Goal: Task Accomplishment & Management: Manage account settings

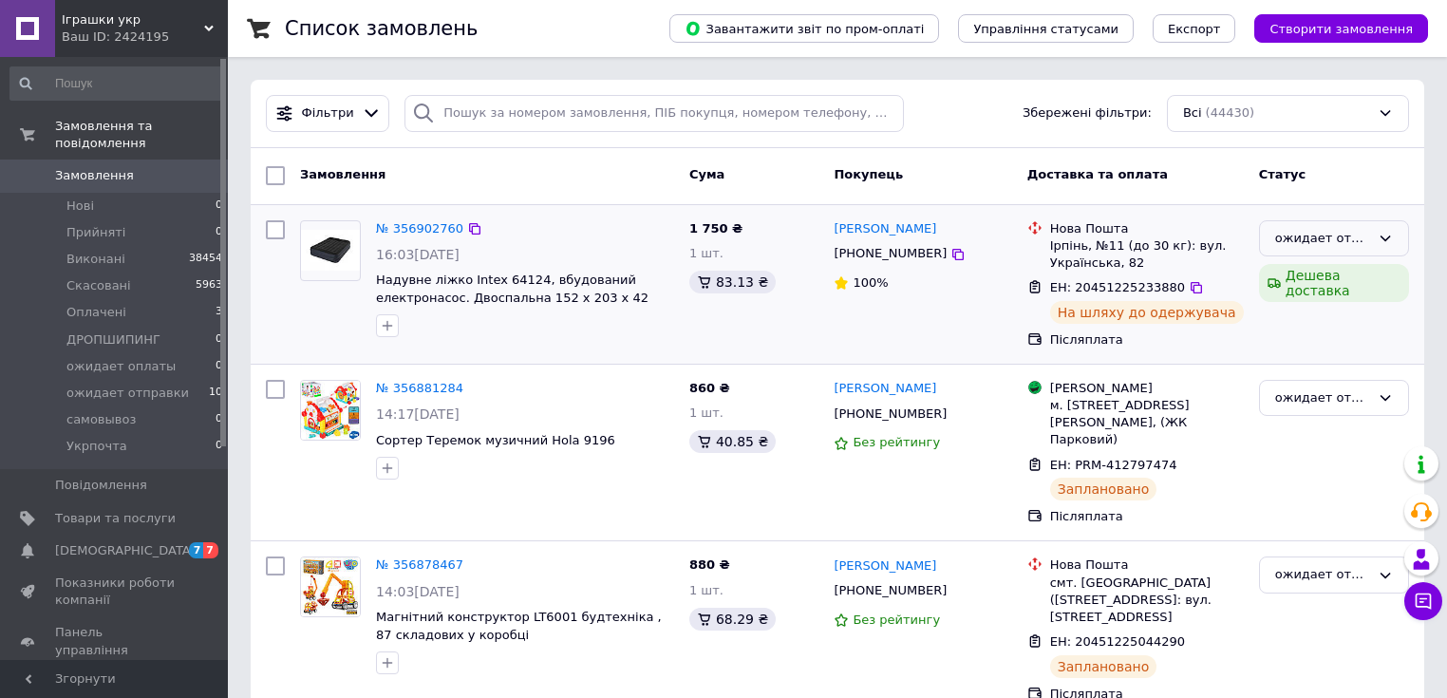
click at [1388, 239] on icon at bounding box center [1384, 238] width 15 height 15
click at [1333, 309] on li "Виконано" at bounding box center [1334, 312] width 148 height 35
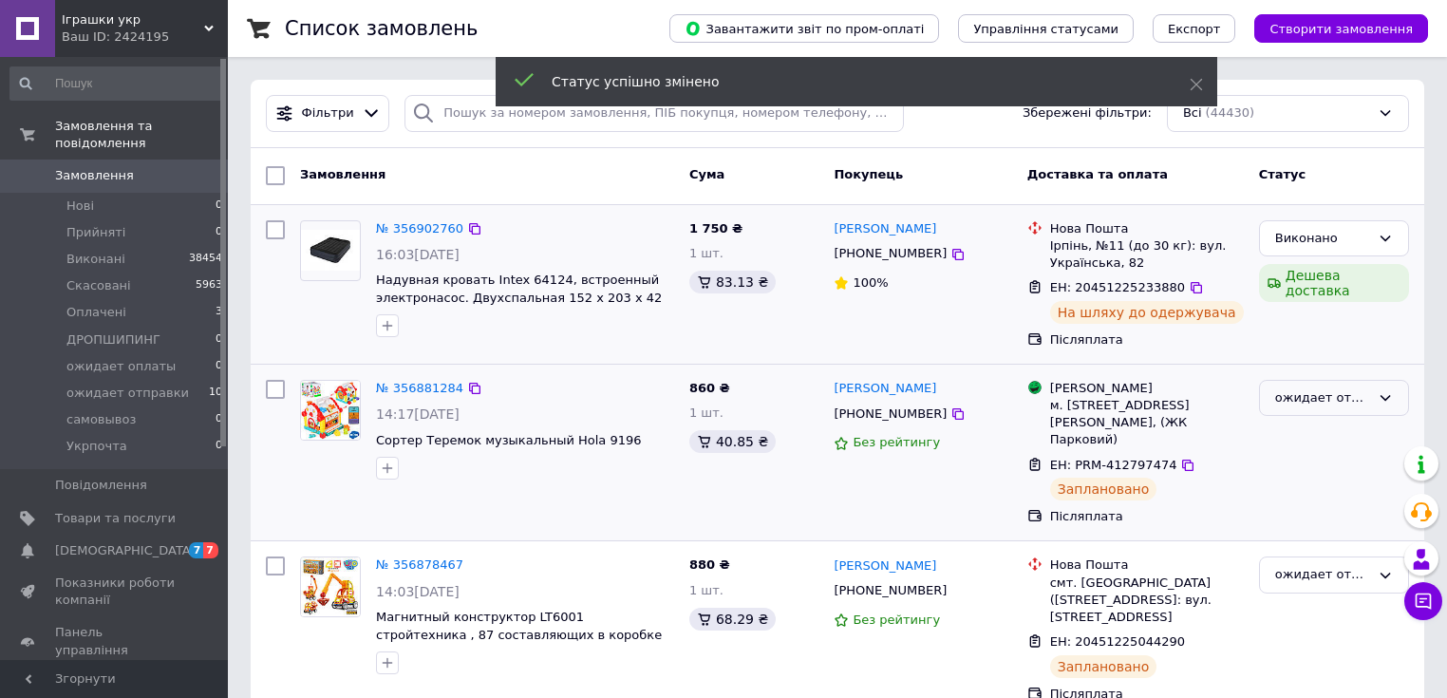
click at [1387, 398] on icon at bounding box center [1385, 398] width 10 height 6
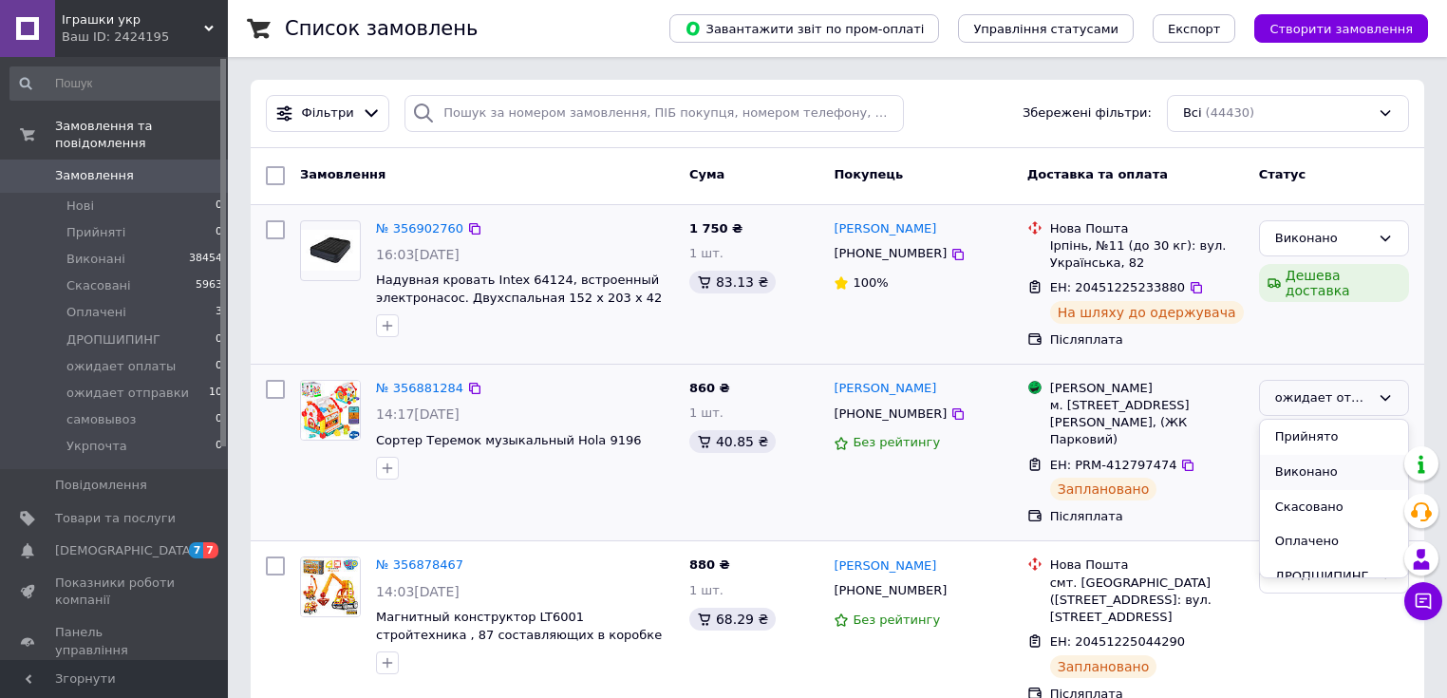
click at [1318, 471] on li "Виконано" at bounding box center [1334, 472] width 148 height 35
click at [430, 565] on link "№ 356878467" at bounding box center [419, 564] width 87 height 14
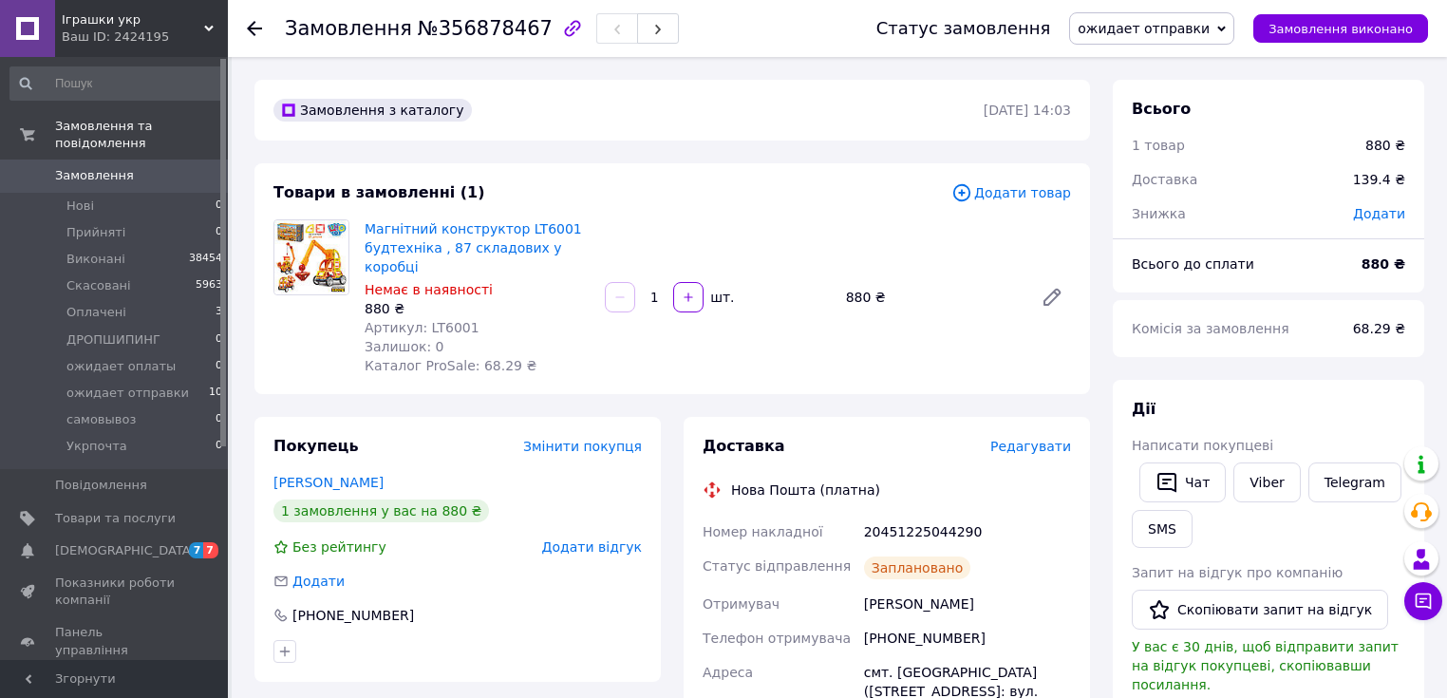
click at [1226, 26] on icon at bounding box center [1221, 29] width 9 height 9
click at [1167, 122] on li "Скасовано" at bounding box center [1151, 123] width 163 height 28
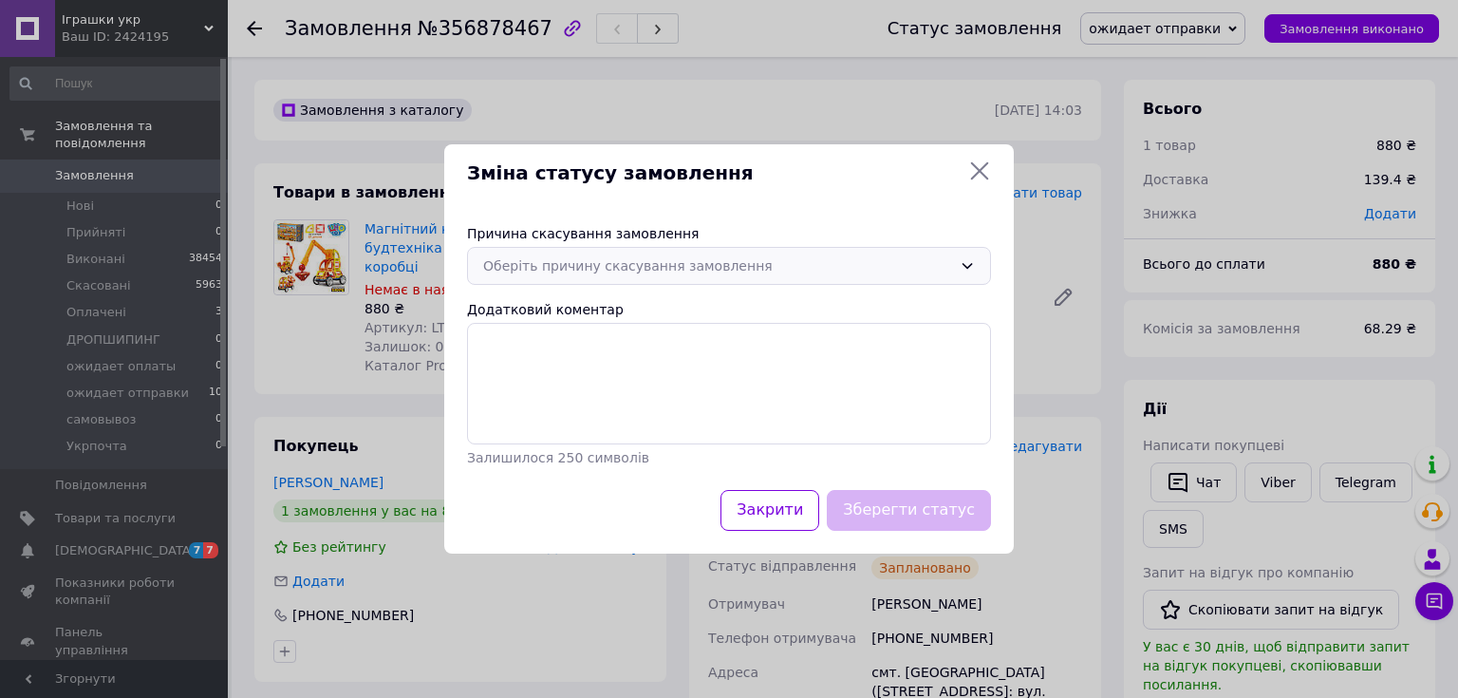
click at [964, 265] on icon at bounding box center [968, 267] width 10 height 6
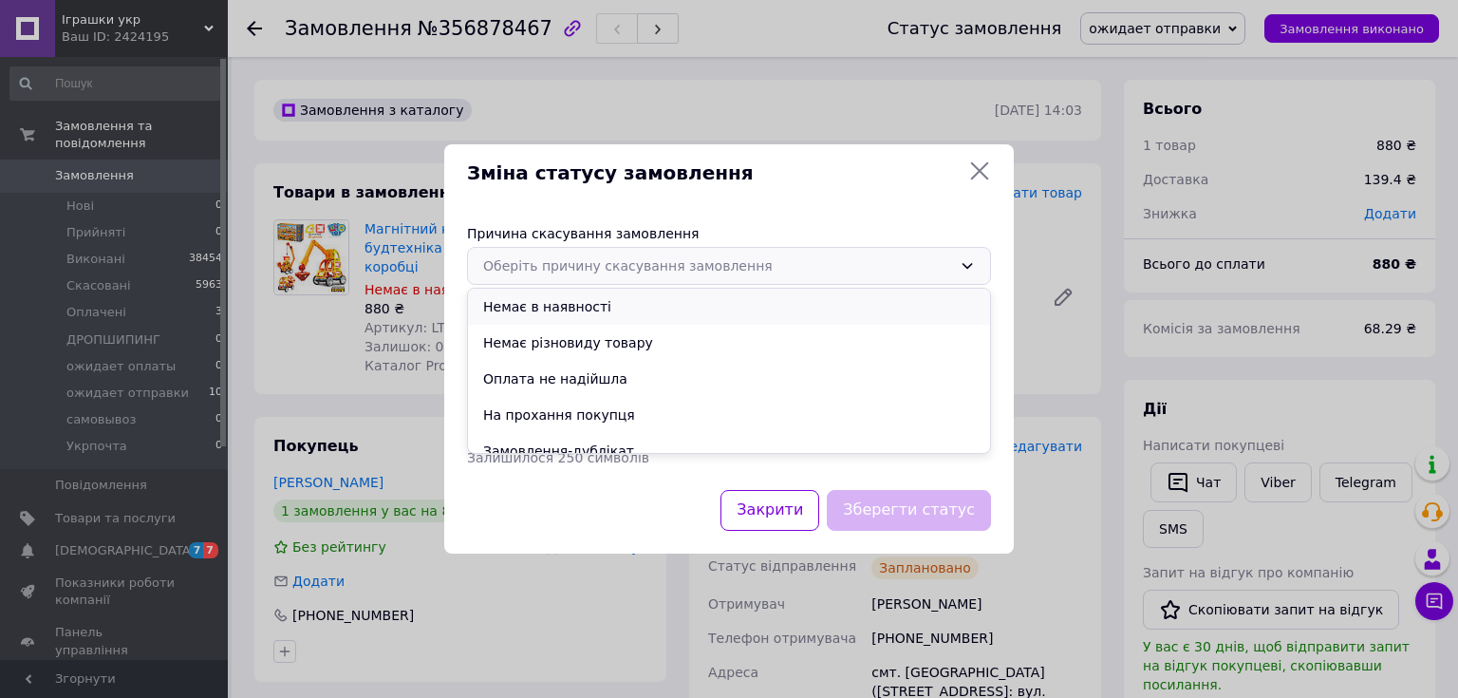
click at [581, 308] on li "Немає в наявності" at bounding box center [729, 307] width 522 height 36
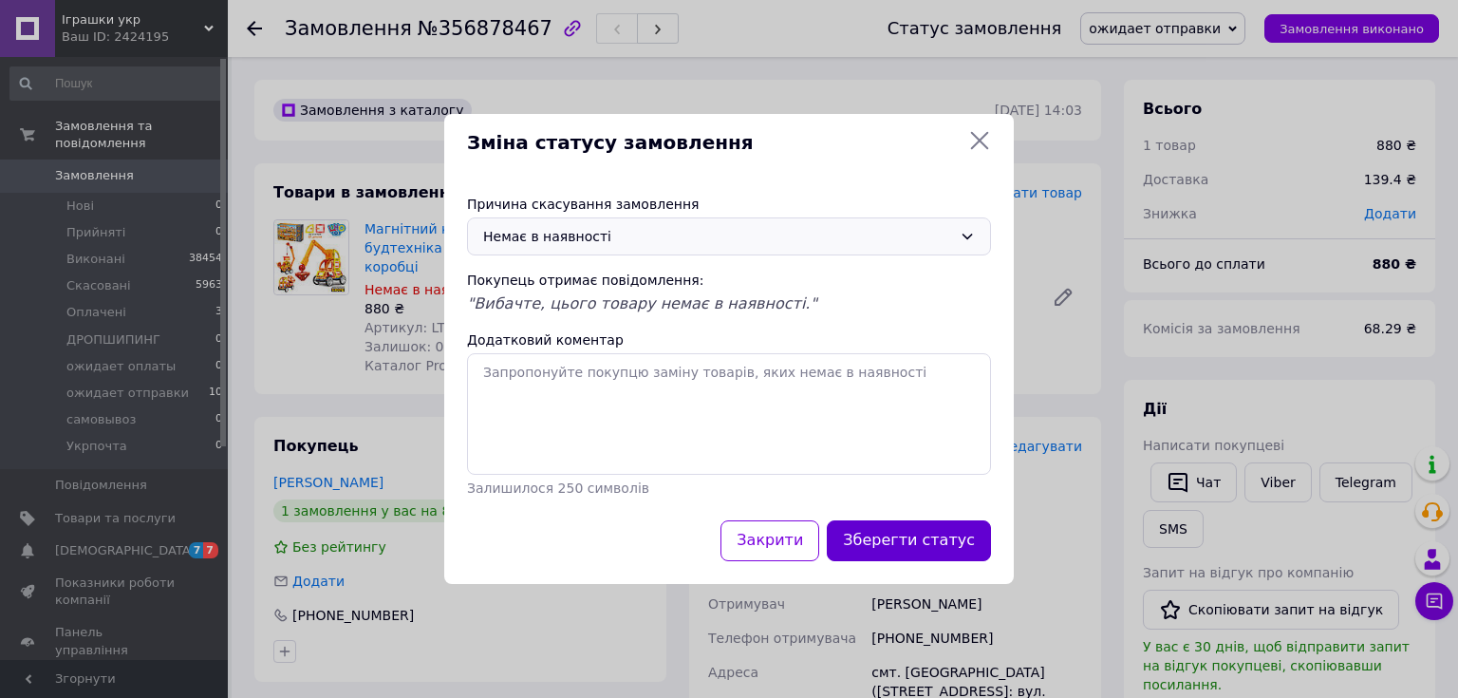
click at [899, 542] on button "Зберегти статус" at bounding box center [909, 540] width 164 height 41
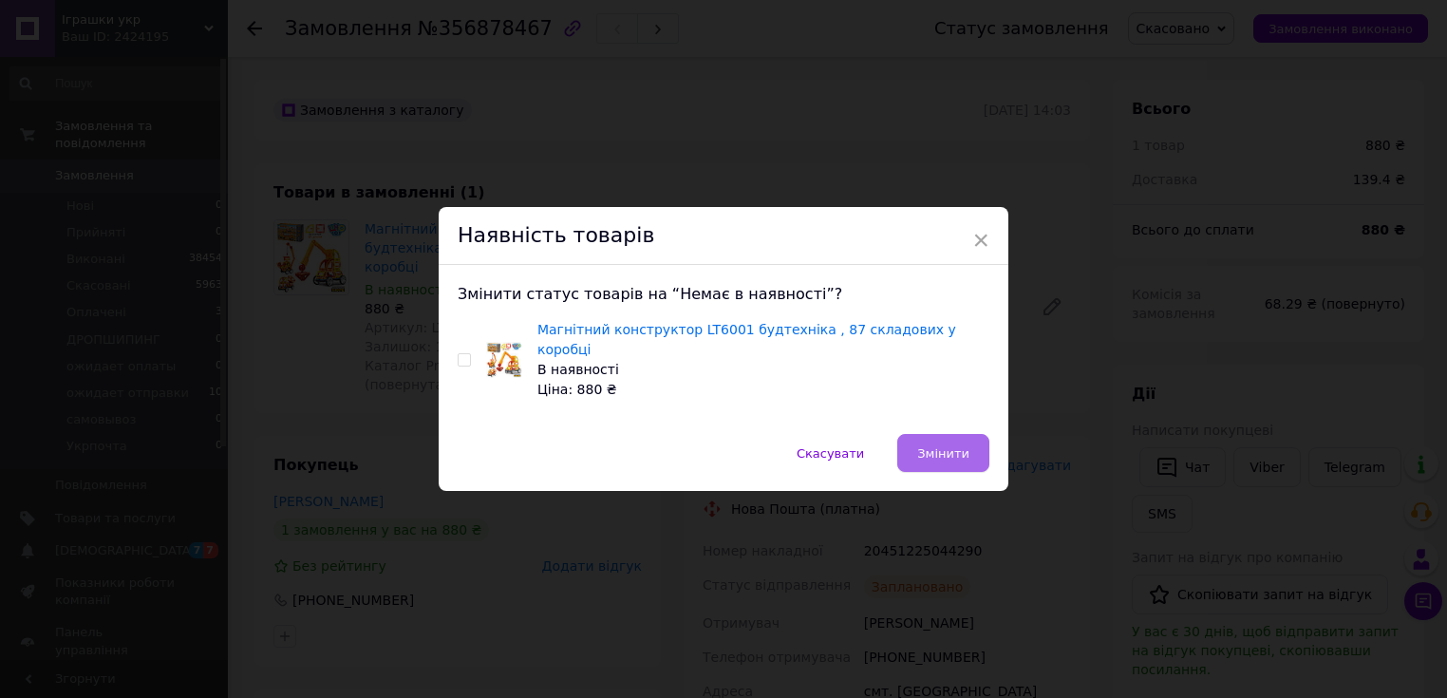
click at [937, 446] on span "Змінити" at bounding box center [943, 453] width 52 height 14
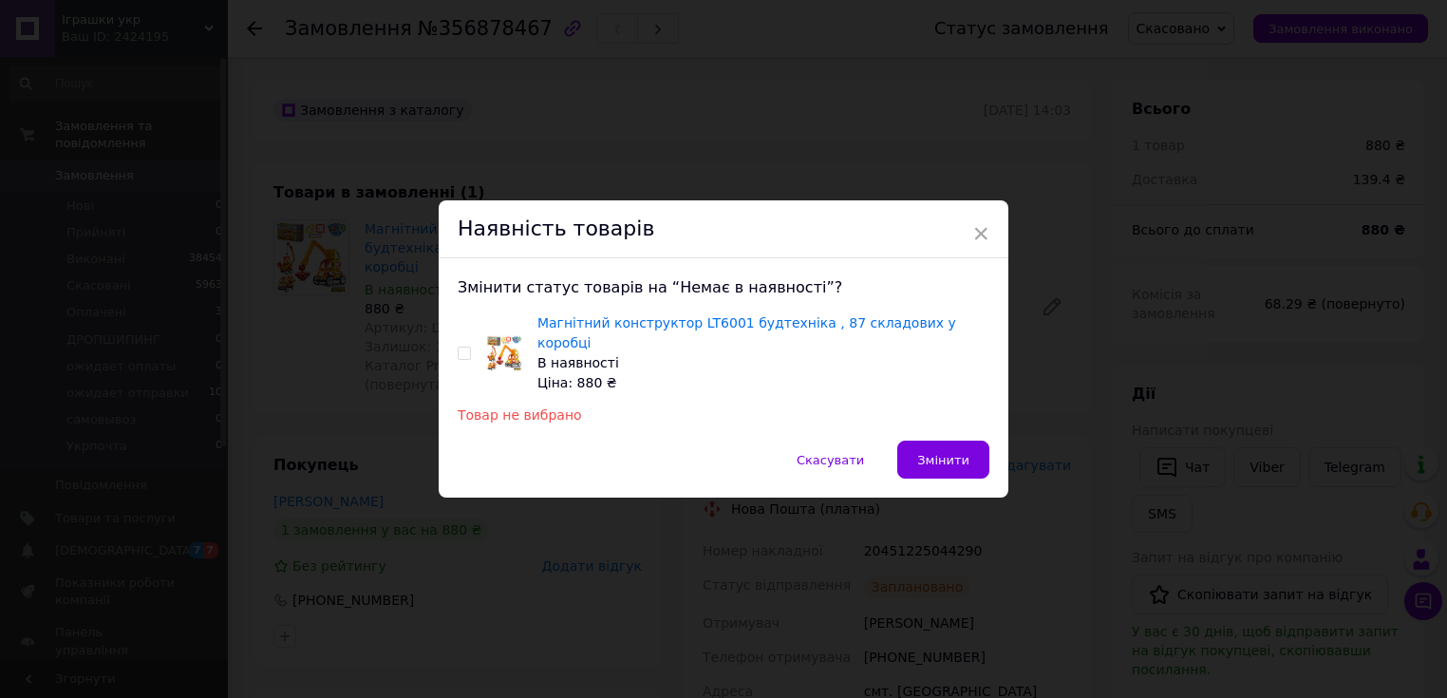
click at [459, 353] on input "checkbox" at bounding box center [464, 353] width 12 height 12
checkbox input "true"
click at [949, 454] on span "Змінити" at bounding box center [943, 460] width 52 height 14
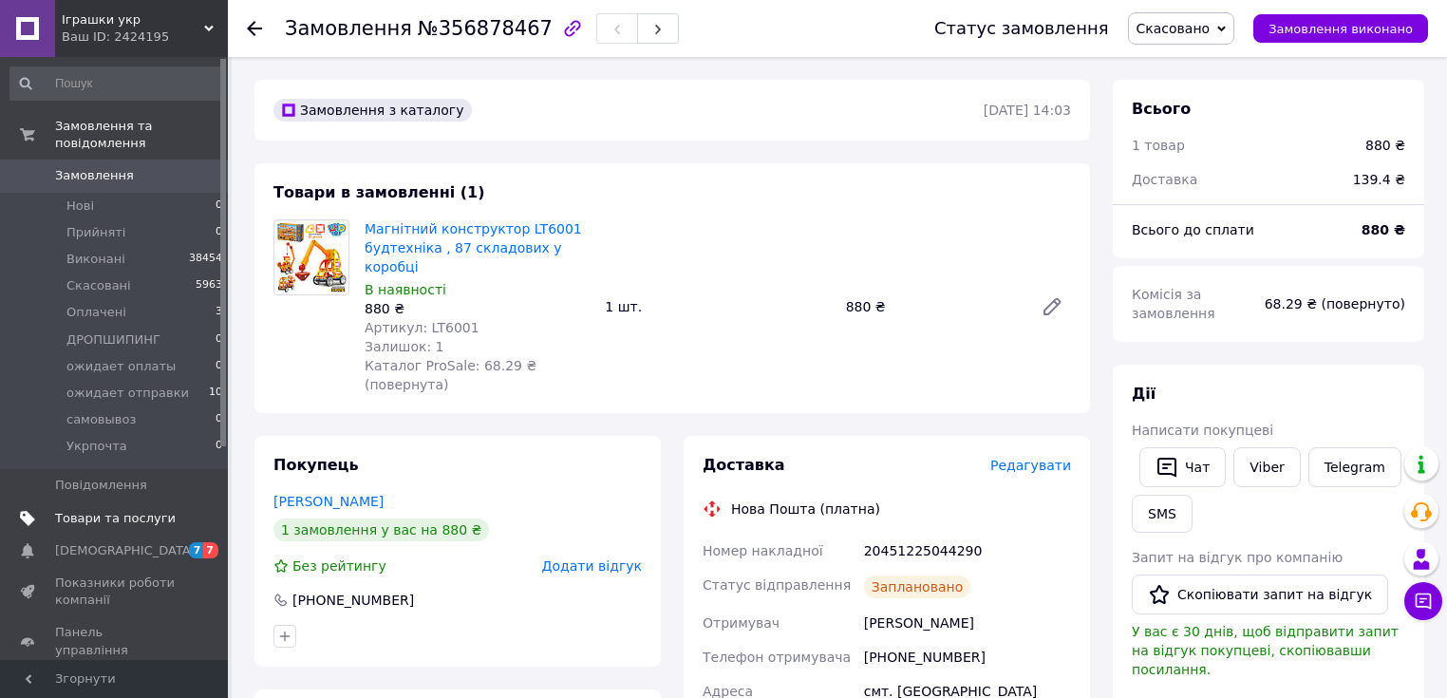
click at [136, 510] on span "Товари та послуги" at bounding box center [115, 518] width 121 height 17
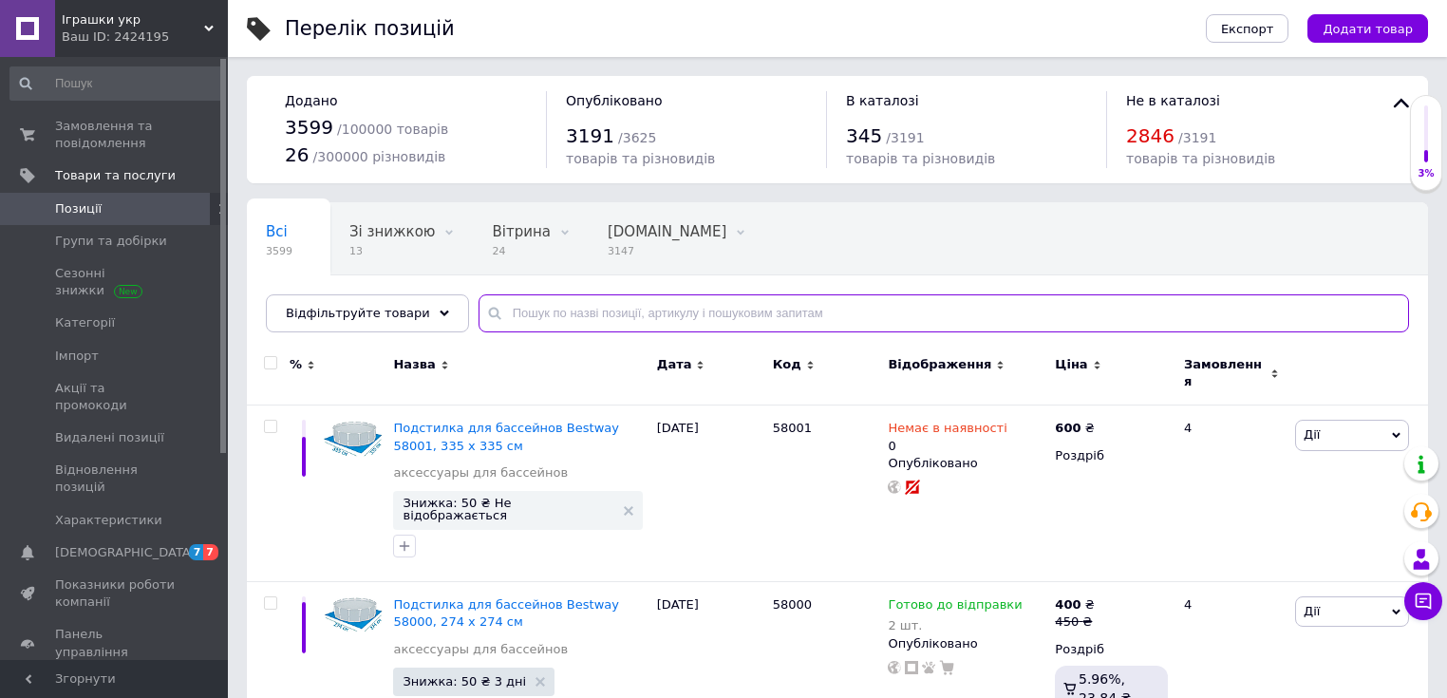
click at [567, 310] on input "text" at bounding box center [943, 313] width 930 height 38
type input "1"
type input "6001"
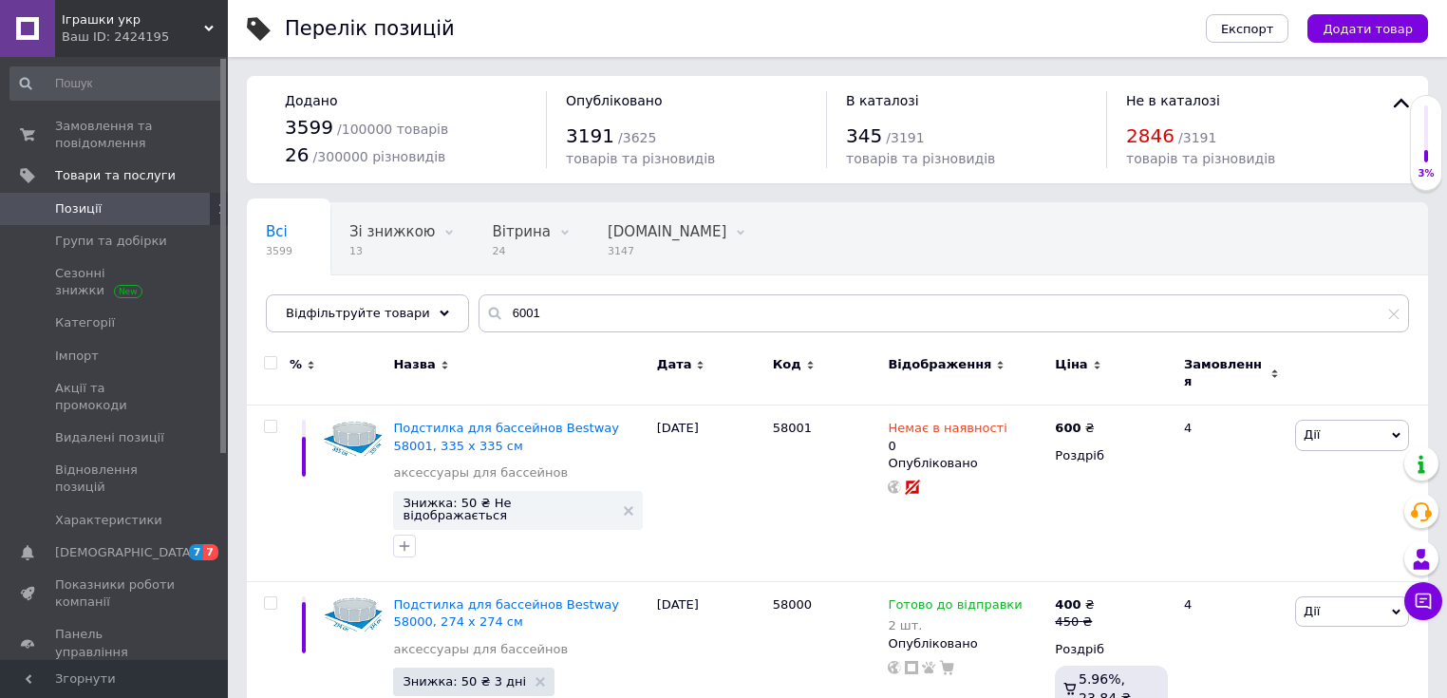
click at [954, 365] on span "Відображення" at bounding box center [939, 364] width 103 height 17
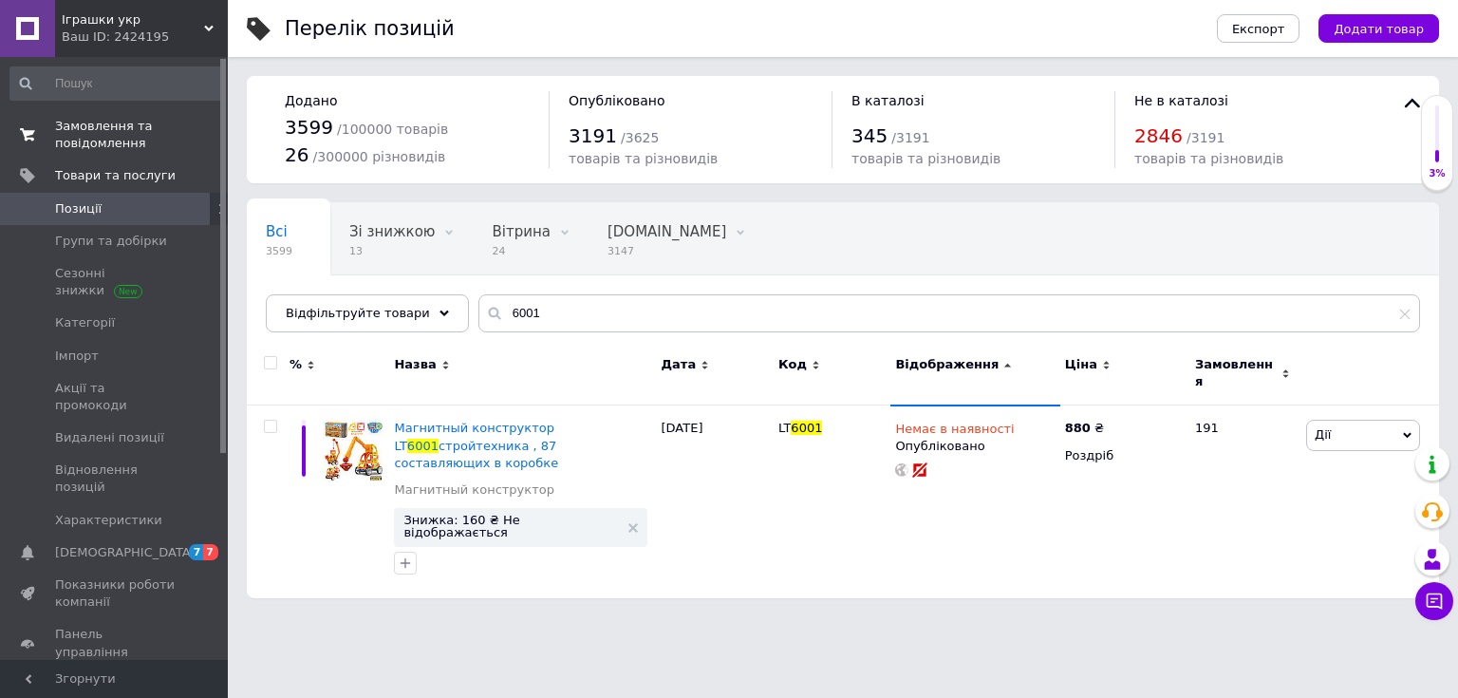
click at [103, 147] on span "Замовлення та повідомлення" at bounding box center [115, 135] width 121 height 34
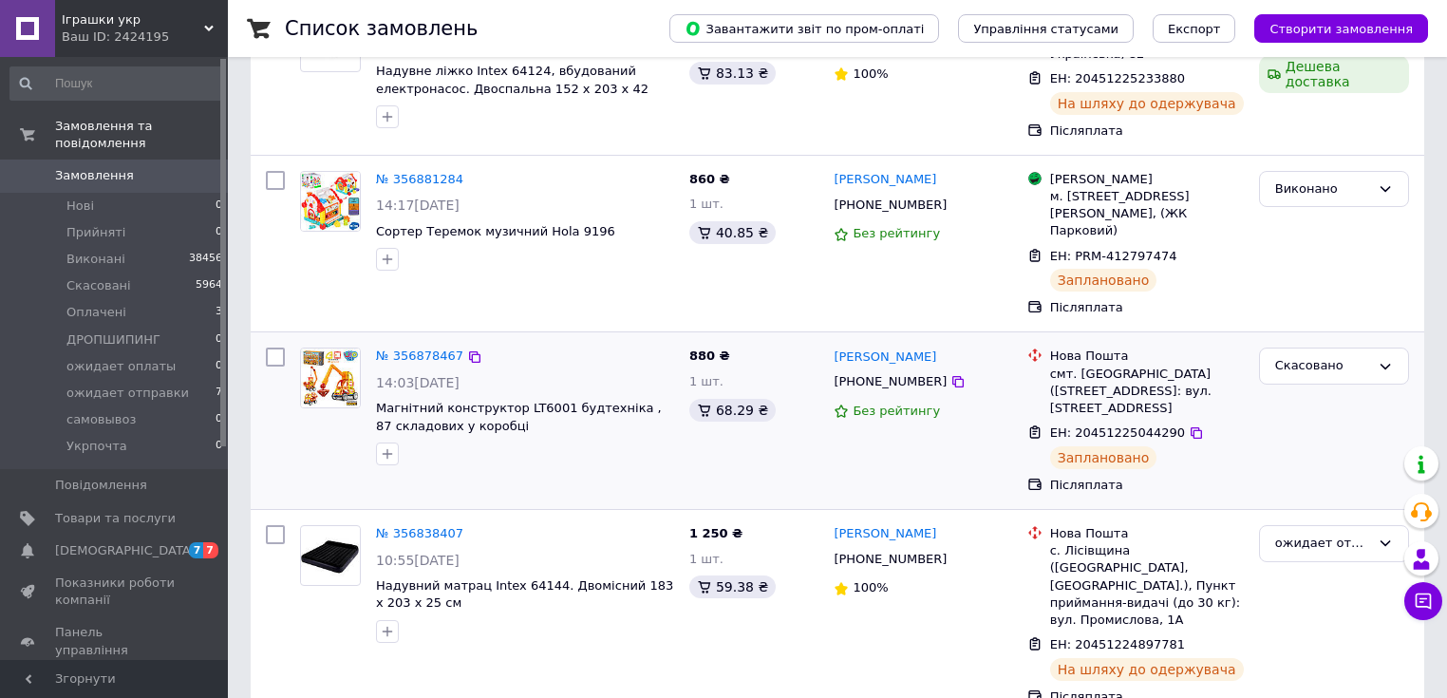
scroll to position [304, 0]
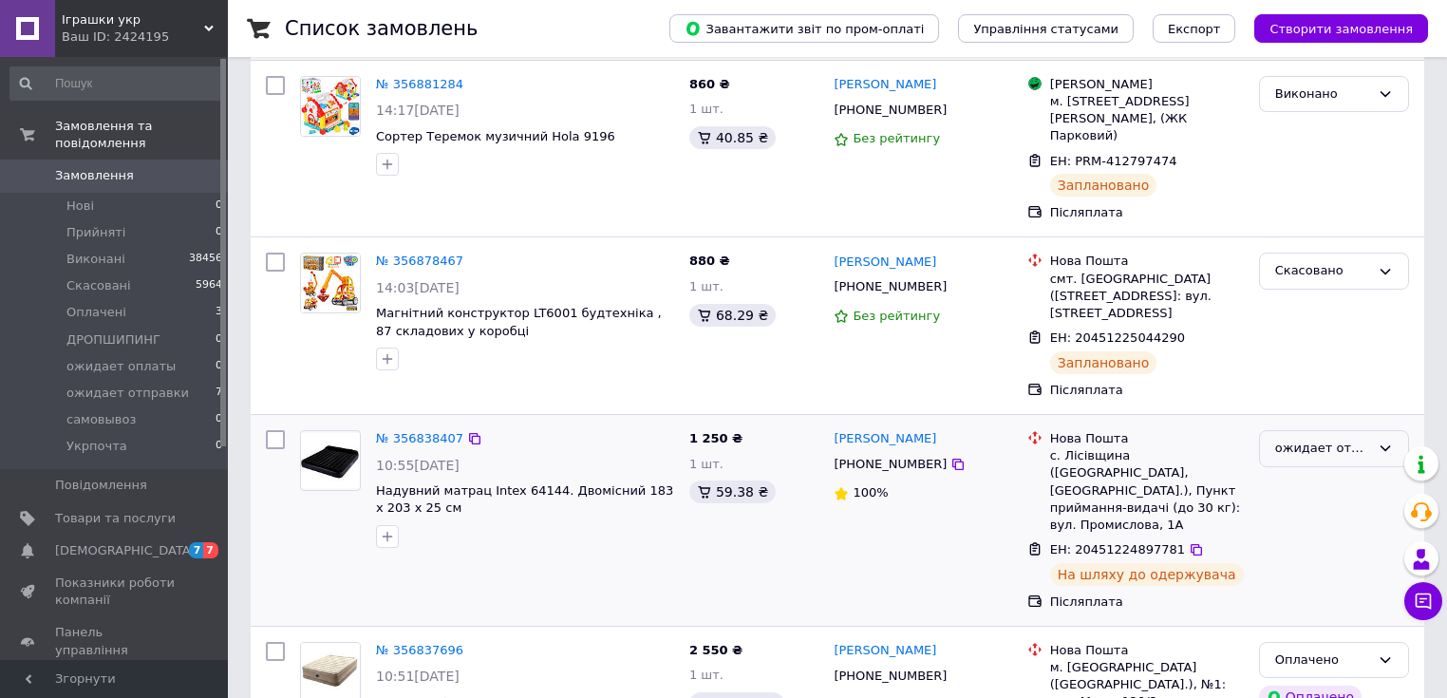
click at [1386, 440] on icon at bounding box center [1384, 447] width 15 height 15
drag, startPoint x: 1310, startPoint y: 502, endPoint x: 1048, endPoint y: 535, distance: 264.1
click at [1310, 505] on li "Виконано" at bounding box center [1334, 522] width 148 height 35
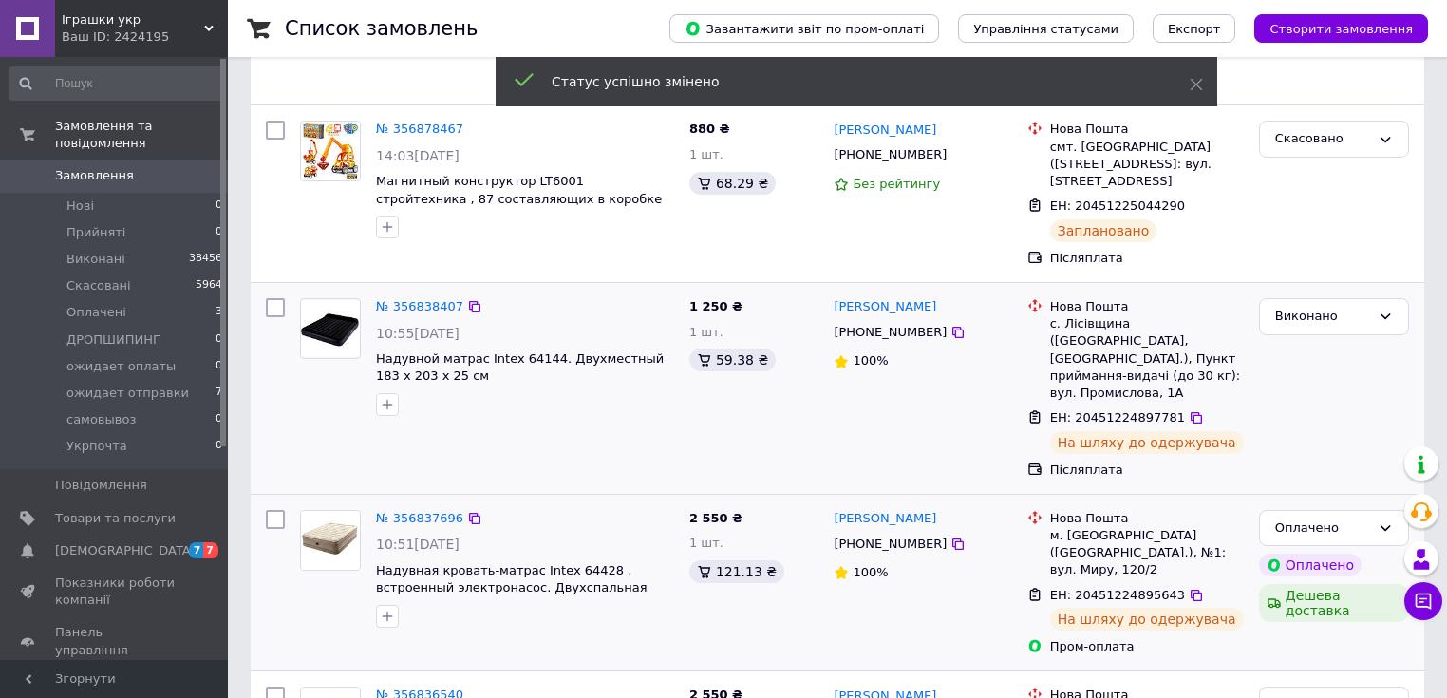
scroll to position [456, 0]
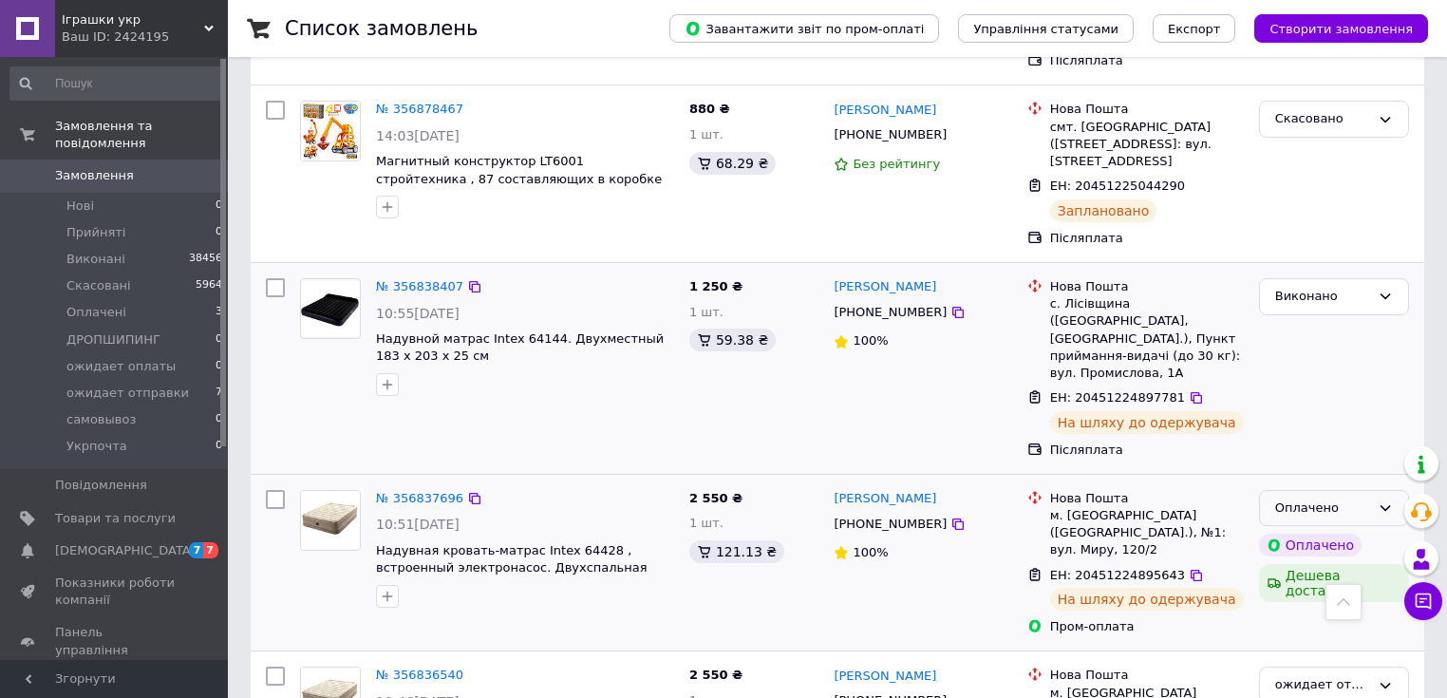
click at [1386, 505] on icon at bounding box center [1385, 508] width 10 height 6
drag, startPoint x: 1320, startPoint y: 546, endPoint x: 1242, endPoint y: 552, distance: 78.1
click at [1317, 565] on li "Виконано" at bounding box center [1334, 582] width 148 height 35
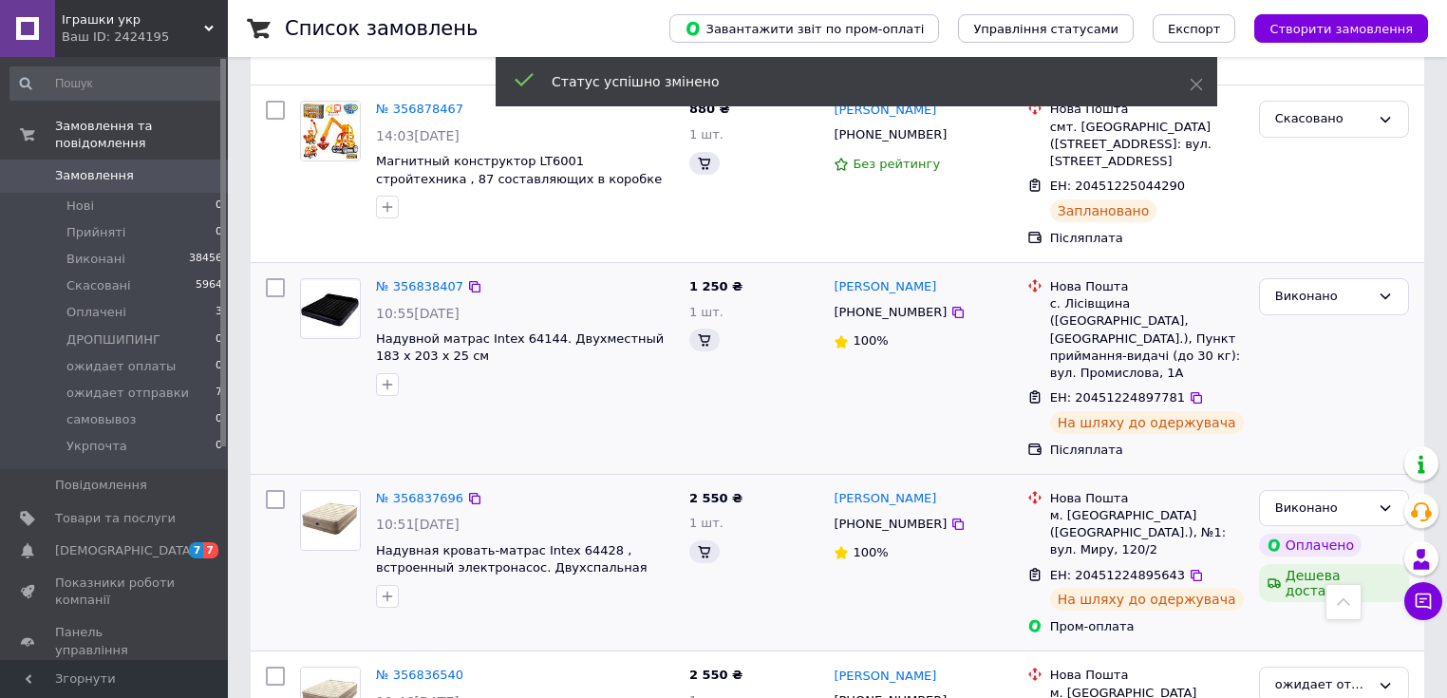
scroll to position [608, 0]
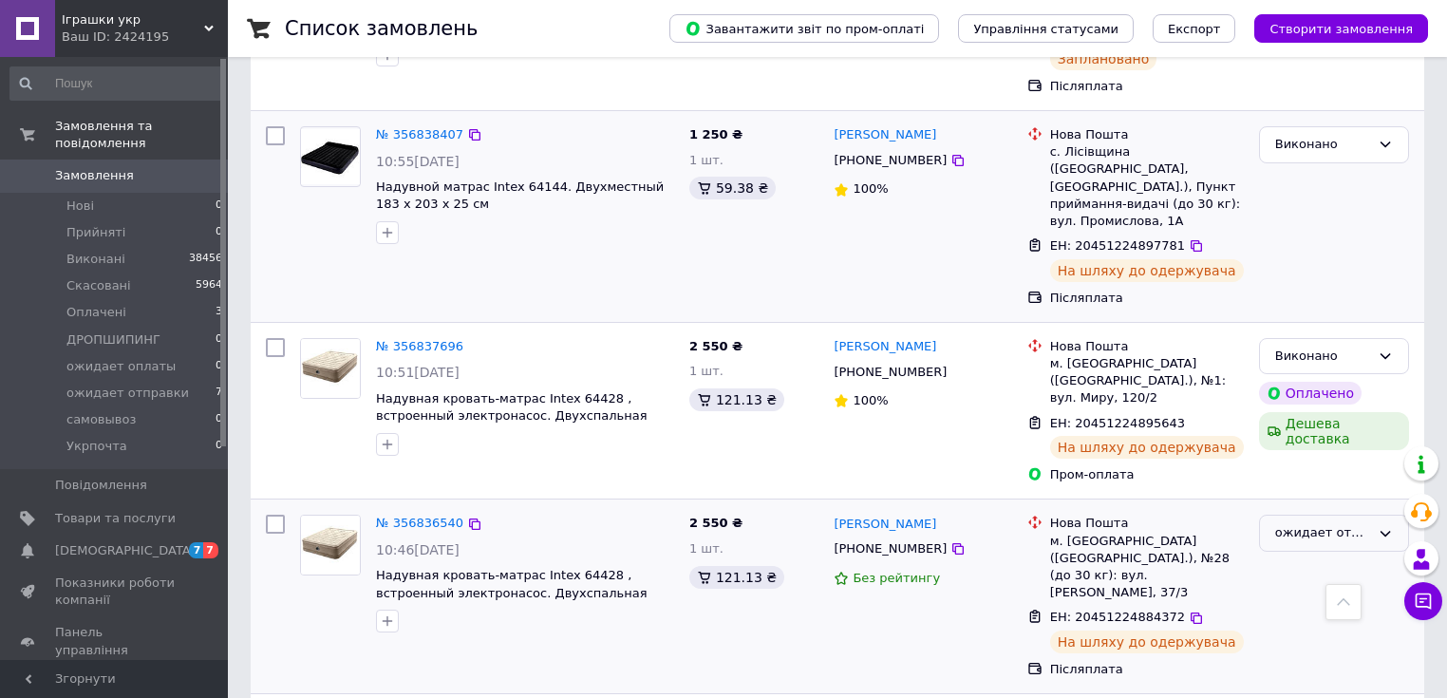
drag, startPoint x: 1385, startPoint y: 479, endPoint x: 1341, endPoint y: 494, distance: 45.9
click at [1383, 526] on icon at bounding box center [1384, 533] width 15 height 15
click at [1316, 590] on li "Виконано" at bounding box center [1334, 607] width 148 height 35
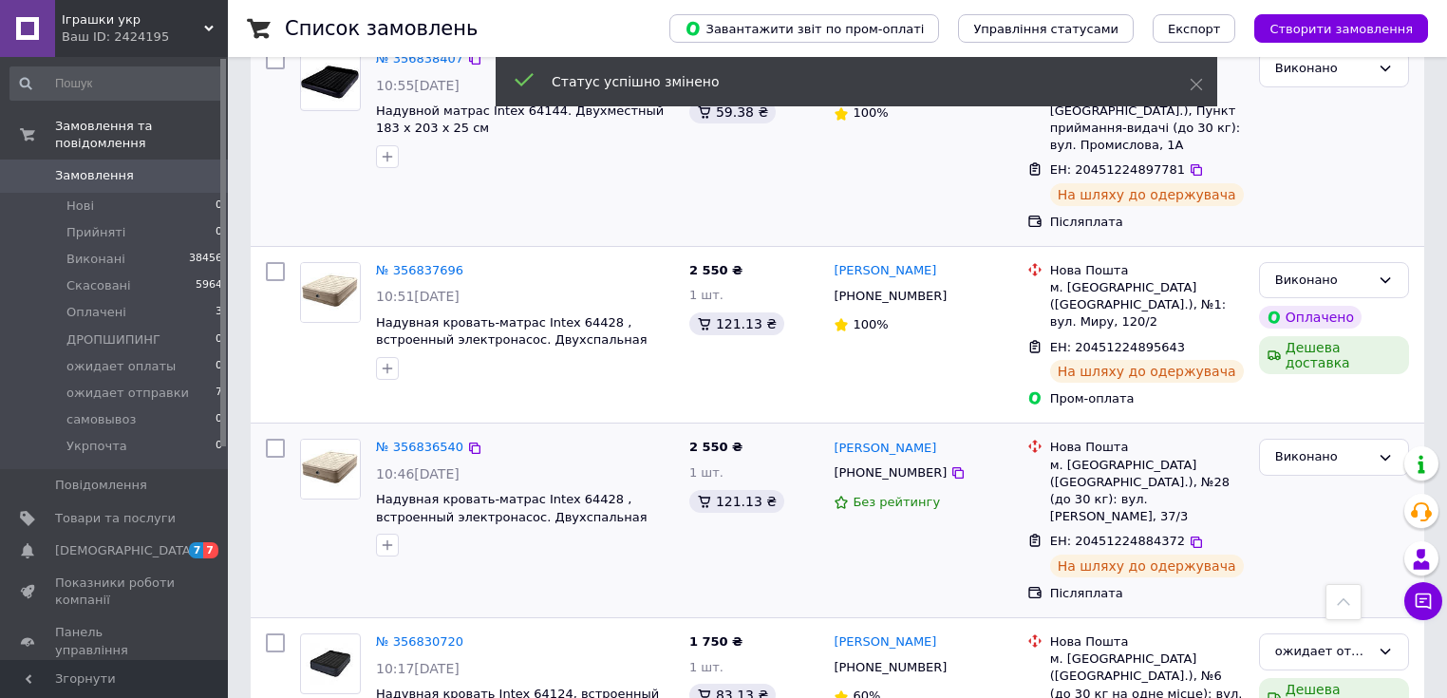
scroll to position [759, 0]
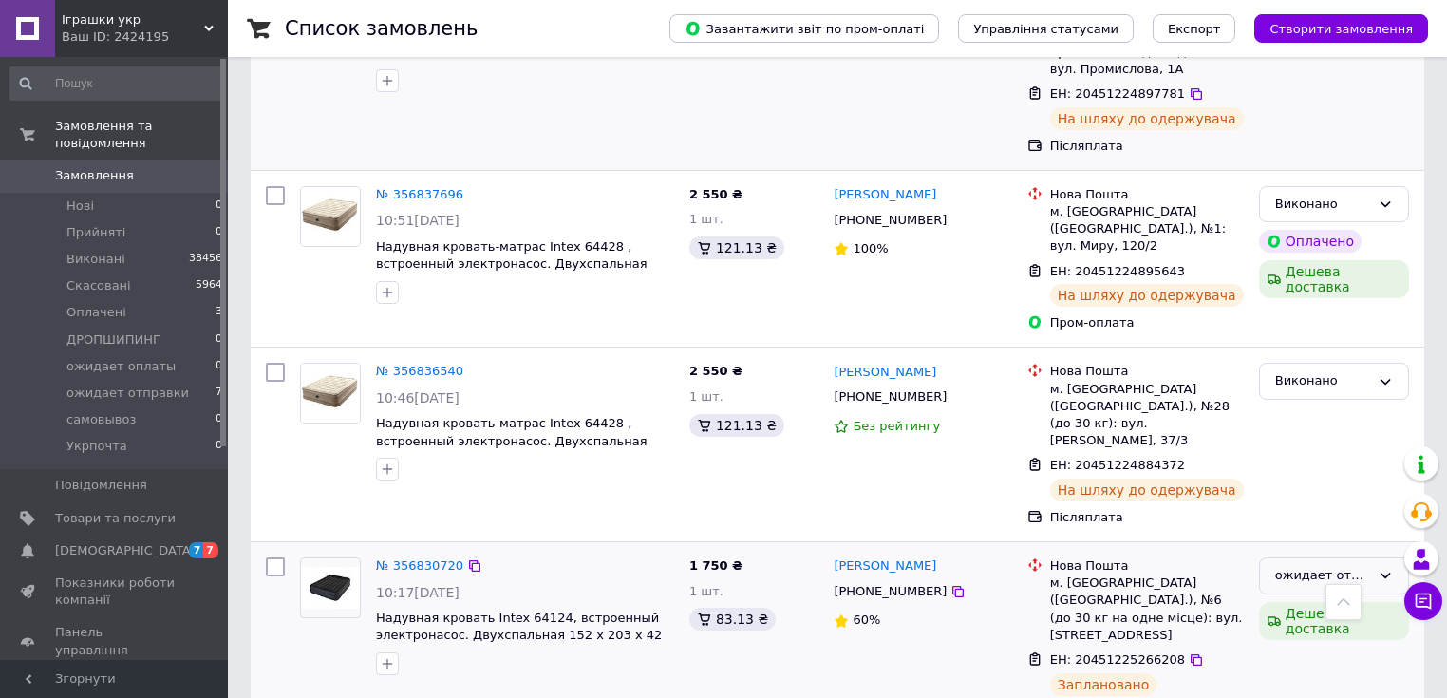
click at [1384, 572] on icon at bounding box center [1385, 575] width 10 height 6
click at [1305, 632] on li "Виконано" at bounding box center [1334, 649] width 148 height 35
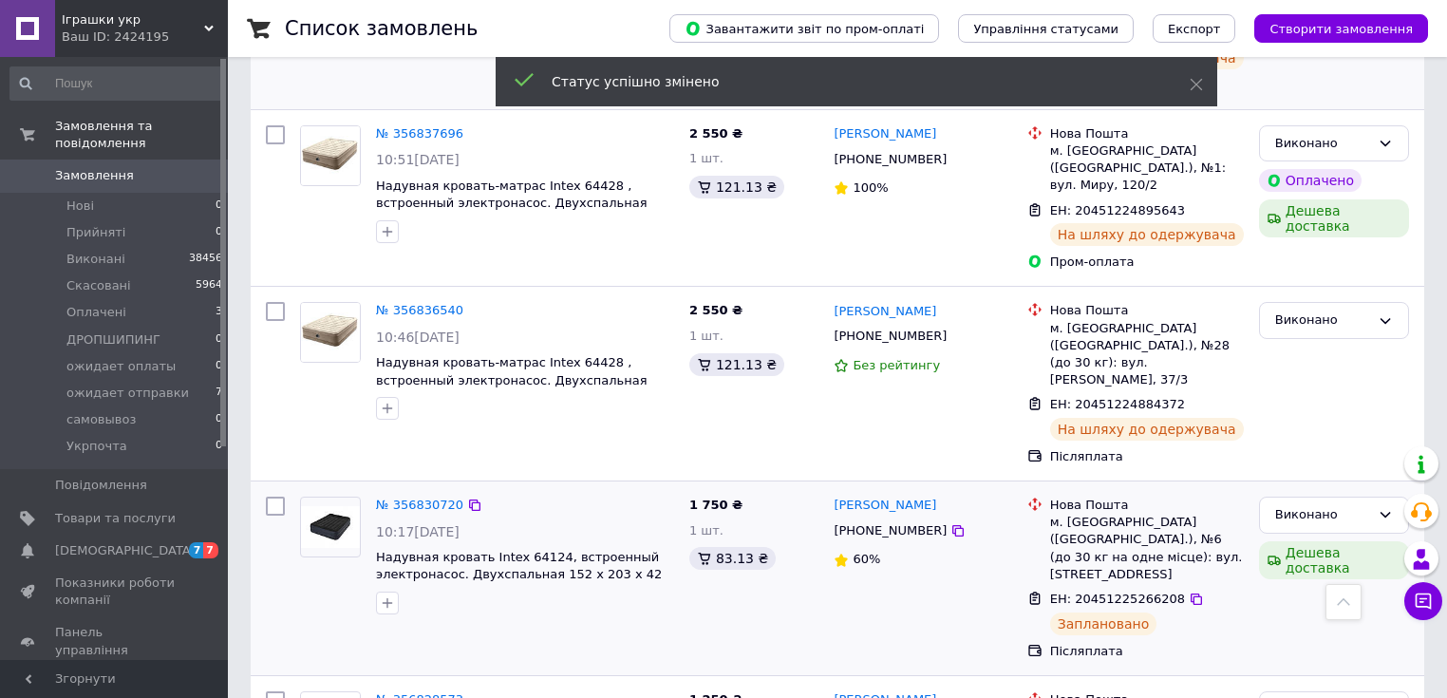
scroll to position [987, 0]
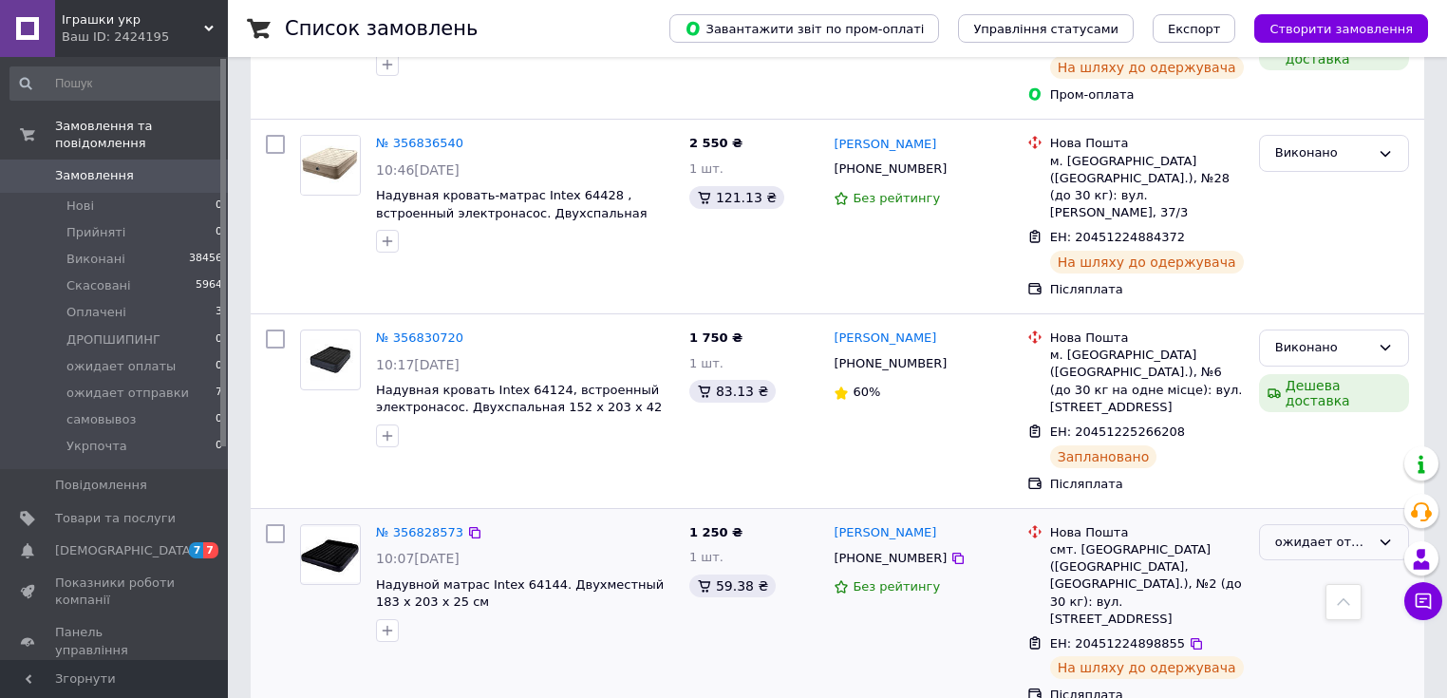
click at [1390, 534] on icon at bounding box center [1384, 541] width 15 height 15
click at [1317, 599] on li "Виконано" at bounding box center [1334, 616] width 148 height 35
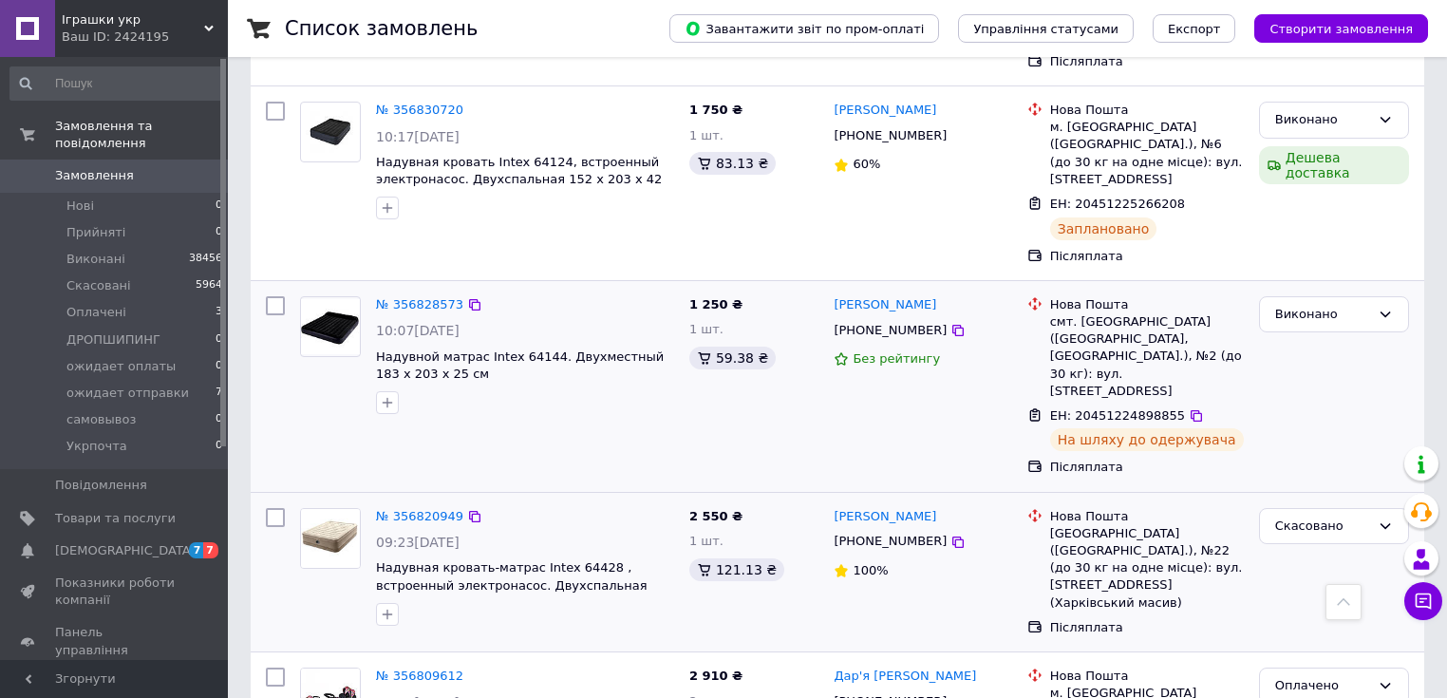
scroll to position [1291, 0]
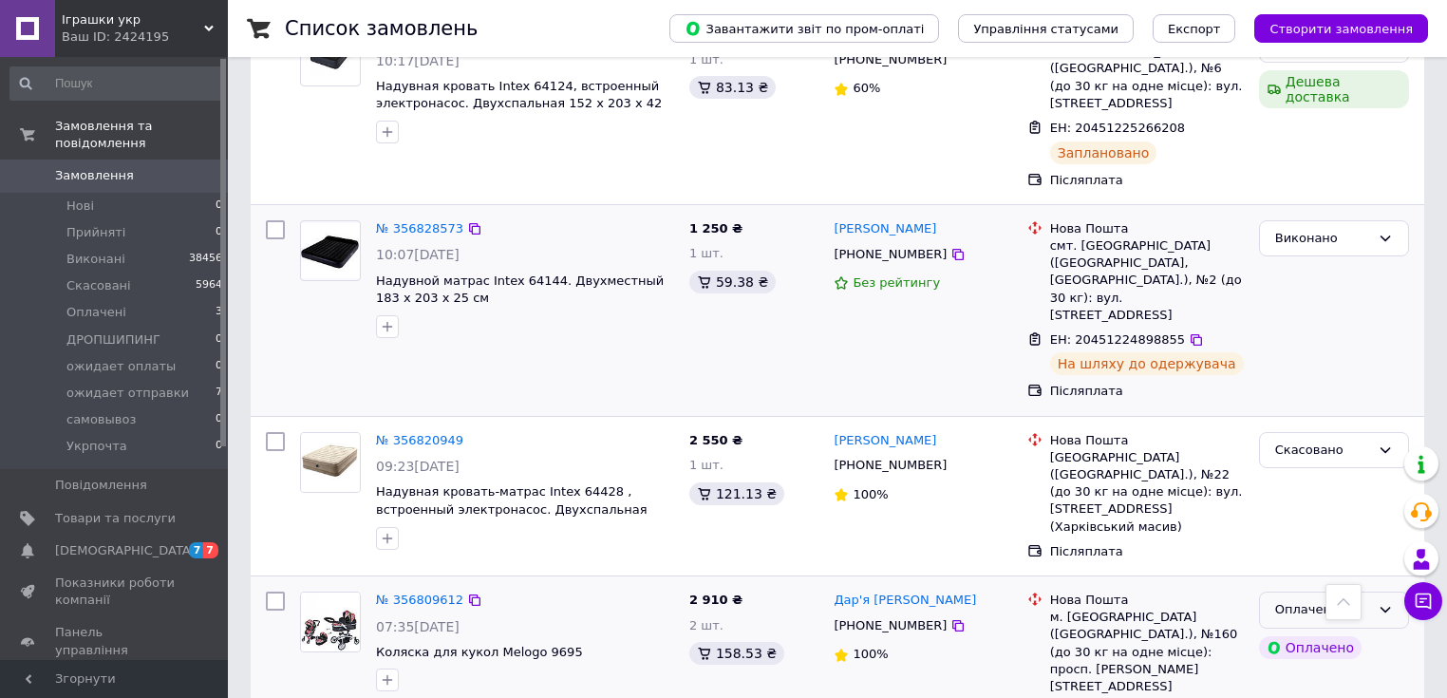
click at [1389, 607] on icon at bounding box center [1385, 610] width 10 height 6
click at [1310, 666] on li "Виконано" at bounding box center [1334, 683] width 148 height 35
click at [433, 592] on link "№ 356809612" at bounding box center [419, 599] width 87 height 14
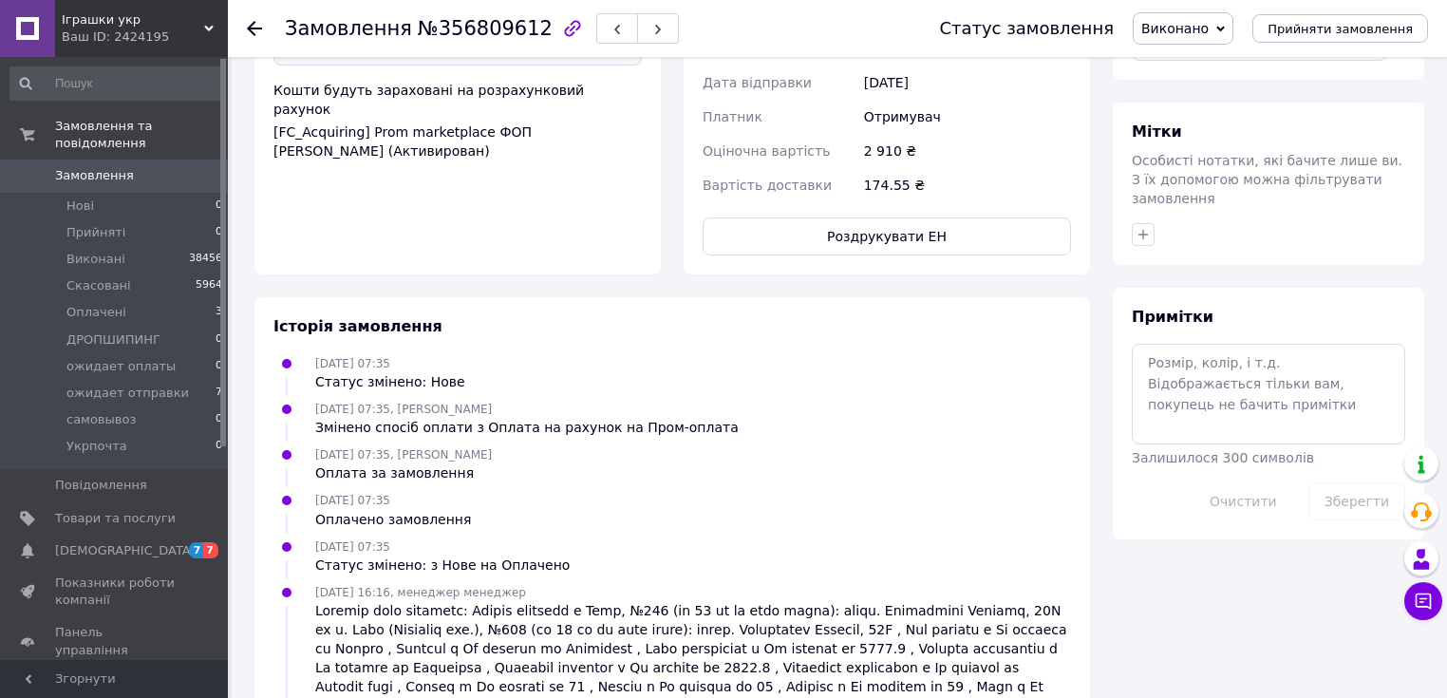
scroll to position [668, 0]
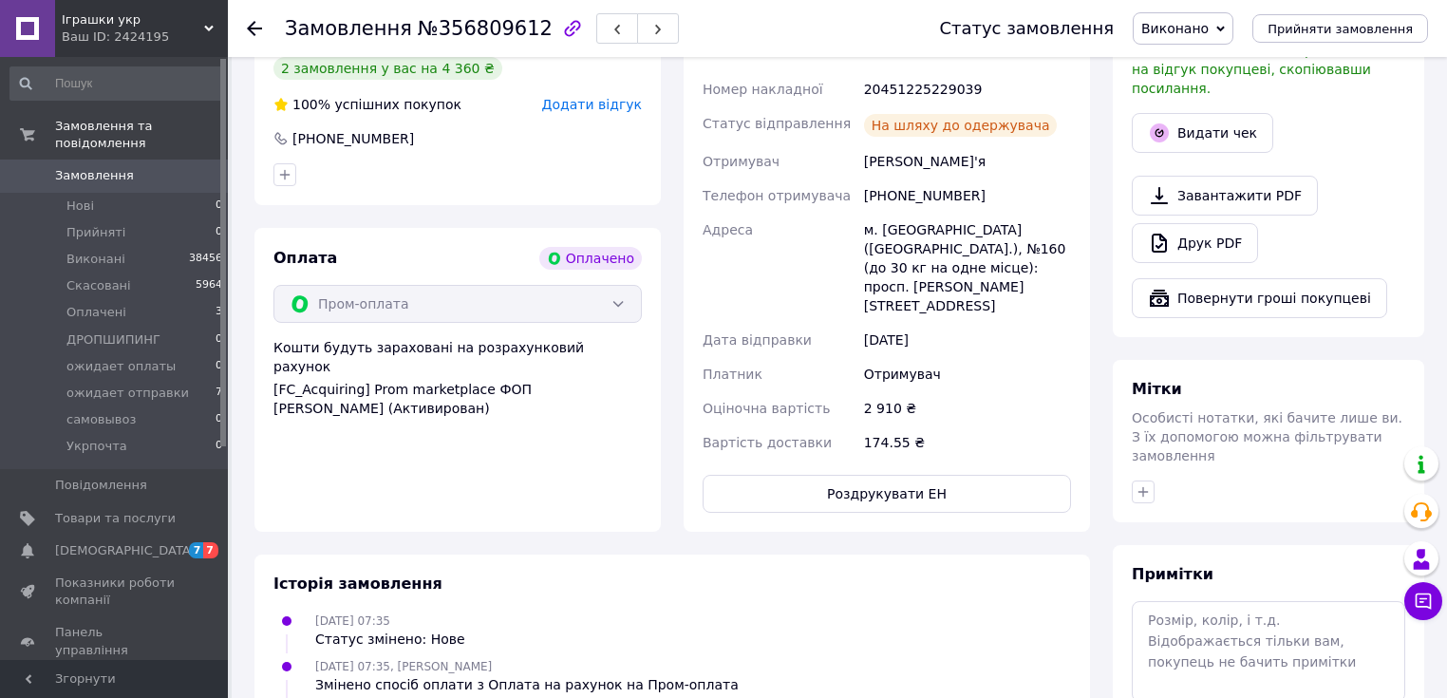
click at [254, 27] on use at bounding box center [254, 28] width 15 height 15
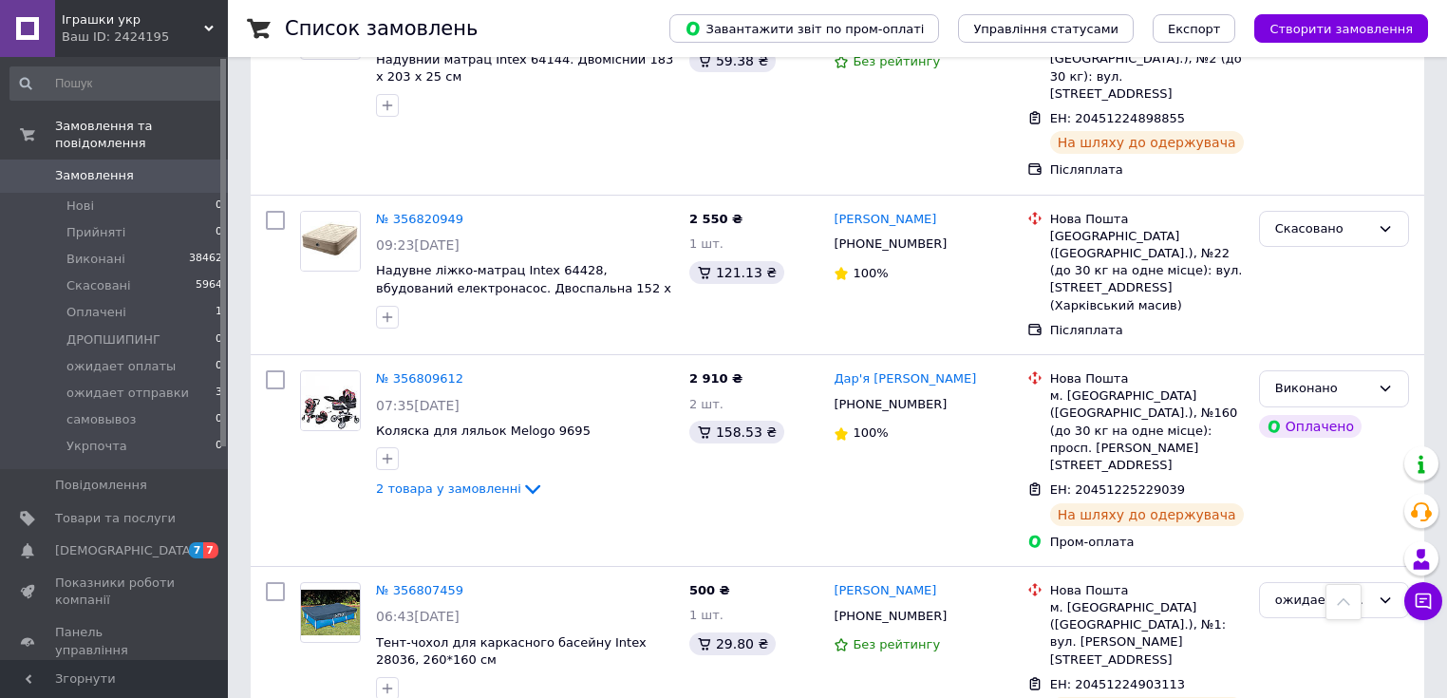
scroll to position [1519, 0]
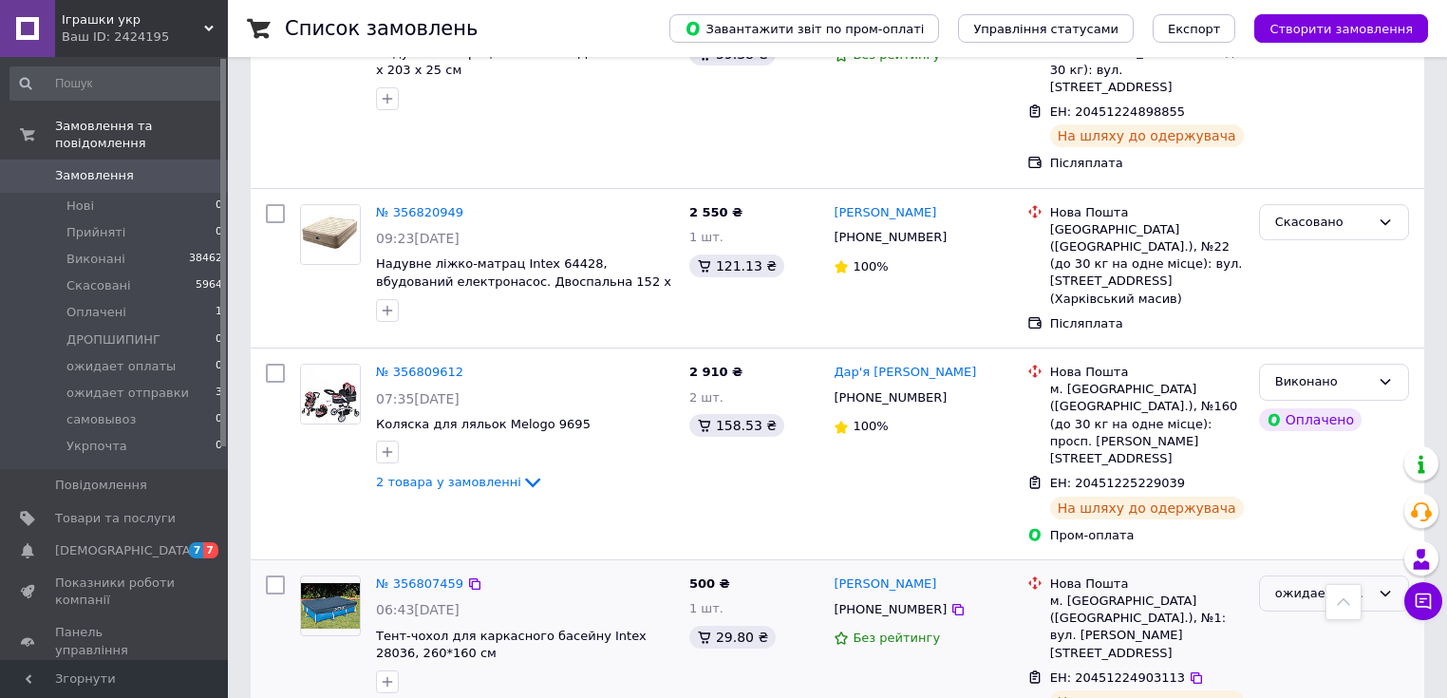
click at [1388, 590] on icon at bounding box center [1385, 593] width 10 height 6
click at [1329, 650] on li "Виконано" at bounding box center [1334, 667] width 148 height 35
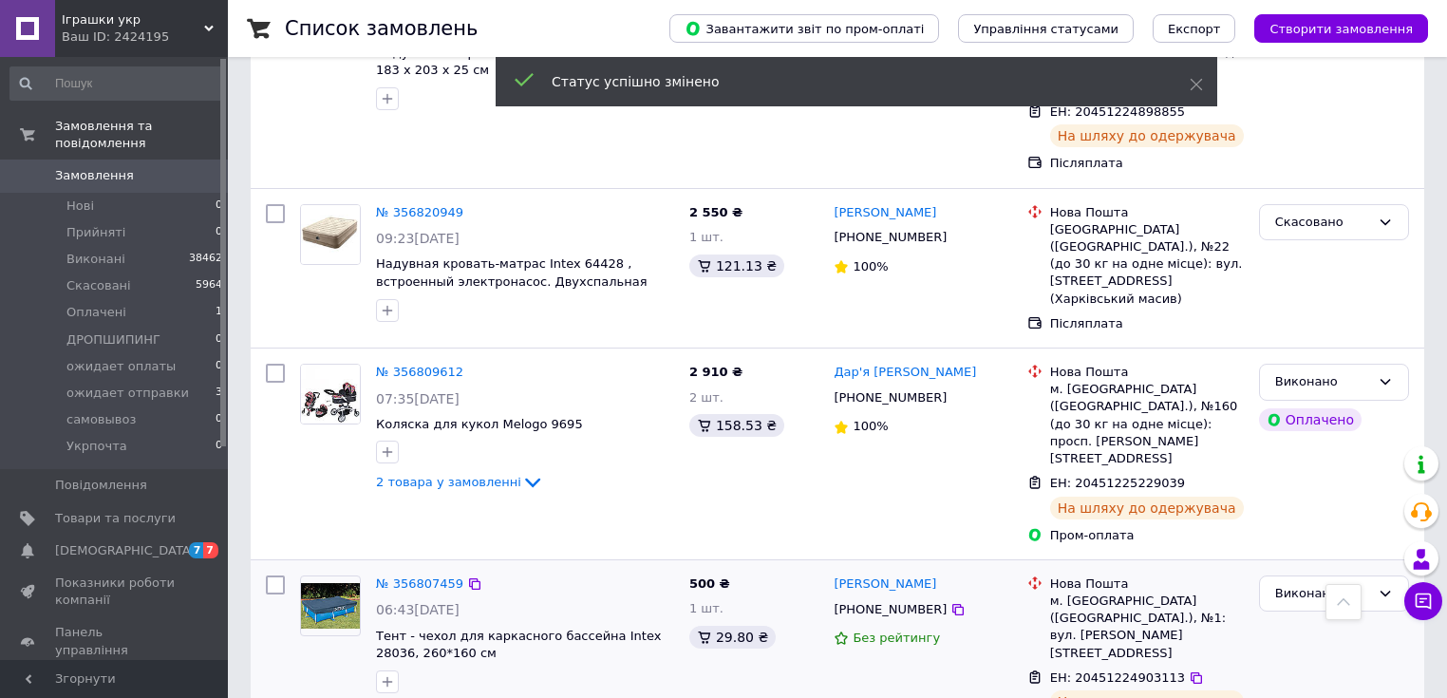
scroll to position [1671, 0]
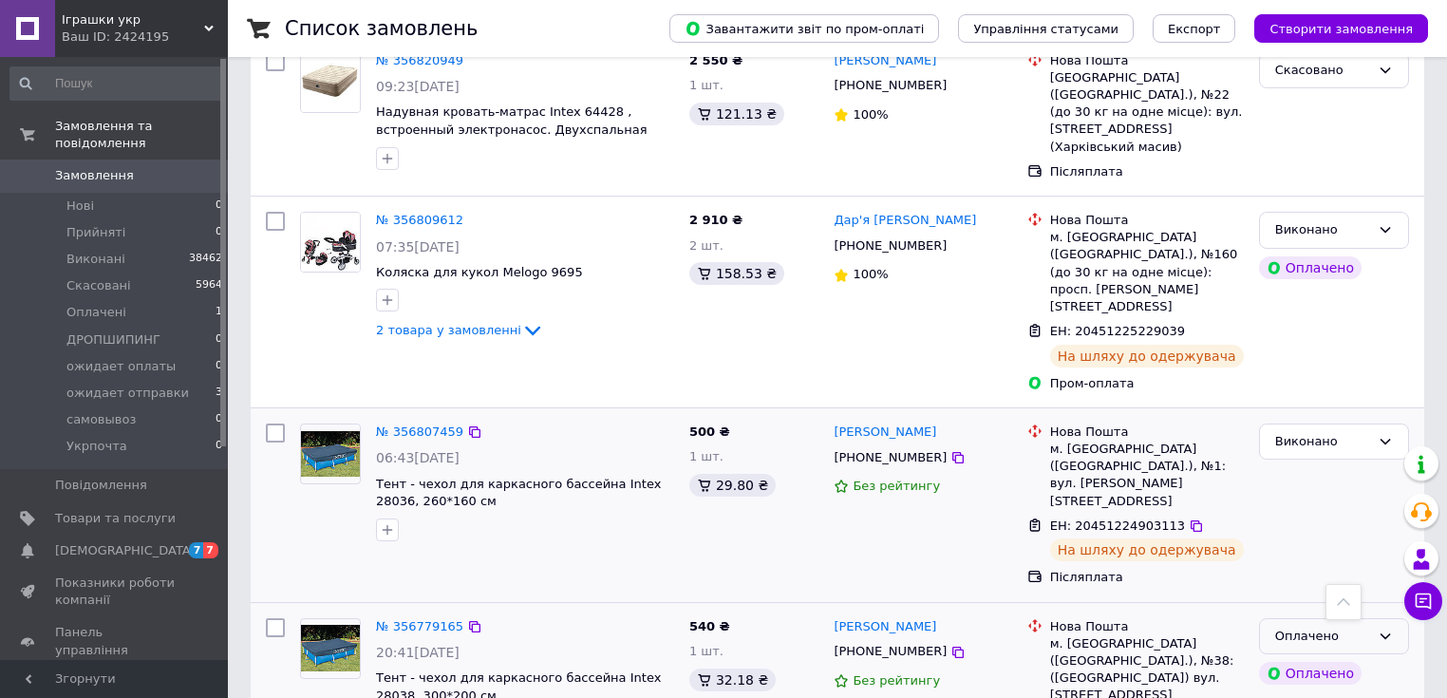
click at [1382, 633] on icon at bounding box center [1385, 636] width 10 height 6
click at [1321, 693] on li "Виконано" at bounding box center [1334, 710] width 148 height 35
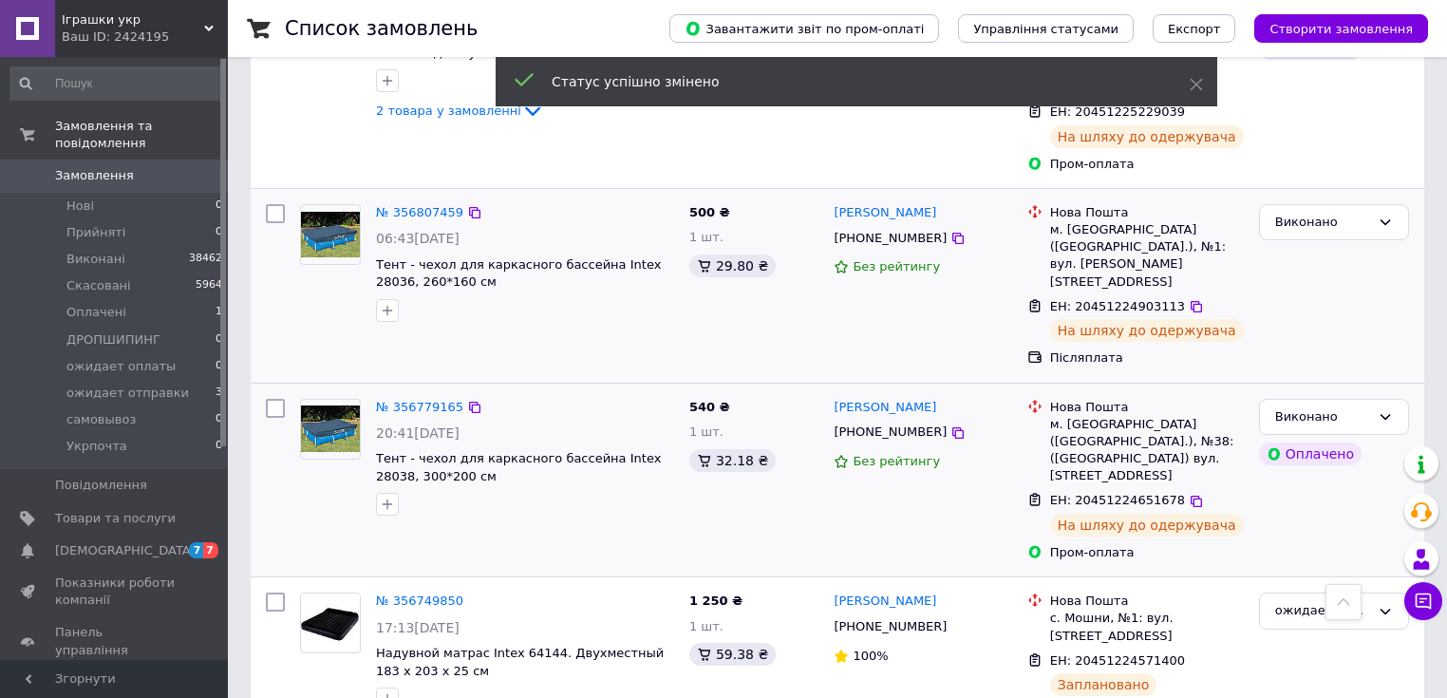
scroll to position [1899, 0]
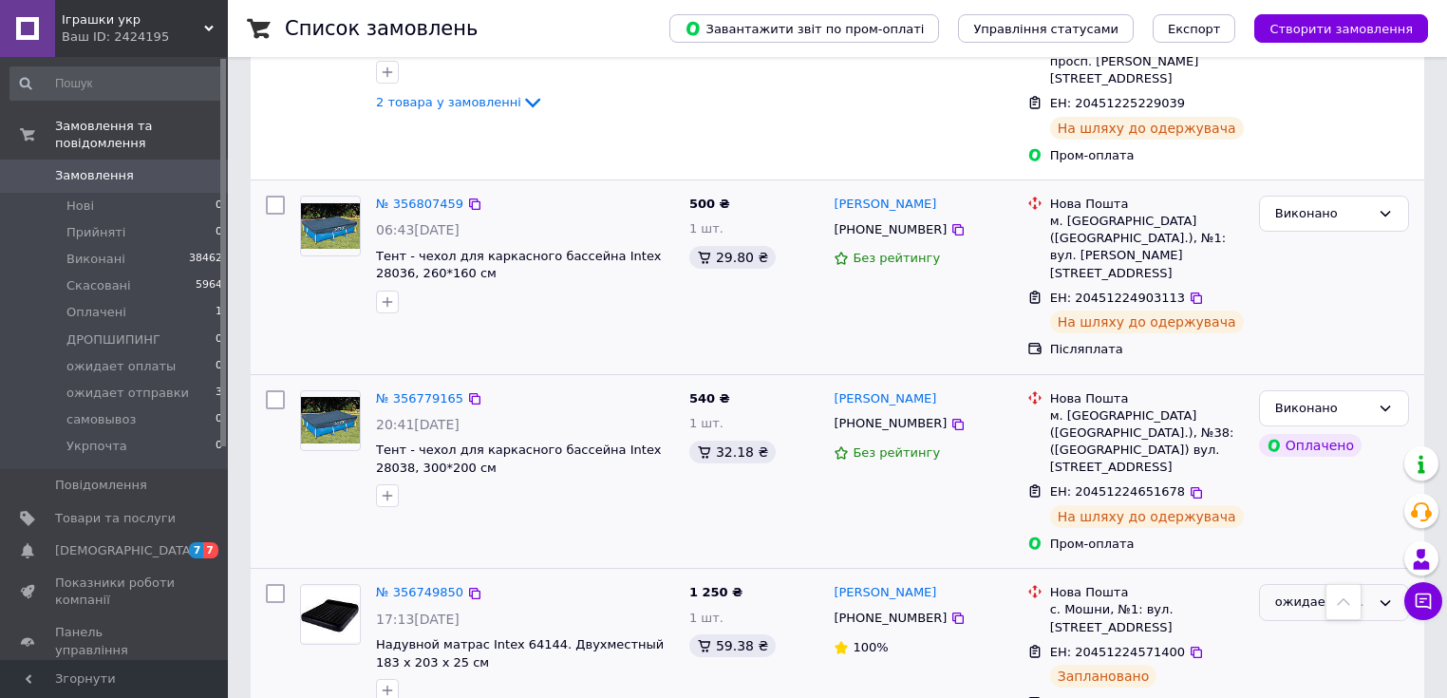
drag, startPoint x: 1387, startPoint y: 383, endPoint x: 1367, endPoint y: 397, distance: 24.5
click at [1386, 600] on icon at bounding box center [1385, 603] width 10 height 6
click at [1312, 659] on li "Виконано" at bounding box center [1334, 676] width 148 height 35
click at [1352, 27] on span "Створити замовлення" at bounding box center [1340, 29] width 143 height 14
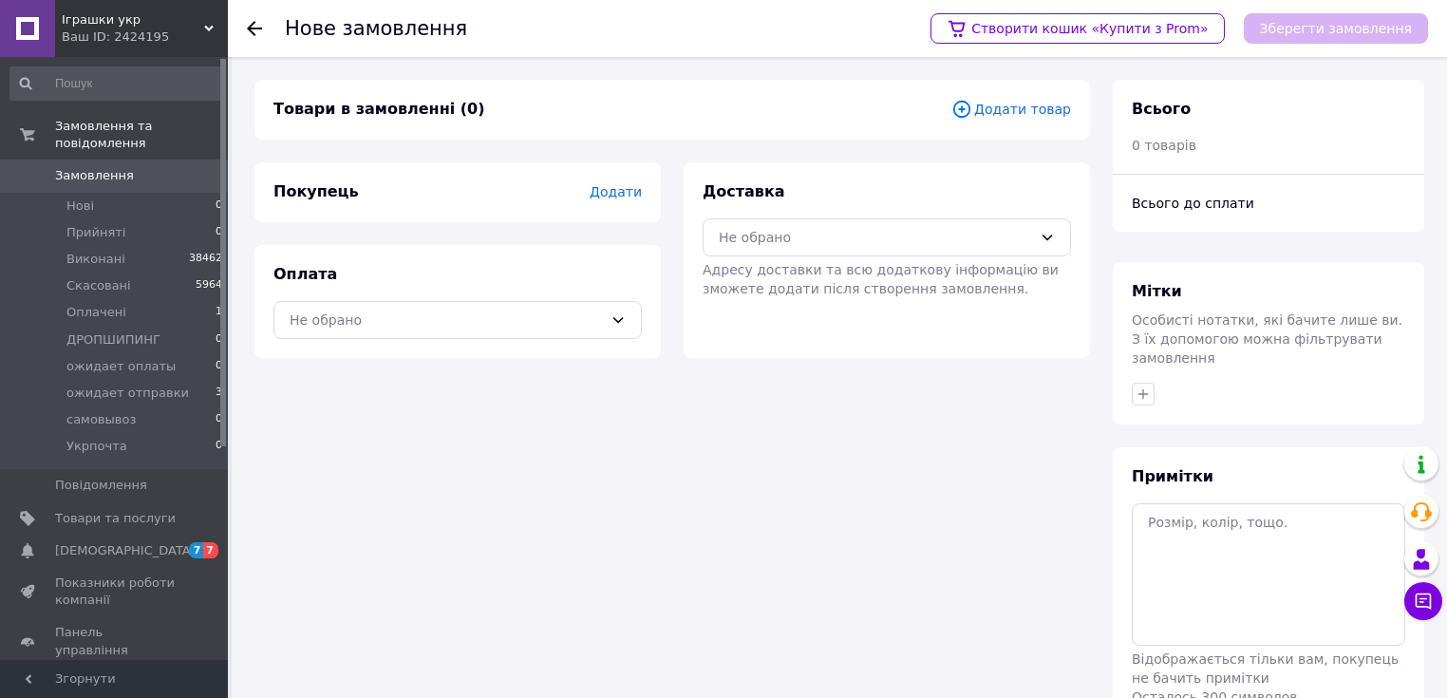
click at [257, 25] on icon at bounding box center [254, 28] width 15 height 15
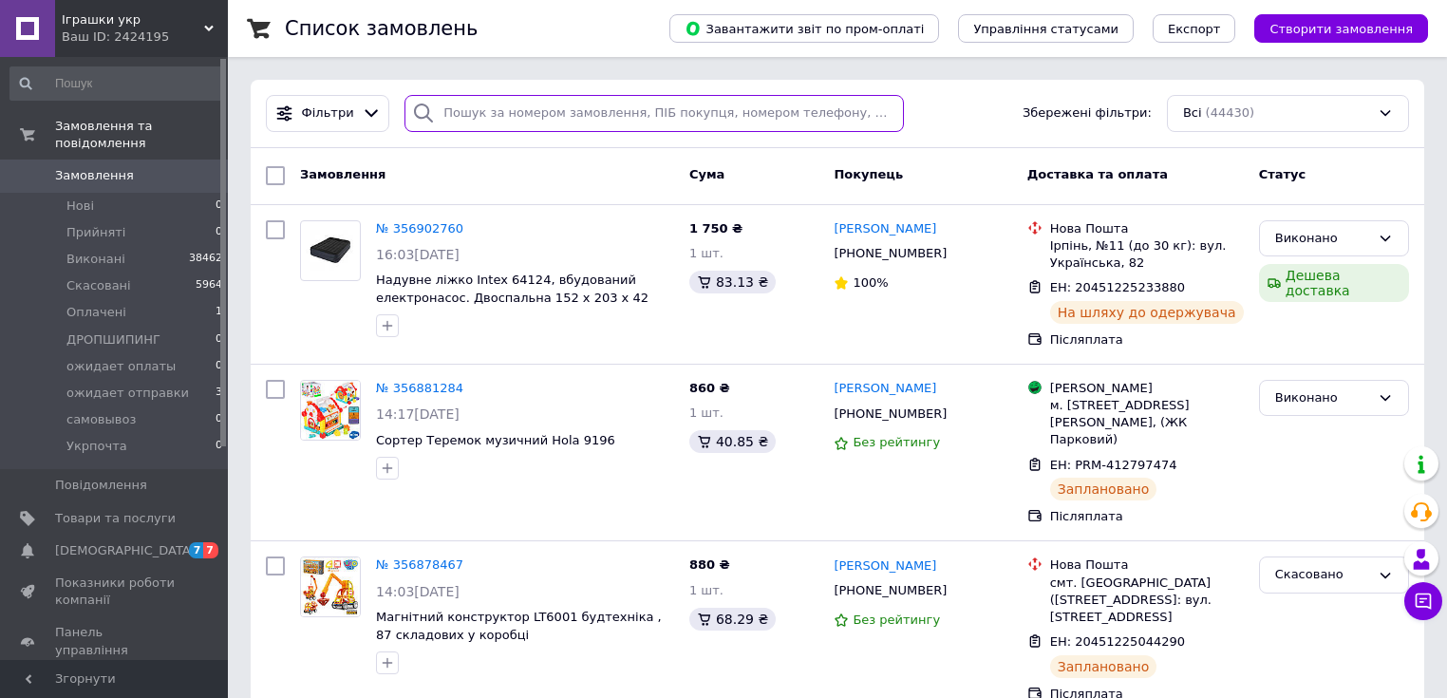
click at [510, 117] on input "search" at bounding box center [653, 113] width 499 height 37
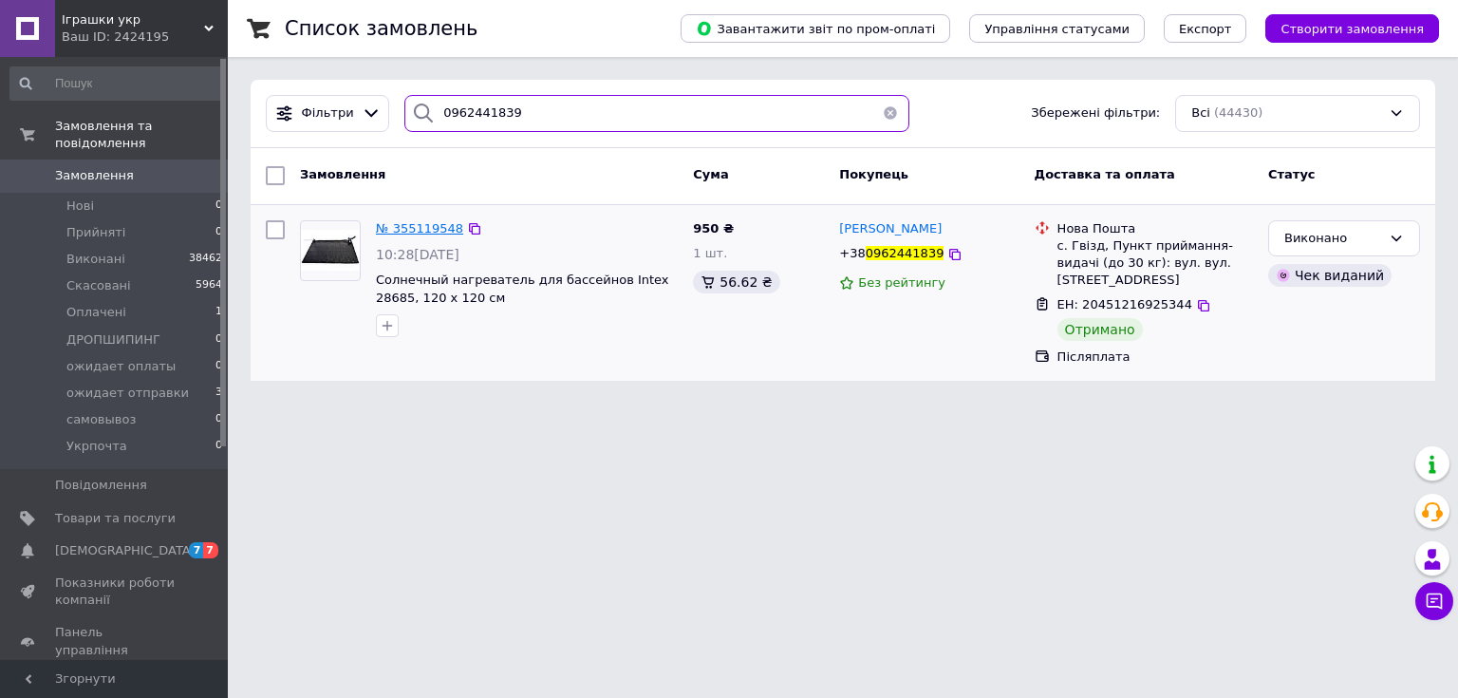
type input "0962441839"
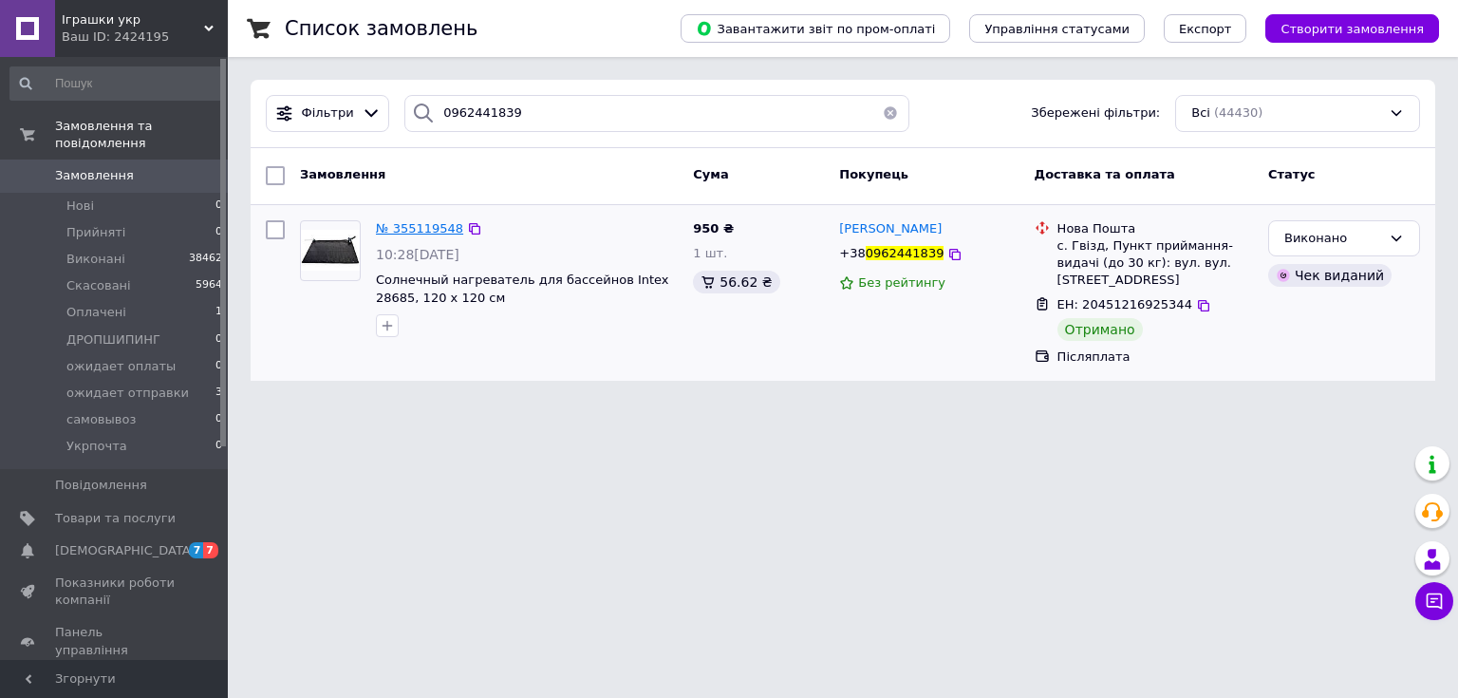
click at [432, 226] on span "№ 355119548" at bounding box center [419, 228] width 87 height 14
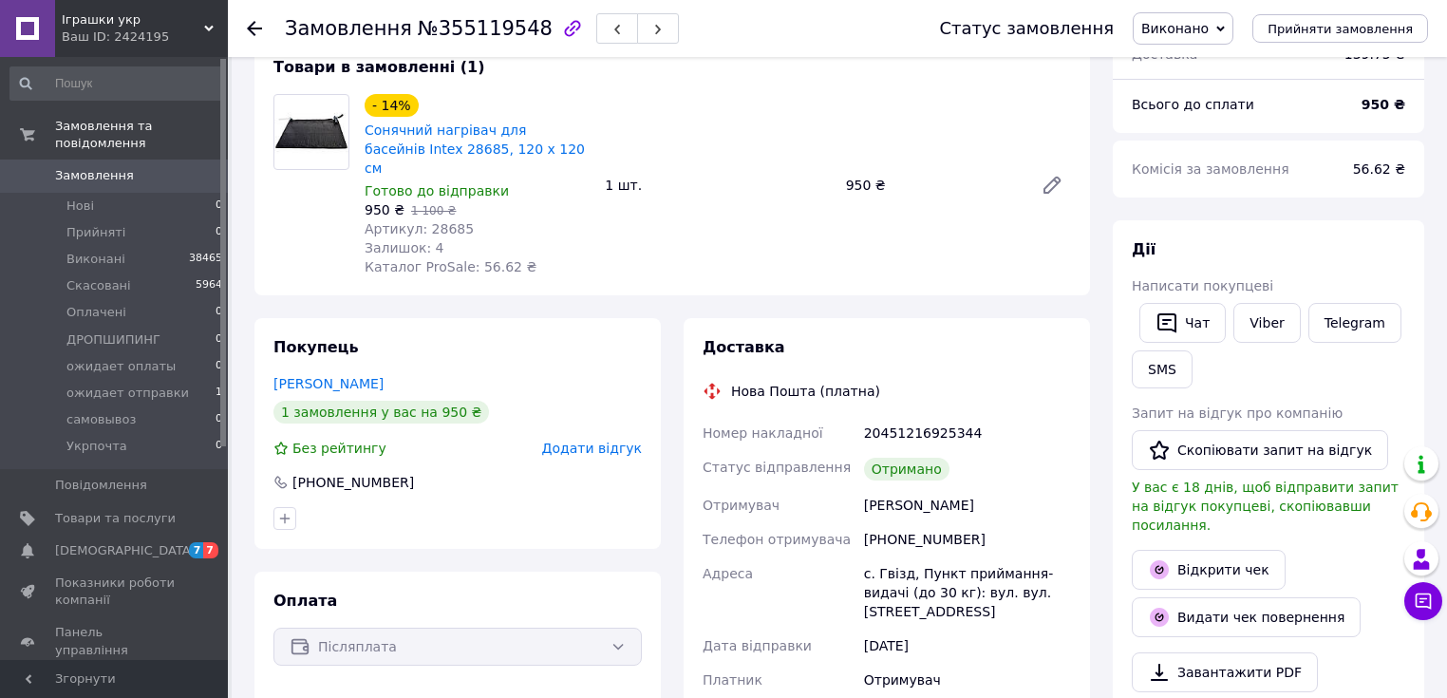
scroll to position [152, 0]
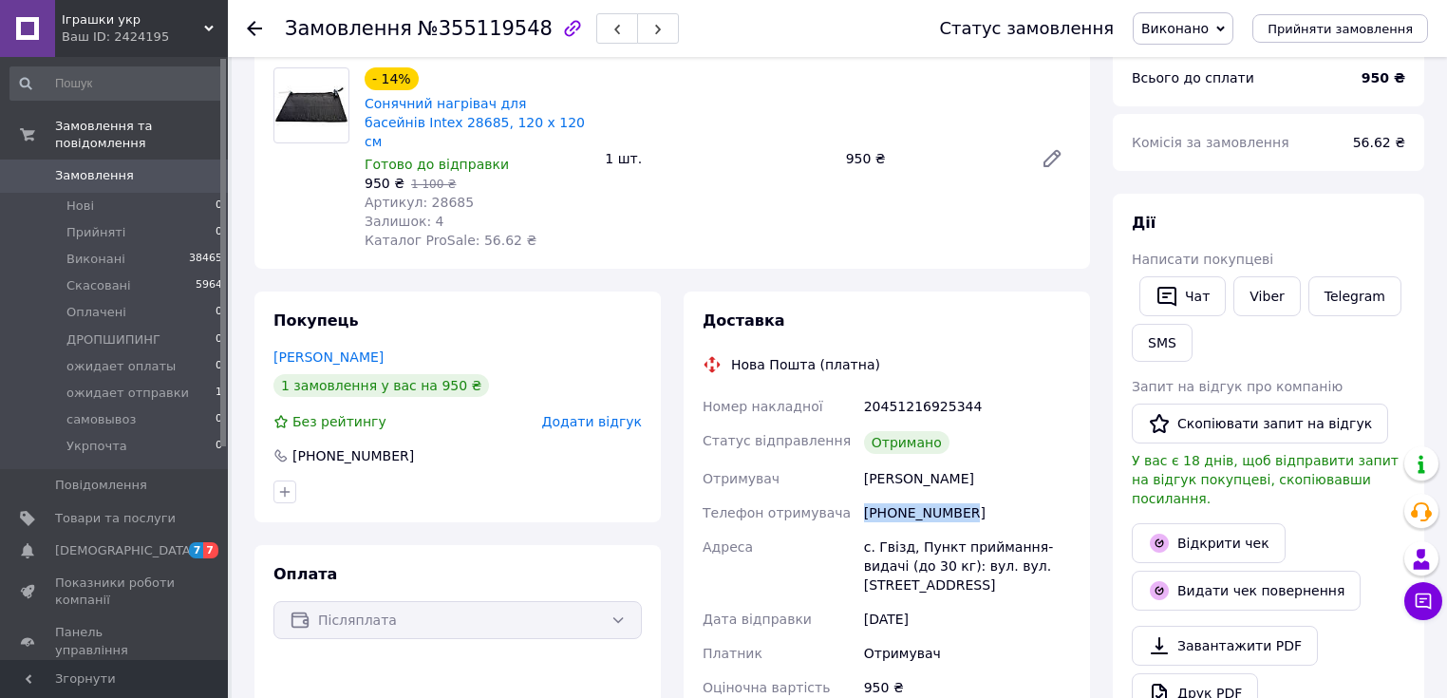
drag, startPoint x: 965, startPoint y: 492, endPoint x: 862, endPoint y: 497, distance: 103.6
click at [862, 497] on div "[PHONE_NUMBER]" at bounding box center [967, 513] width 215 height 34
copy div "[PHONE_NUMBER]"
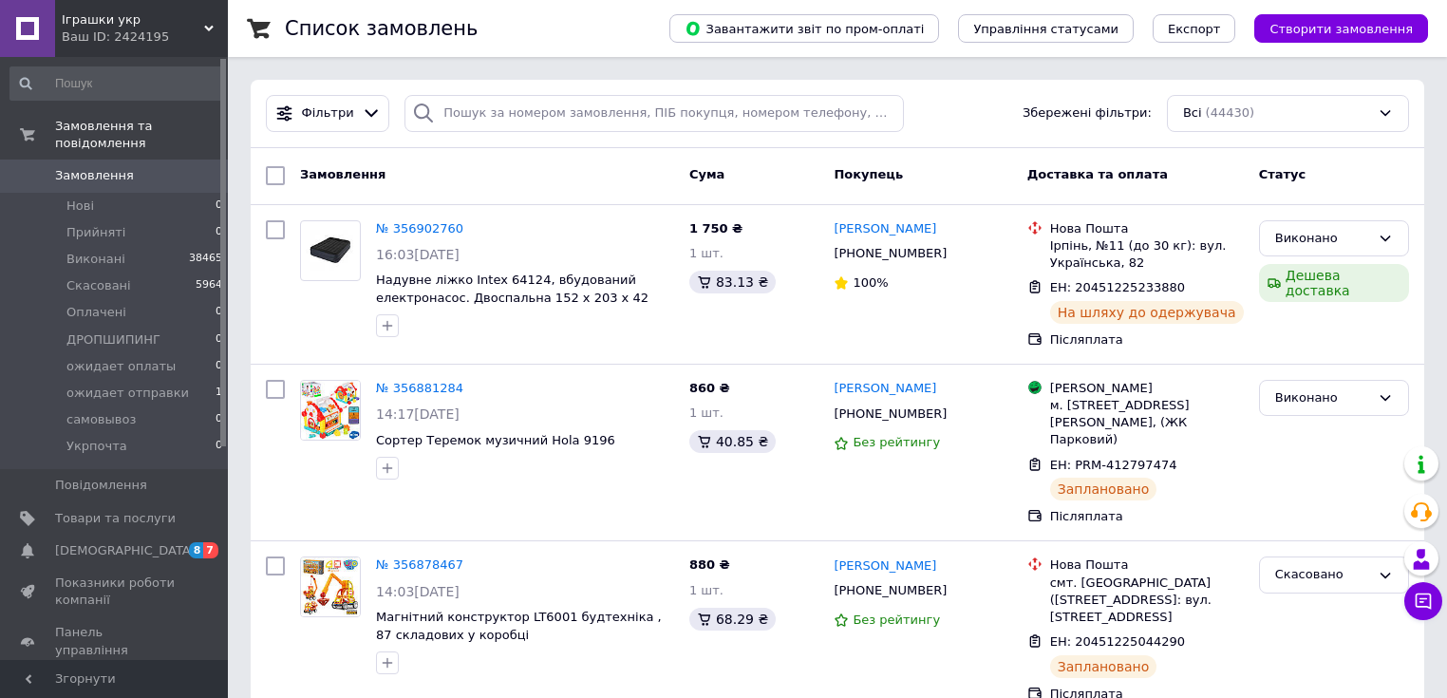
drag, startPoint x: 1343, startPoint y: 28, endPoint x: 856, endPoint y: 159, distance: 504.5
click at [1344, 28] on span "Створити замовлення" at bounding box center [1340, 29] width 143 height 14
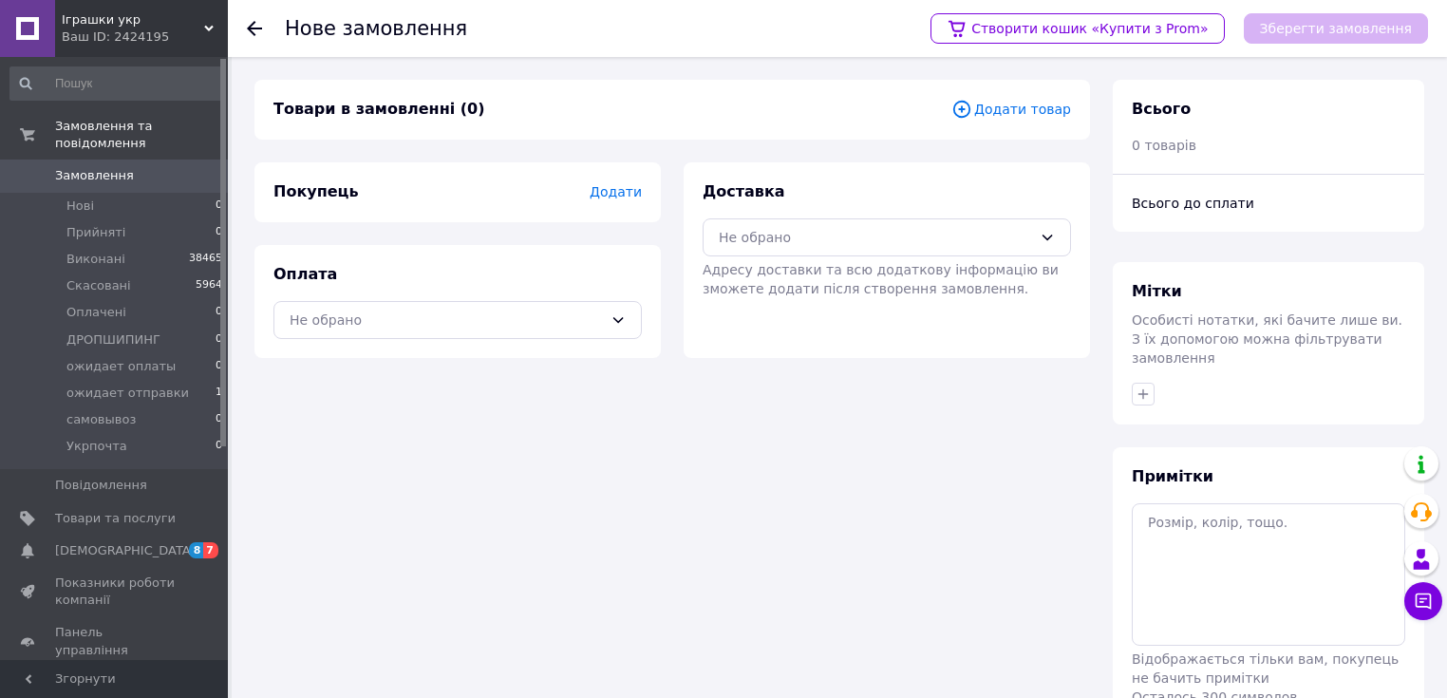
click at [1020, 111] on span "Додати товар" at bounding box center [1011, 109] width 120 height 21
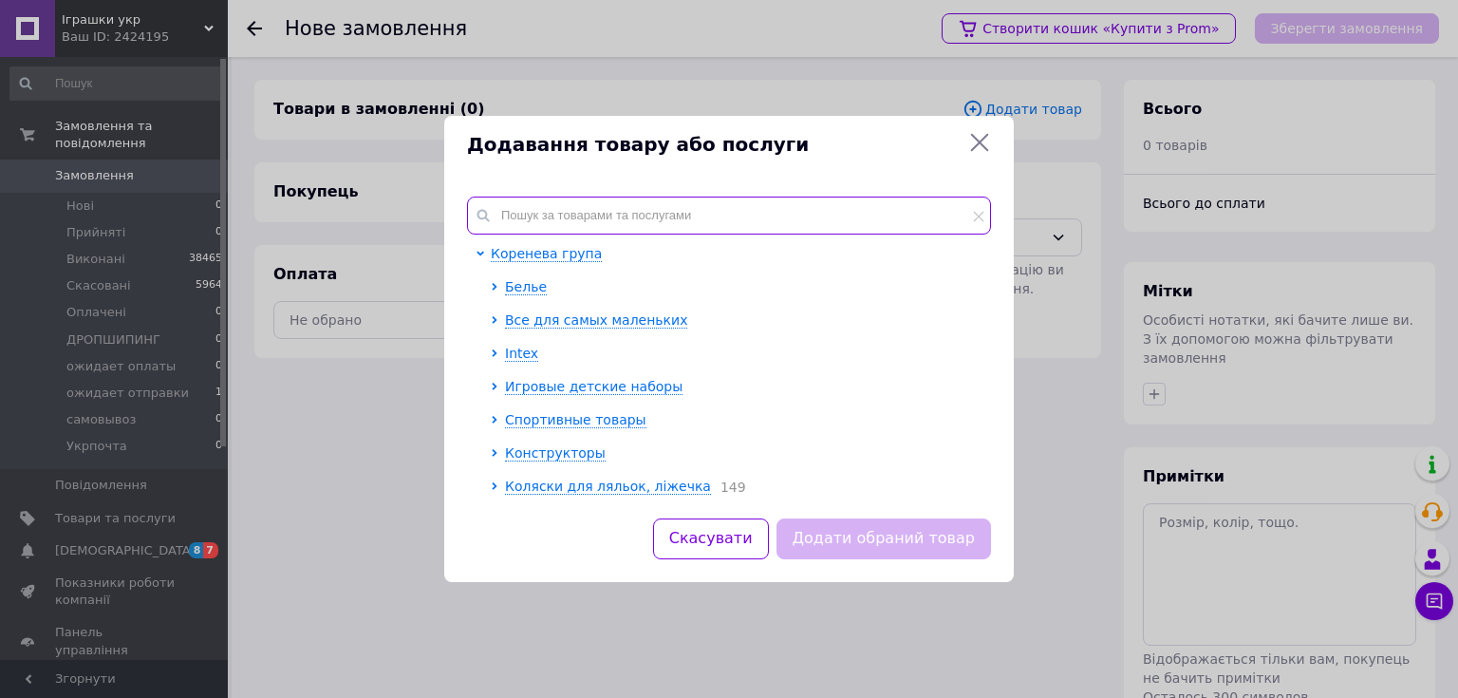
click at [553, 215] on input "text" at bounding box center [729, 216] width 524 height 38
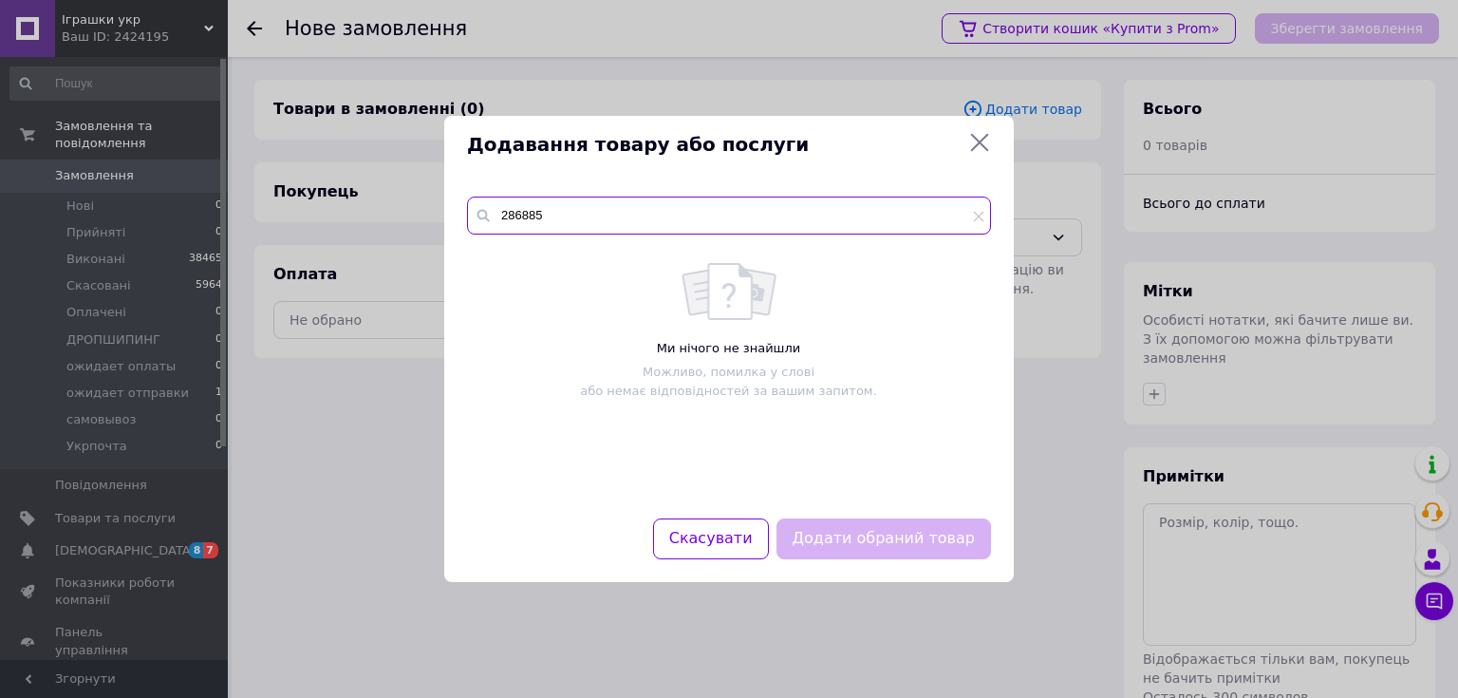
click at [530, 215] on input "286885" at bounding box center [729, 216] width 524 height 38
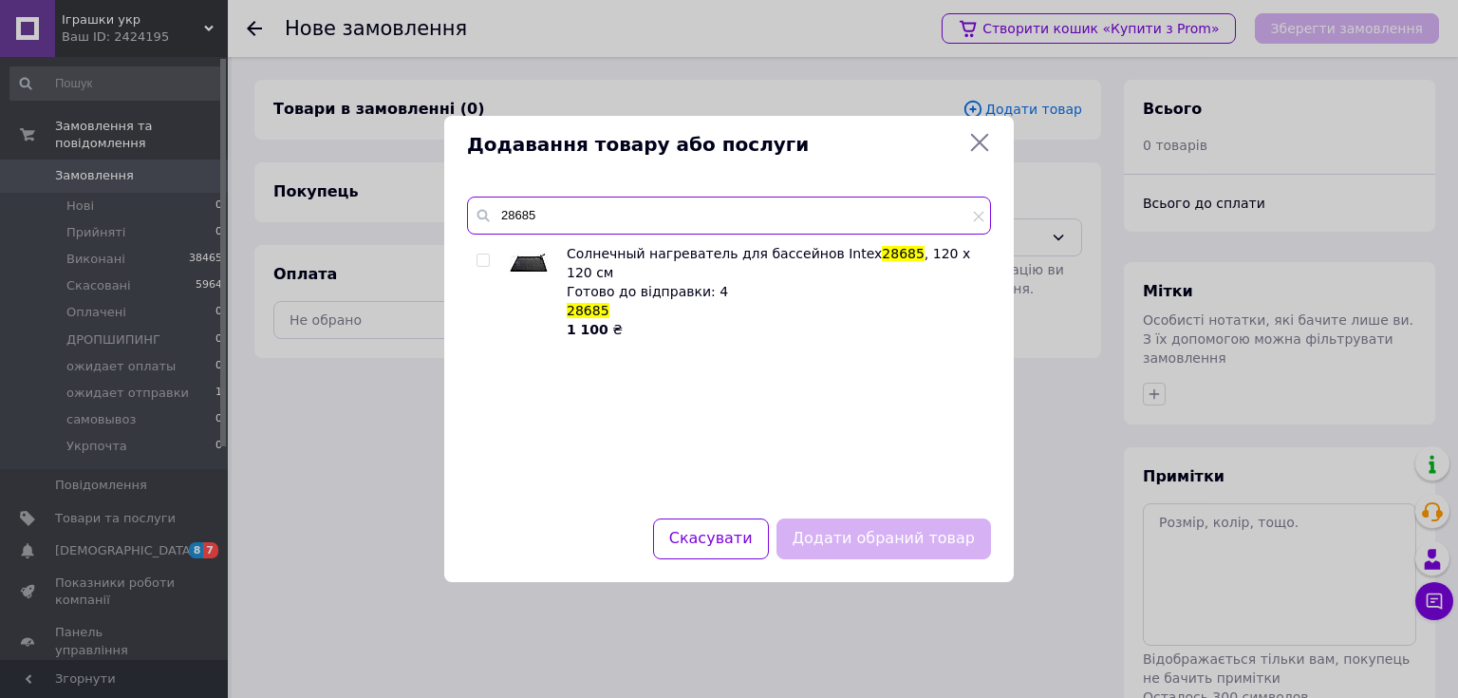
type input "28685"
click at [482, 260] on input "checkbox" at bounding box center [483, 260] width 12 height 12
checkbox input "true"
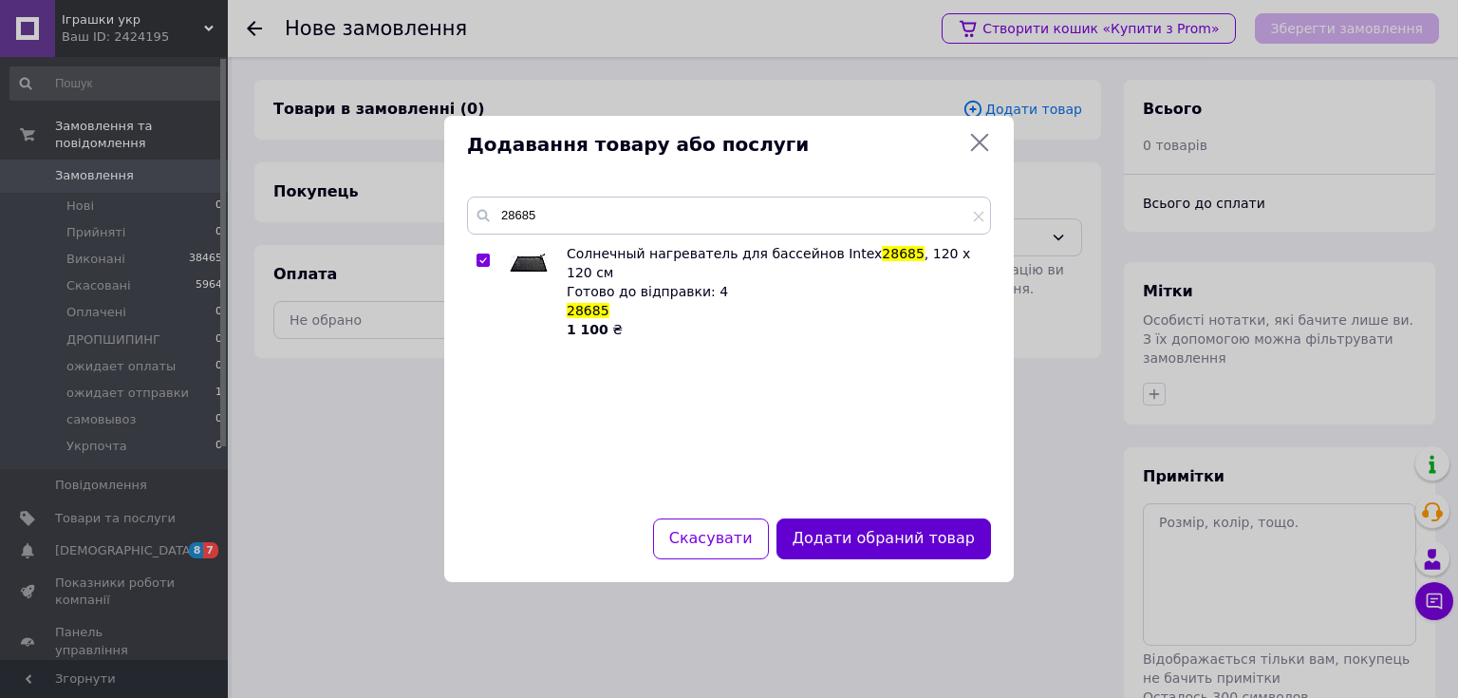
click at [883, 542] on button "Додати обраний товар" at bounding box center [884, 538] width 215 height 41
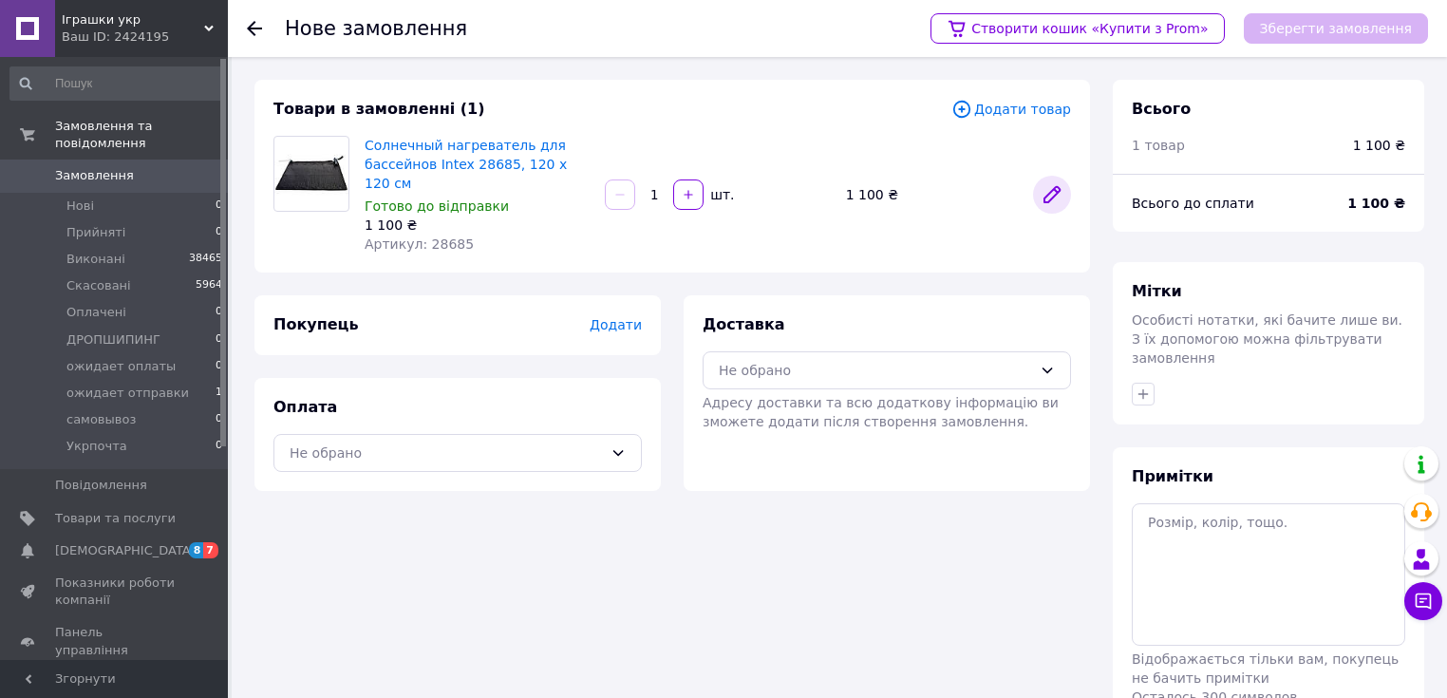
click at [1053, 187] on icon at bounding box center [1051, 194] width 15 height 15
click at [621, 317] on span "Додати" at bounding box center [616, 324] width 52 height 15
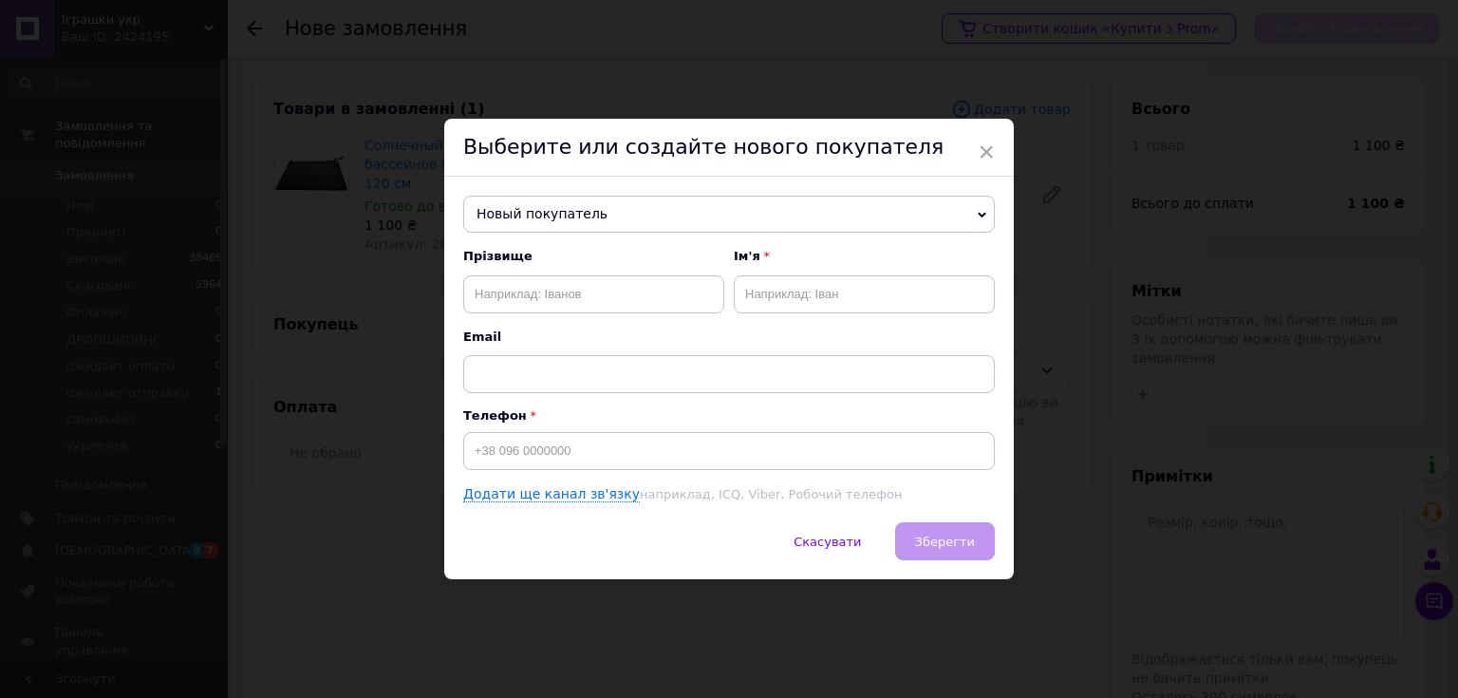
click at [979, 211] on icon at bounding box center [982, 215] width 9 height 9
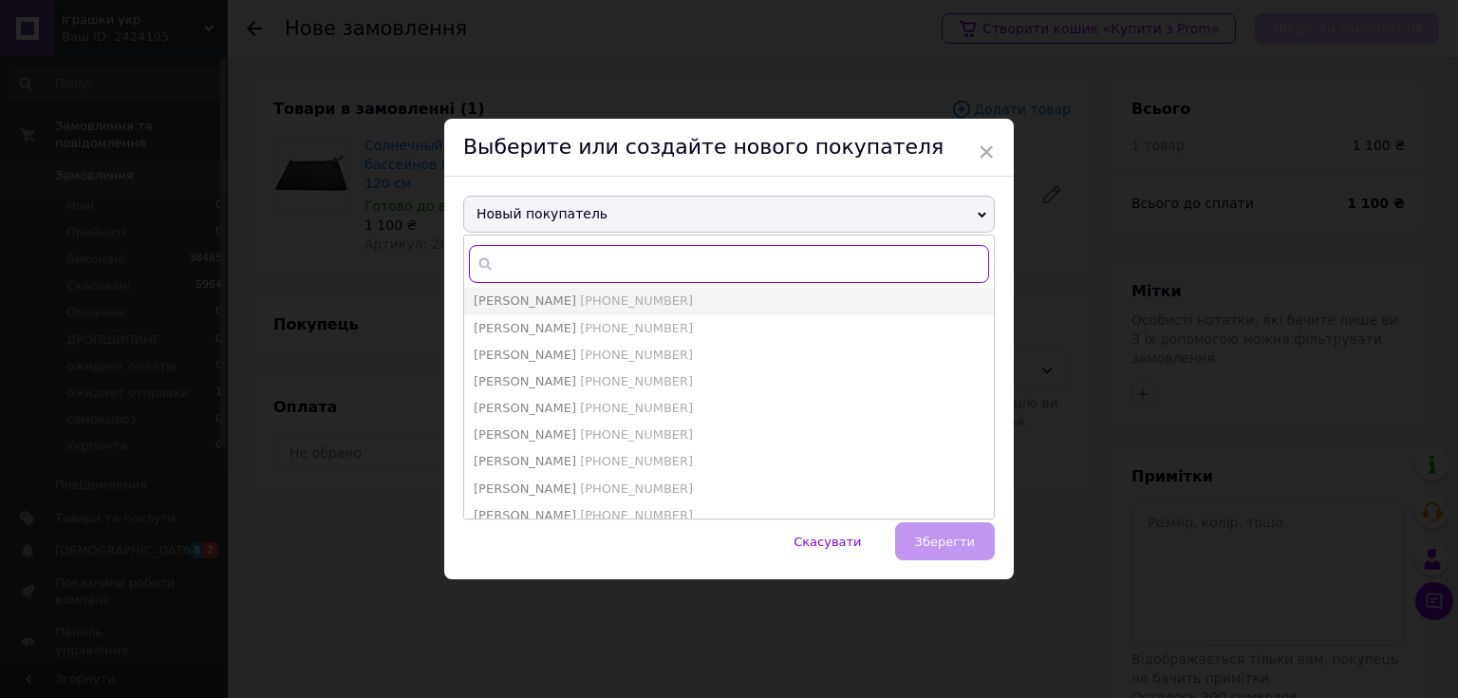
click at [551, 265] on input "text" at bounding box center [729, 264] width 520 height 38
click at [539, 261] on input "text" at bounding box center [729, 264] width 520 height 38
paste input "[PHONE_NUMBER]"
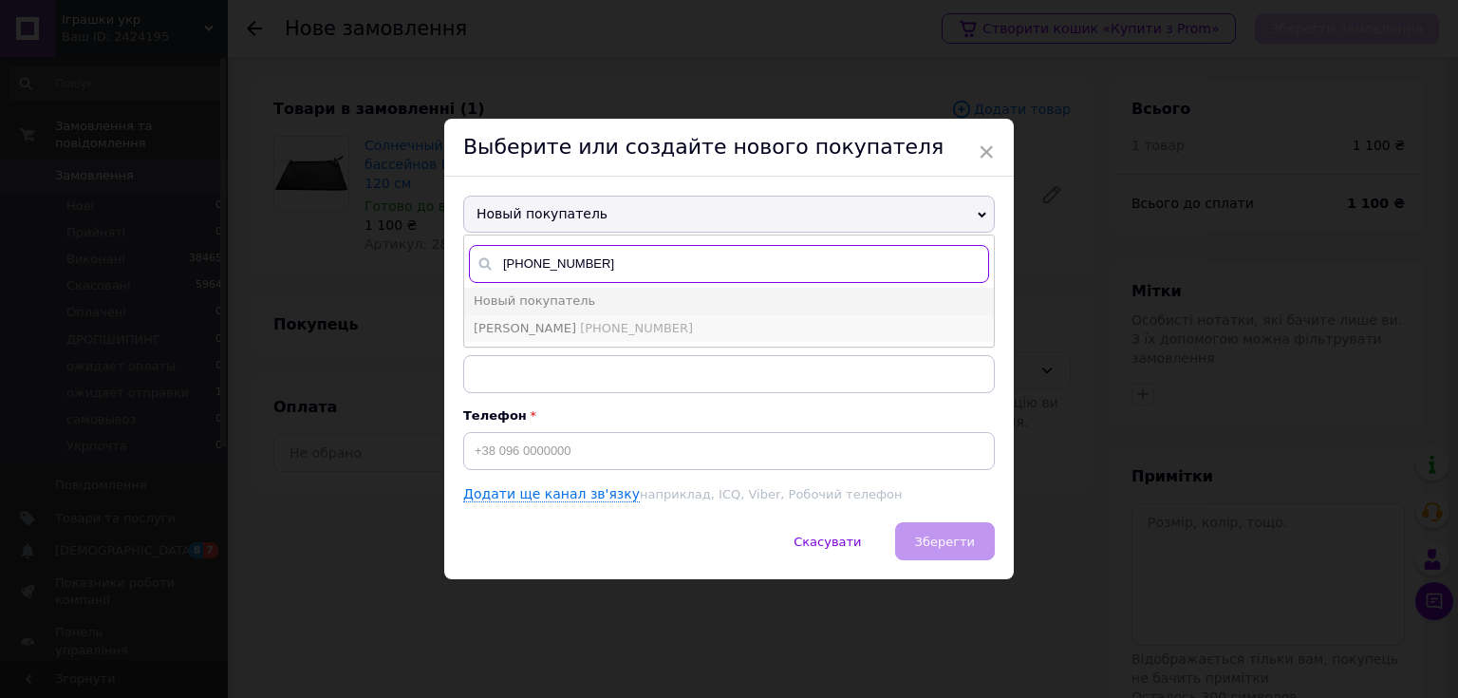
type input "[PHONE_NUMBER]"
click at [629, 323] on span "[PHONE_NUMBER]" at bounding box center [636, 328] width 113 height 14
type input "[PERSON_NAME]"
type input "[PHONE_NUMBER]"
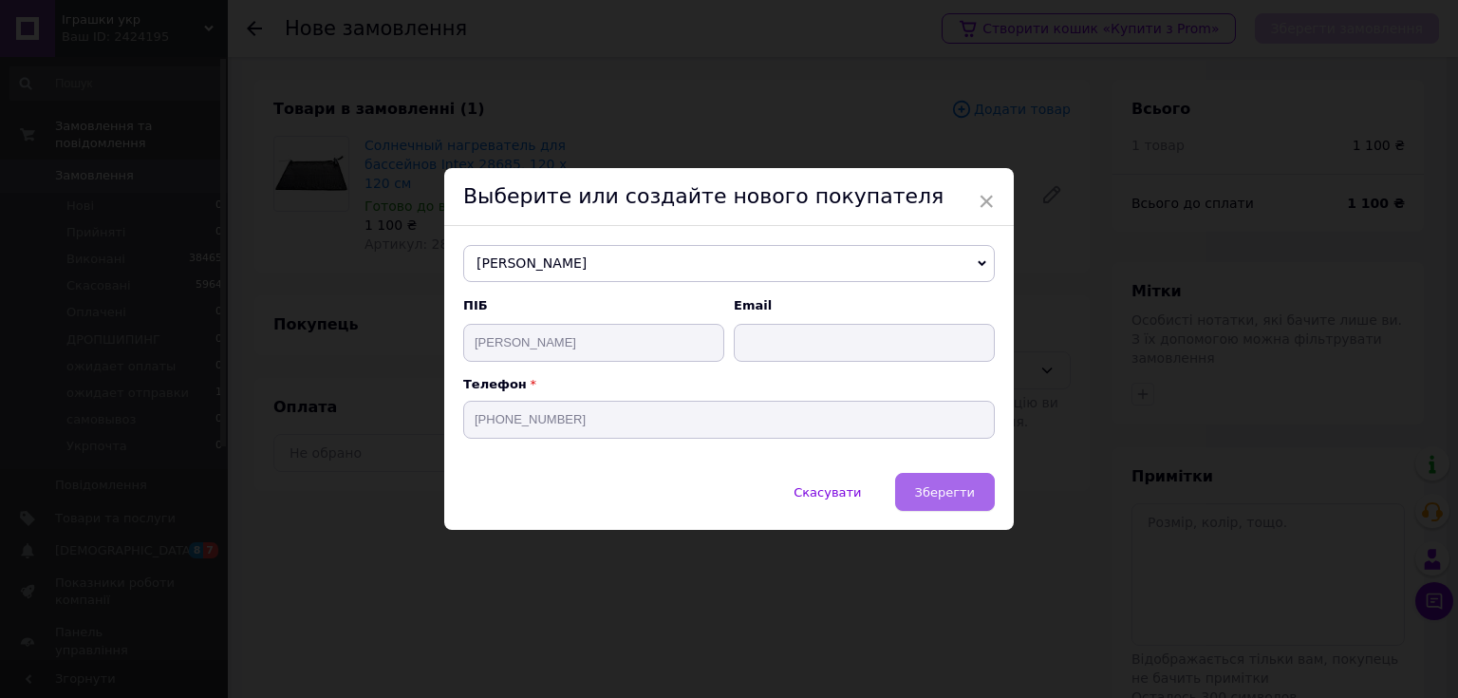
click at [945, 496] on span "Зберегти" at bounding box center [945, 492] width 60 height 14
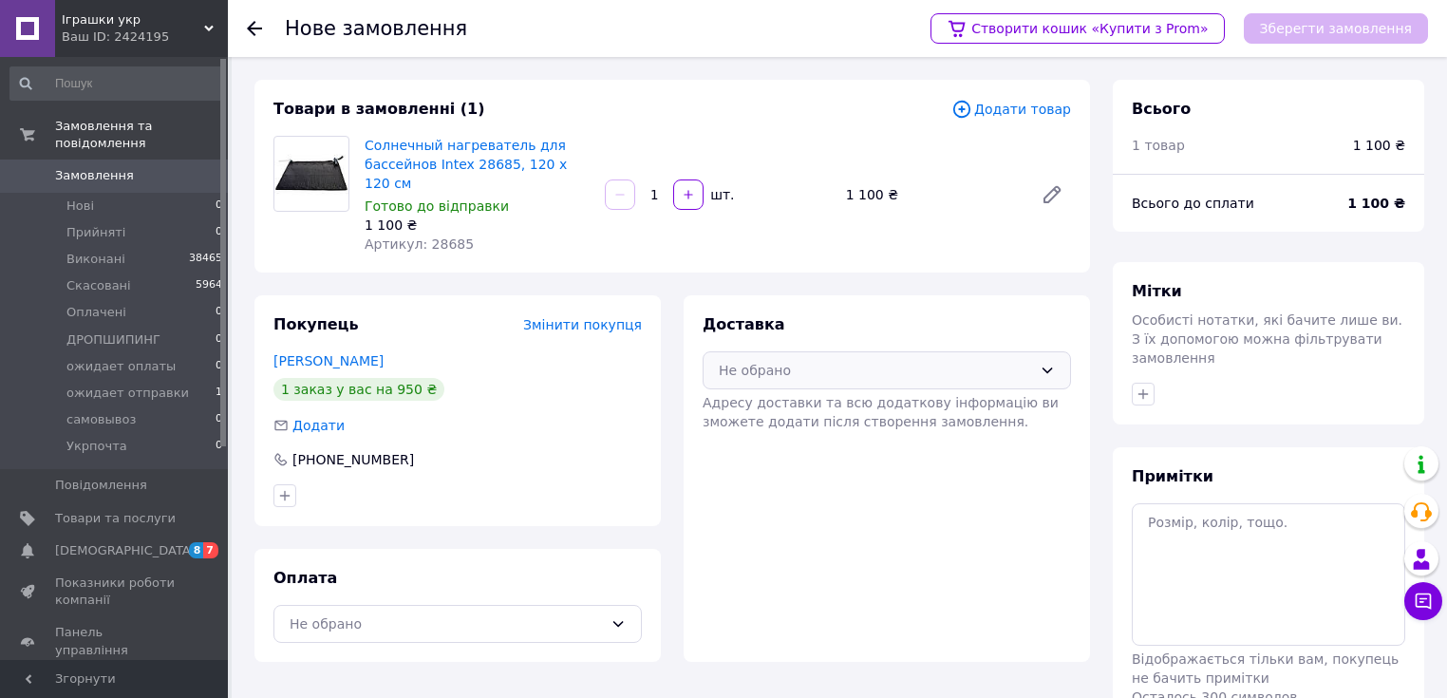
click at [1047, 363] on icon at bounding box center [1046, 370] width 15 height 15
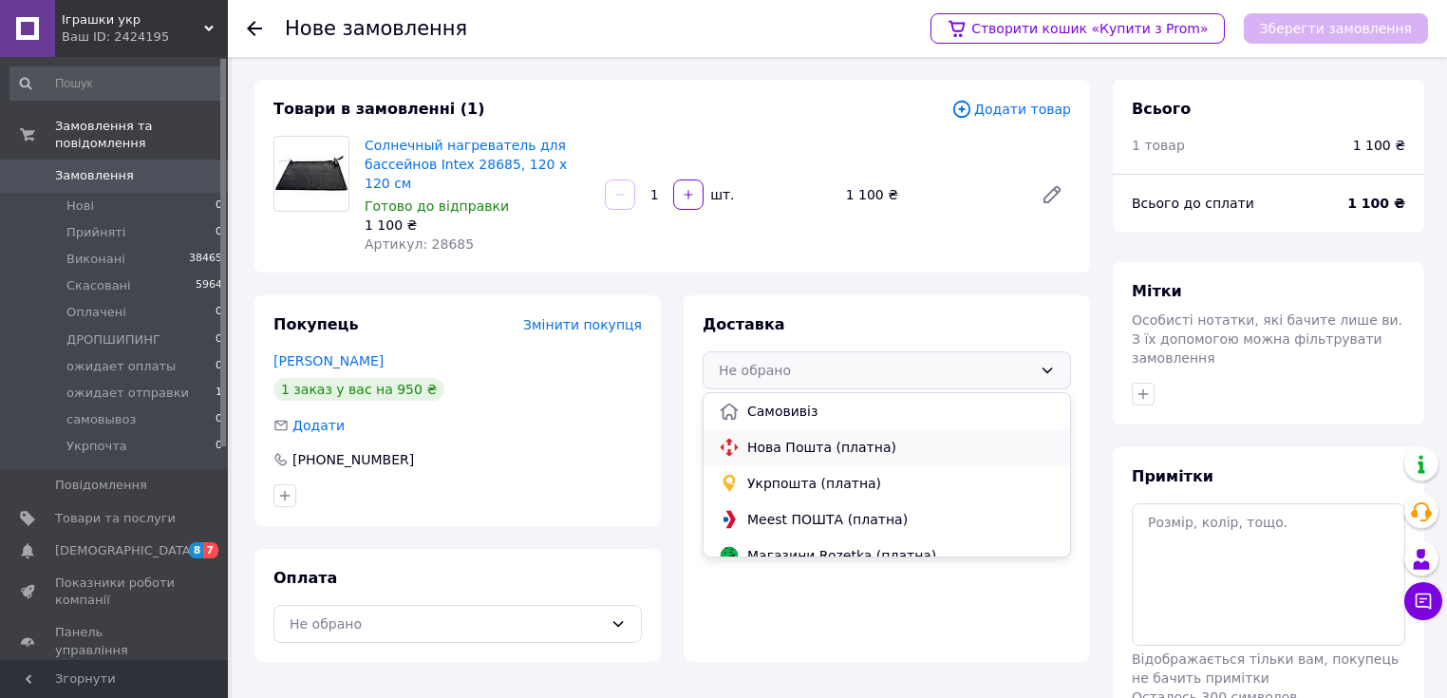
click at [847, 438] on span "Нова Пошта (платна)" at bounding box center [901, 447] width 308 height 19
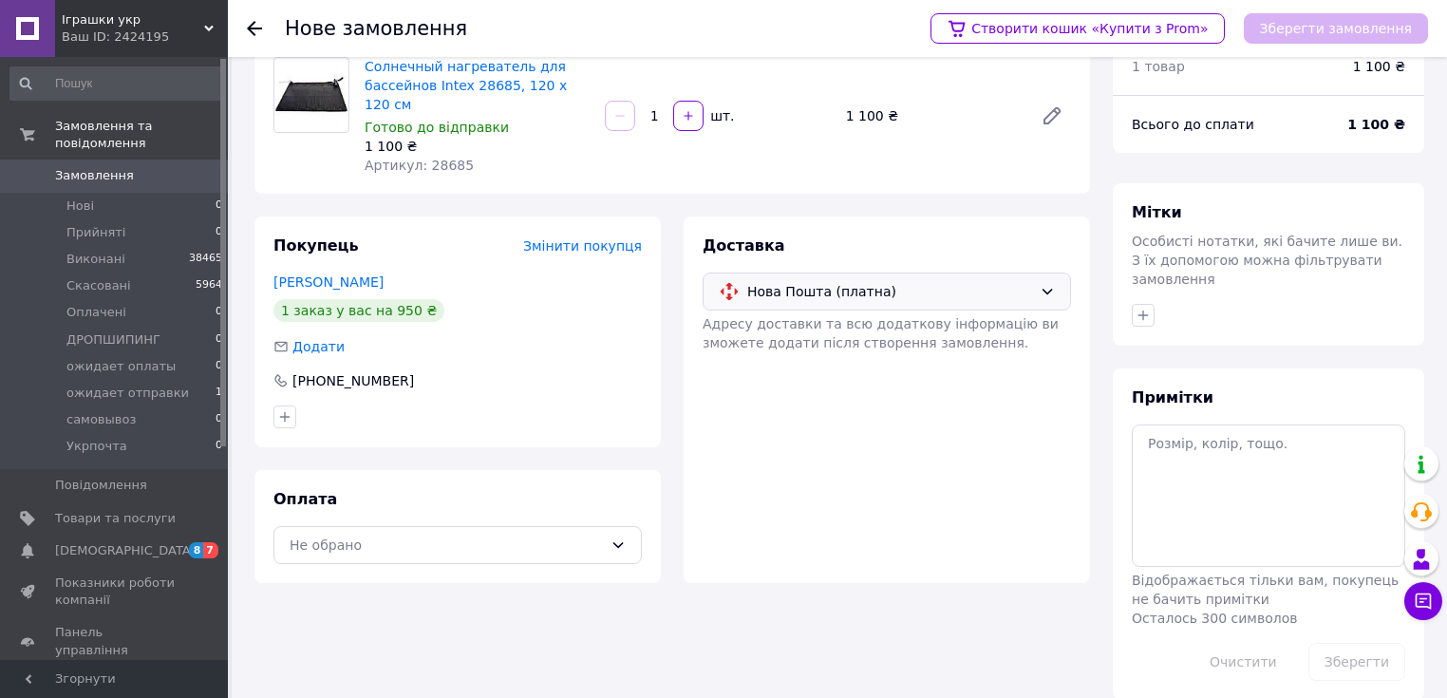
scroll to position [84, 0]
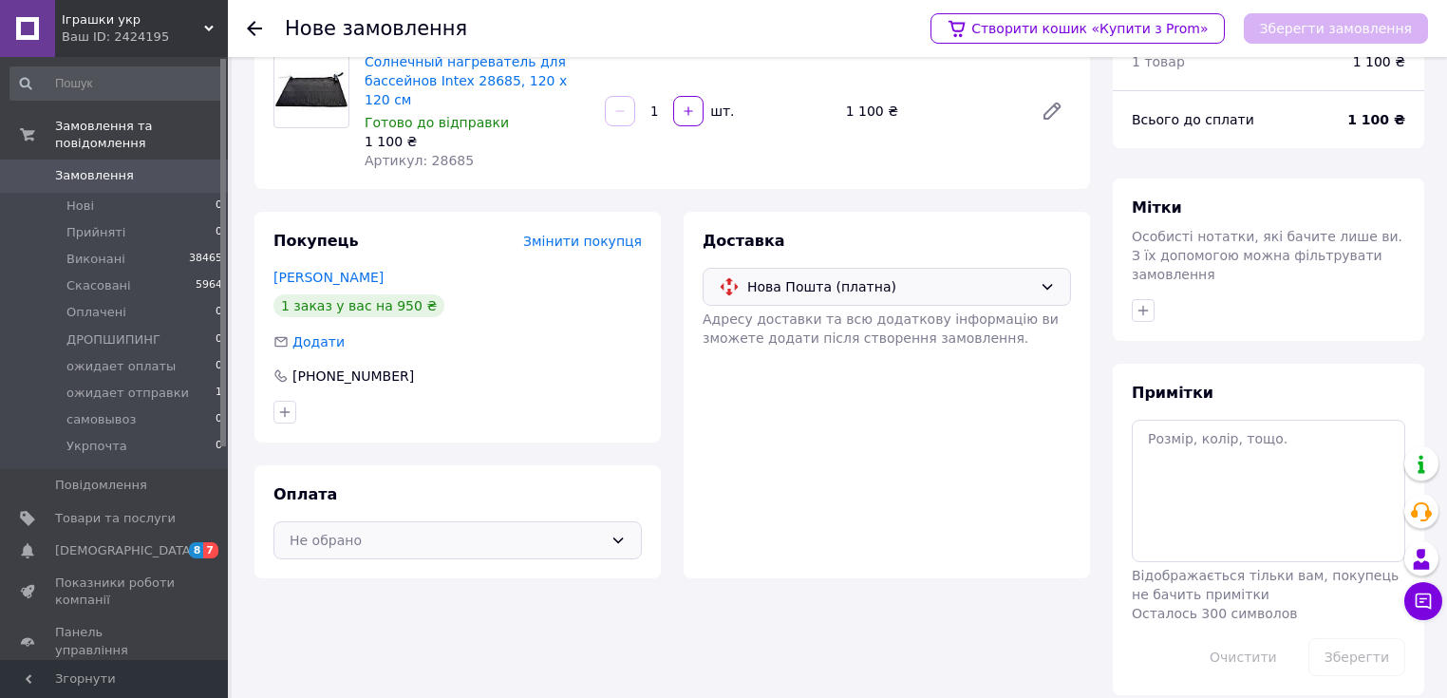
click at [619, 533] on icon at bounding box center [617, 540] width 15 height 15
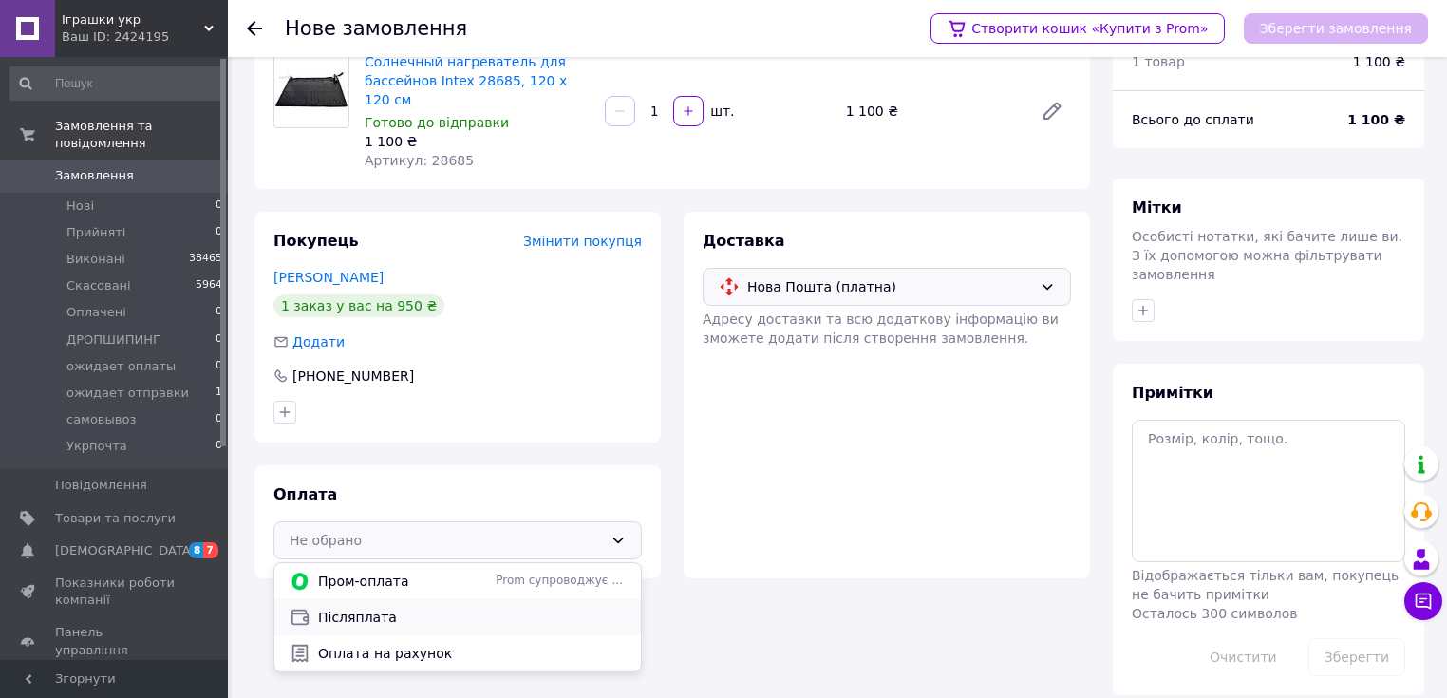
click at [369, 608] on span "Післяплата" at bounding box center [472, 617] width 308 height 19
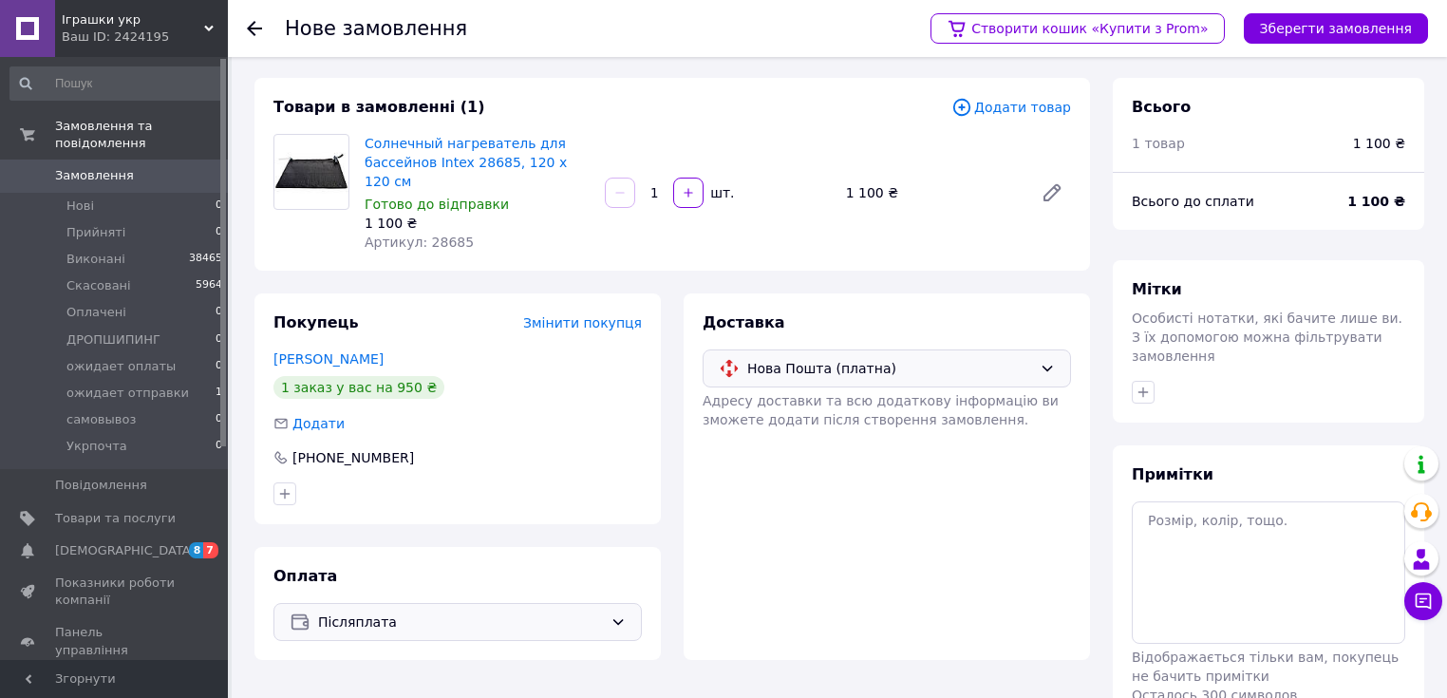
scroll to position [0, 0]
click at [1346, 29] on button "Зберегти замовлення" at bounding box center [1336, 28] width 184 height 30
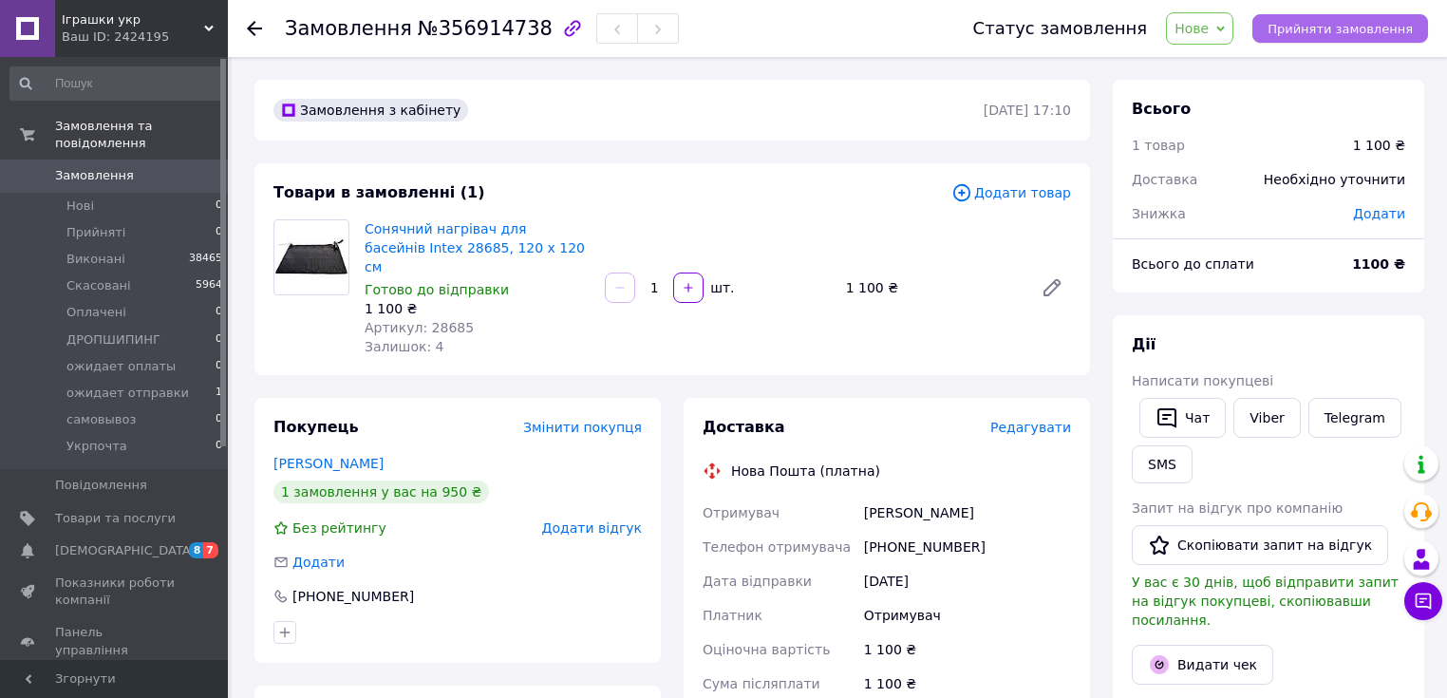
click at [1345, 26] on span "Прийняти замовлення" at bounding box center [1339, 29] width 145 height 14
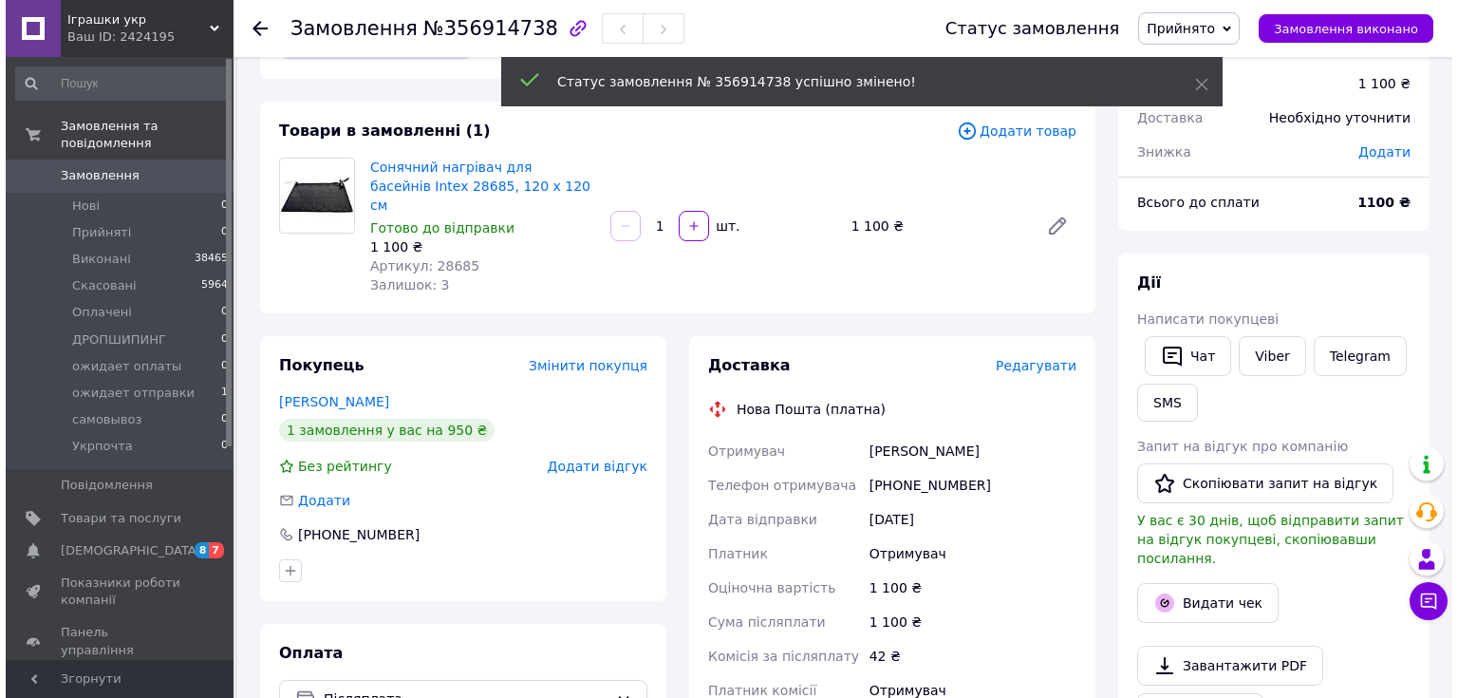
scroll to position [152, 0]
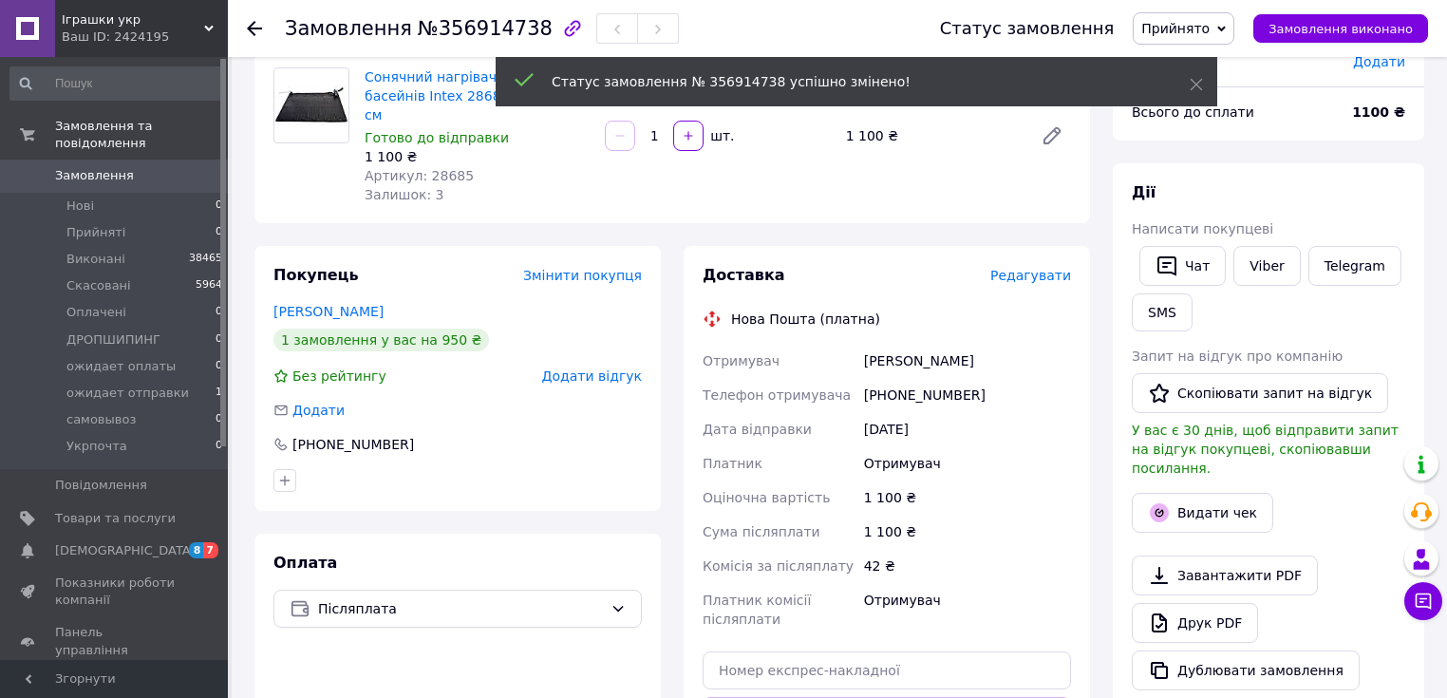
click at [1039, 268] on span "Редагувати" at bounding box center [1030, 275] width 81 height 15
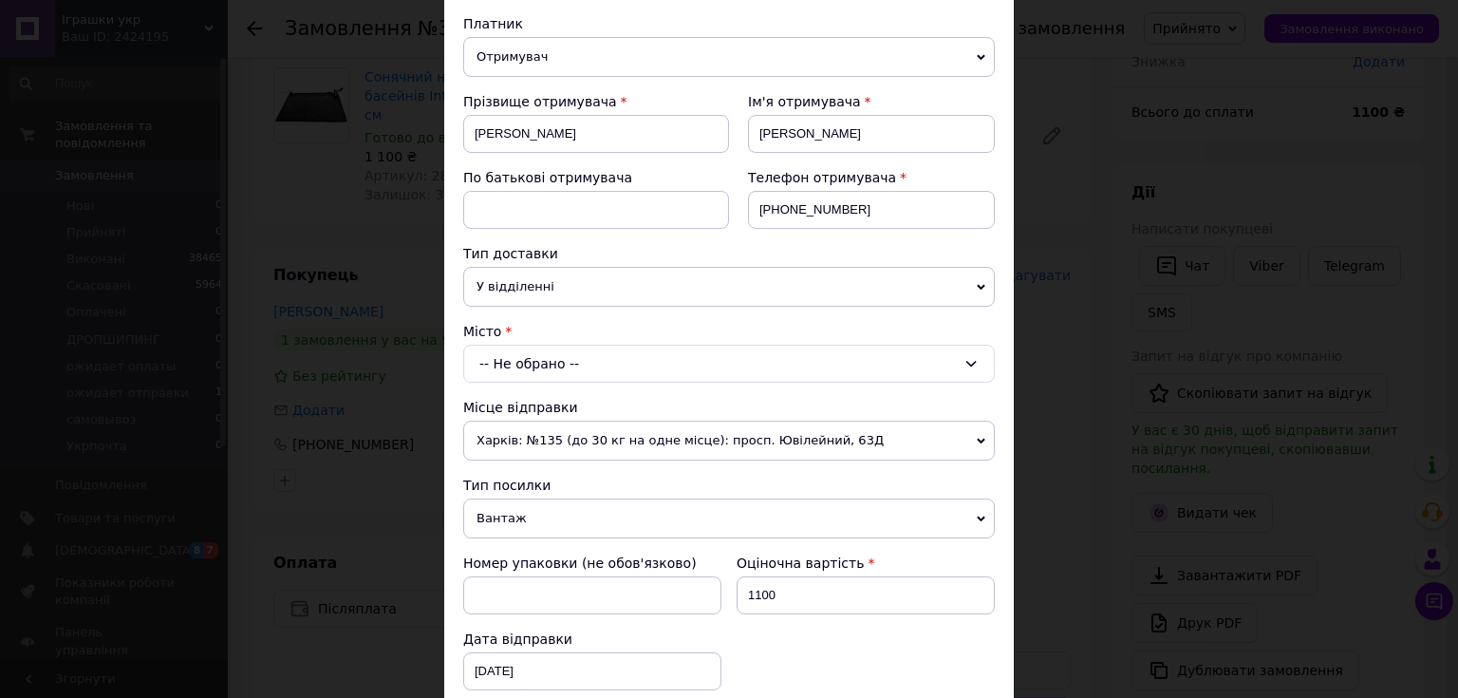
scroll to position [228, 0]
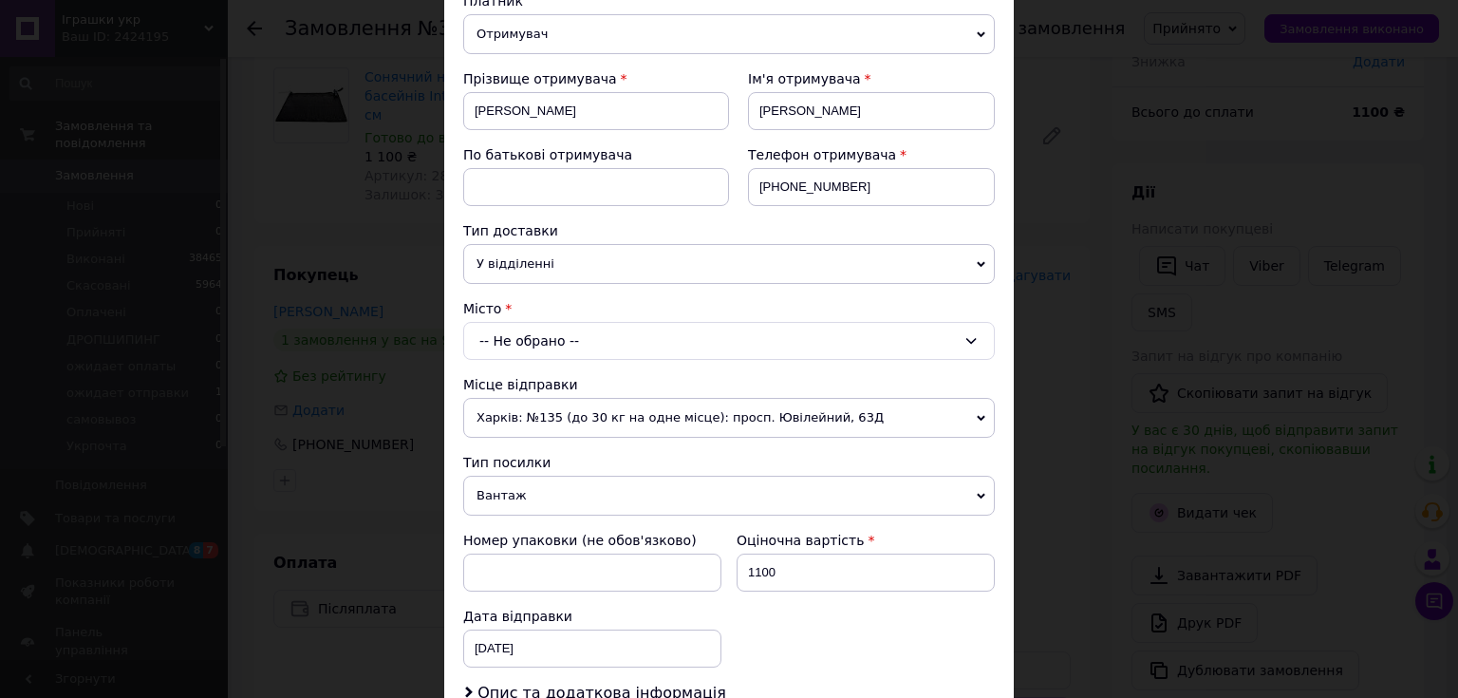
click at [540, 338] on div "-- Не обрано --" at bounding box center [729, 341] width 532 height 38
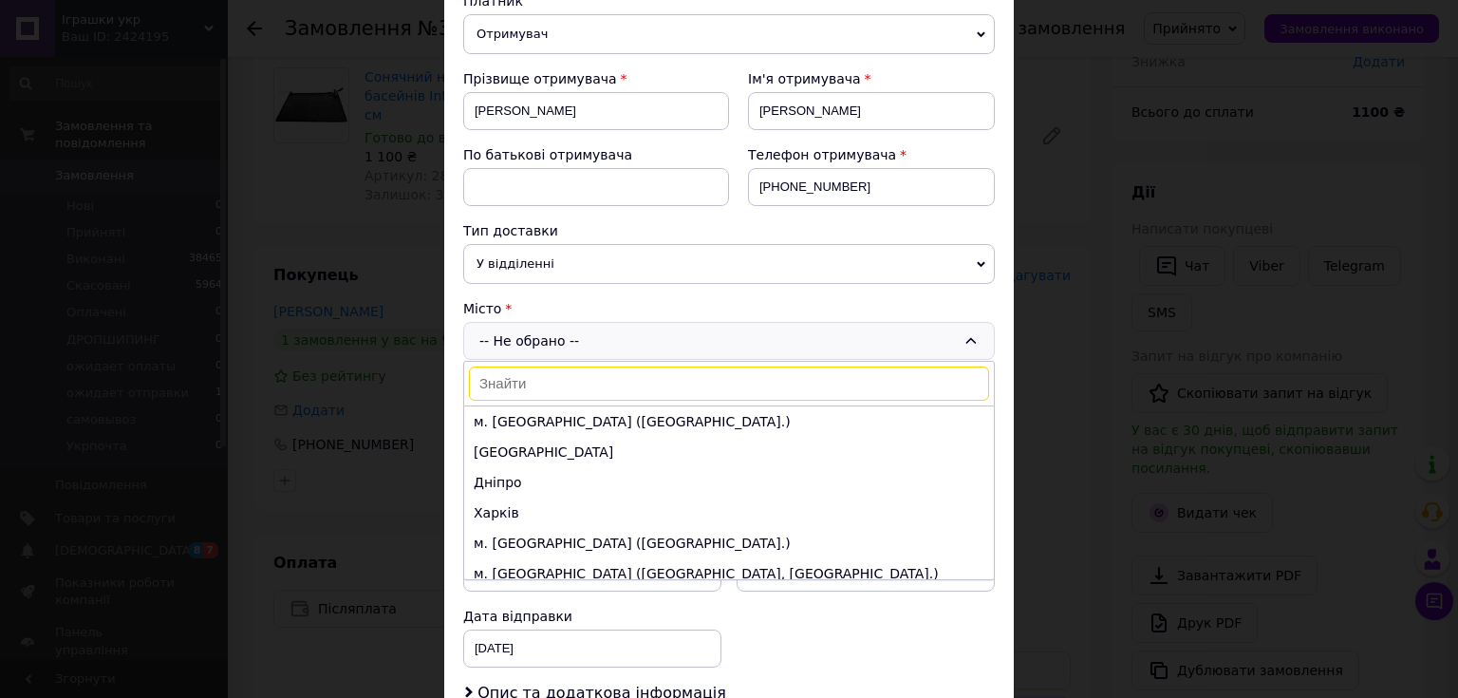
click at [515, 380] on input at bounding box center [729, 383] width 520 height 34
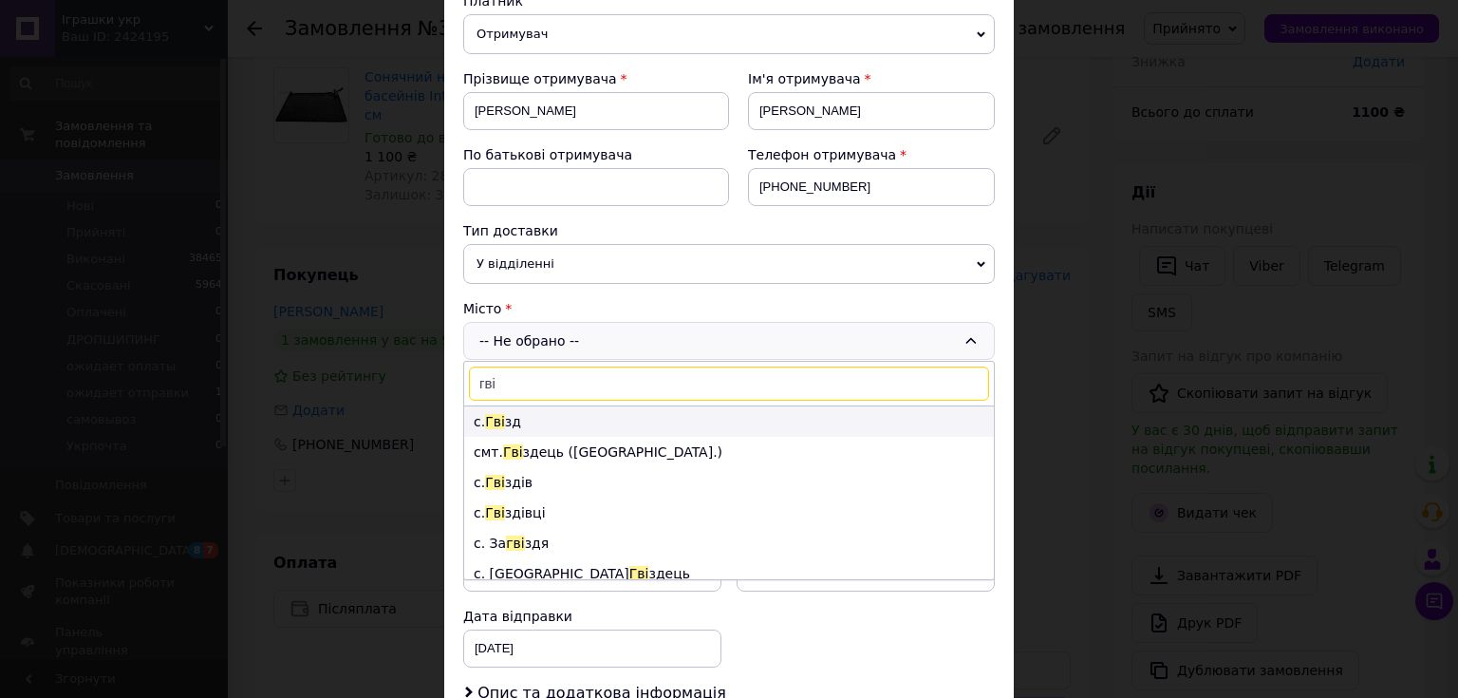
type input "гві"
click at [513, 419] on li "с. Гві зд" at bounding box center [729, 421] width 530 height 30
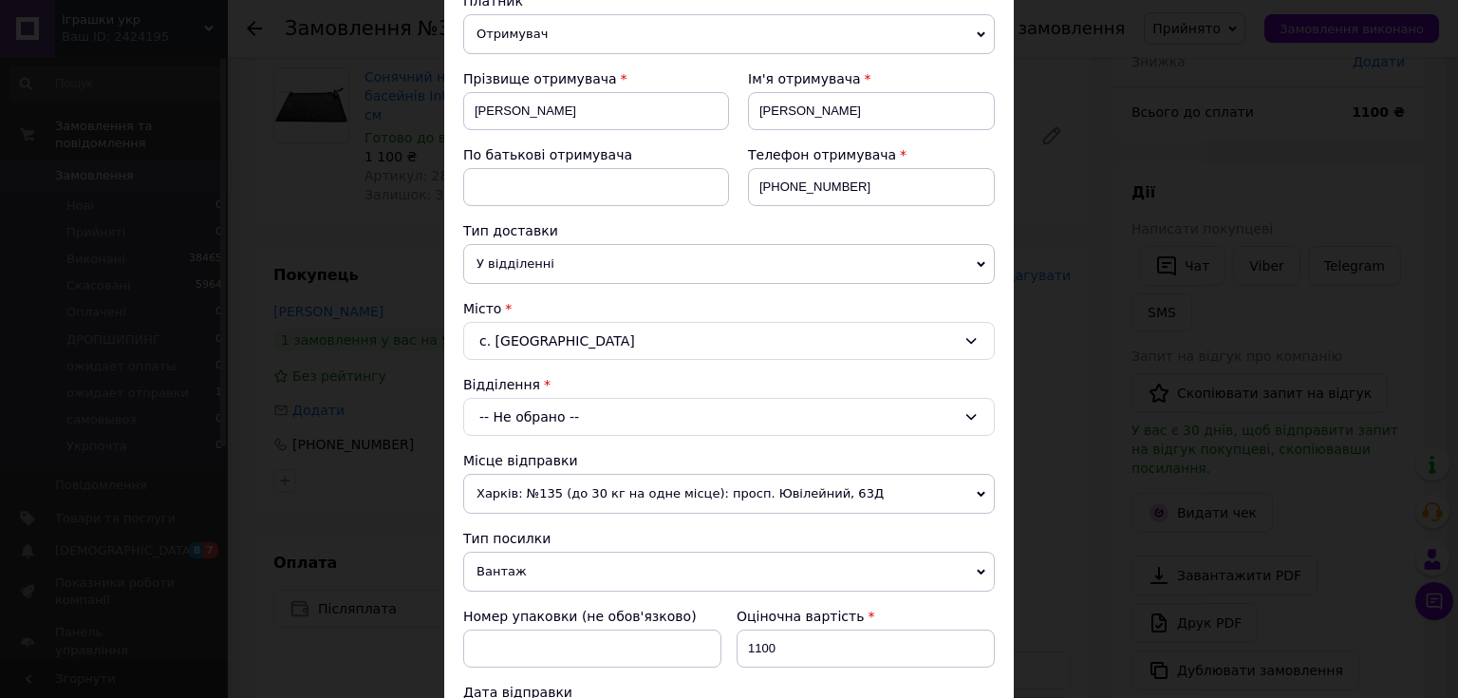
click at [516, 414] on div "-- Не обрано --" at bounding box center [729, 417] width 532 height 38
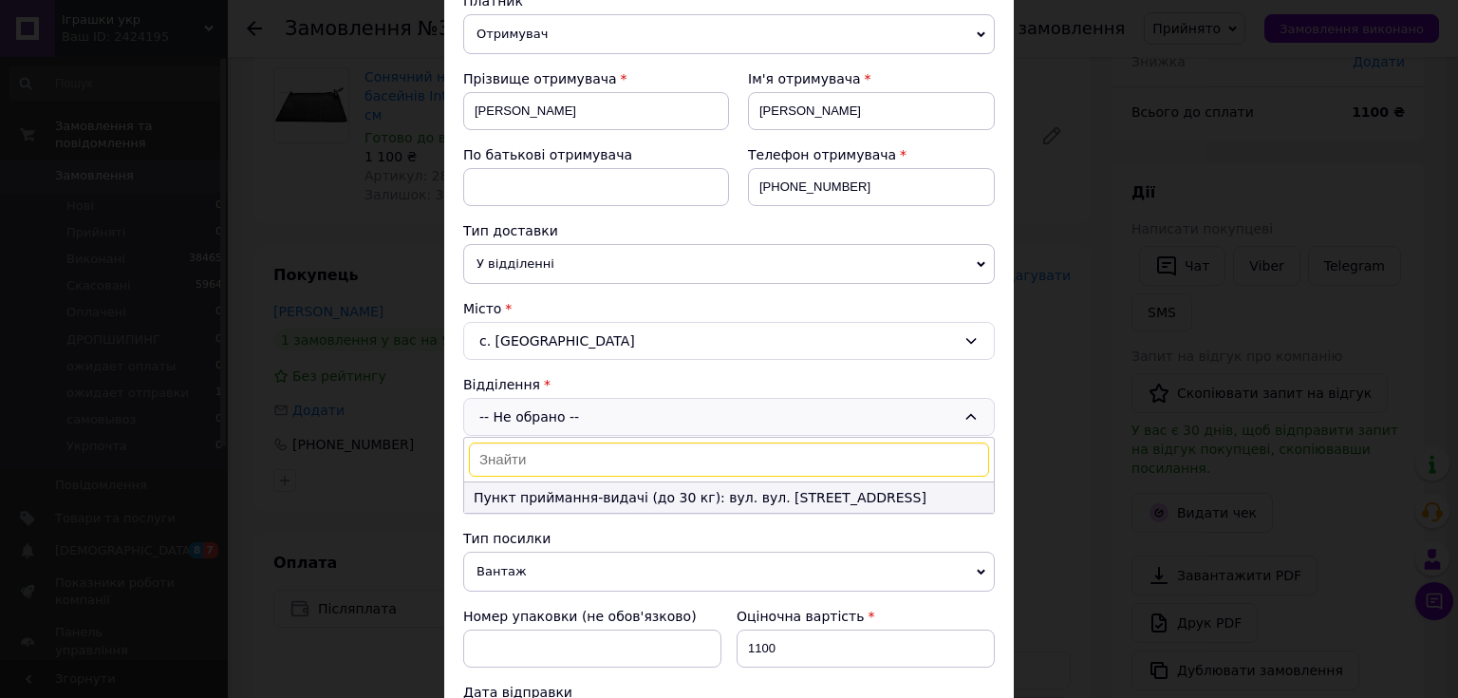
click at [582, 496] on li "Пункт приймання-видачі (до 30 кг): вул. вул. [STREET_ADDRESS]" at bounding box center [729, 497] width 530 height 30
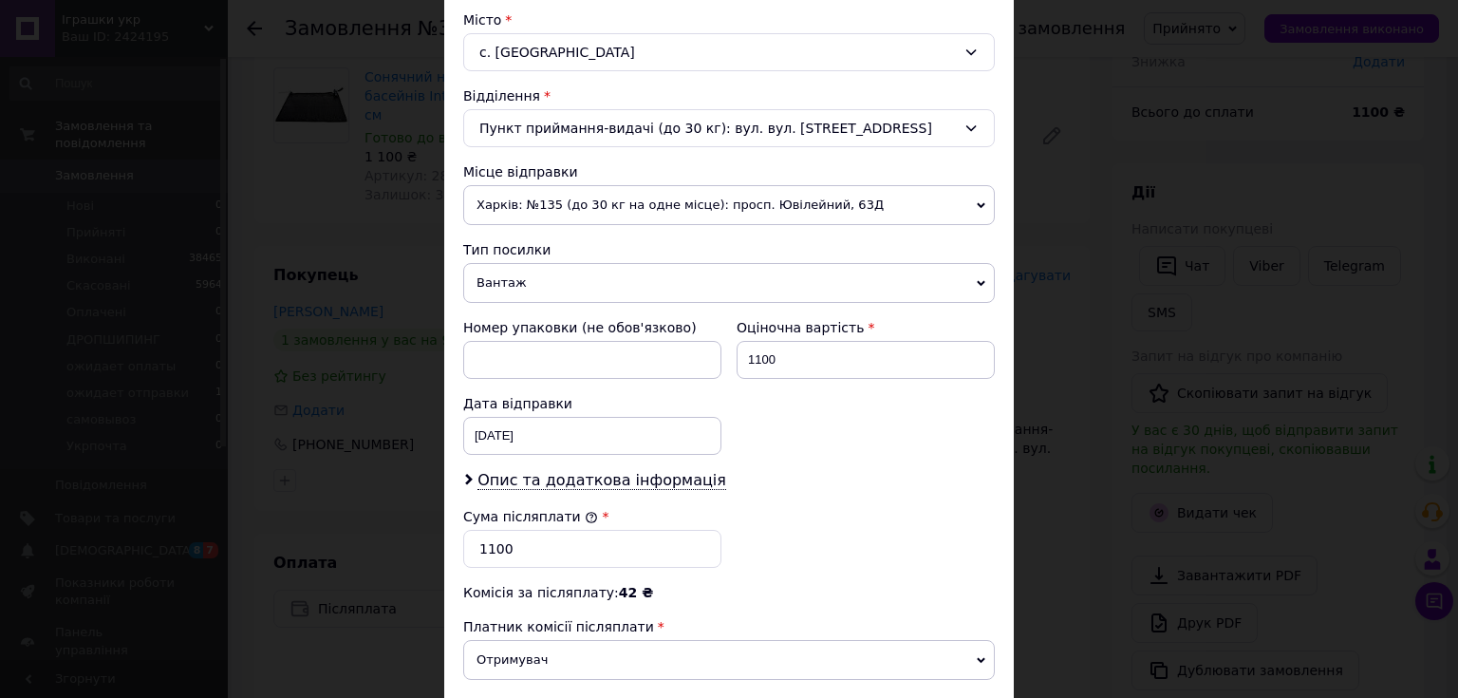
scroll to position [532, 0]
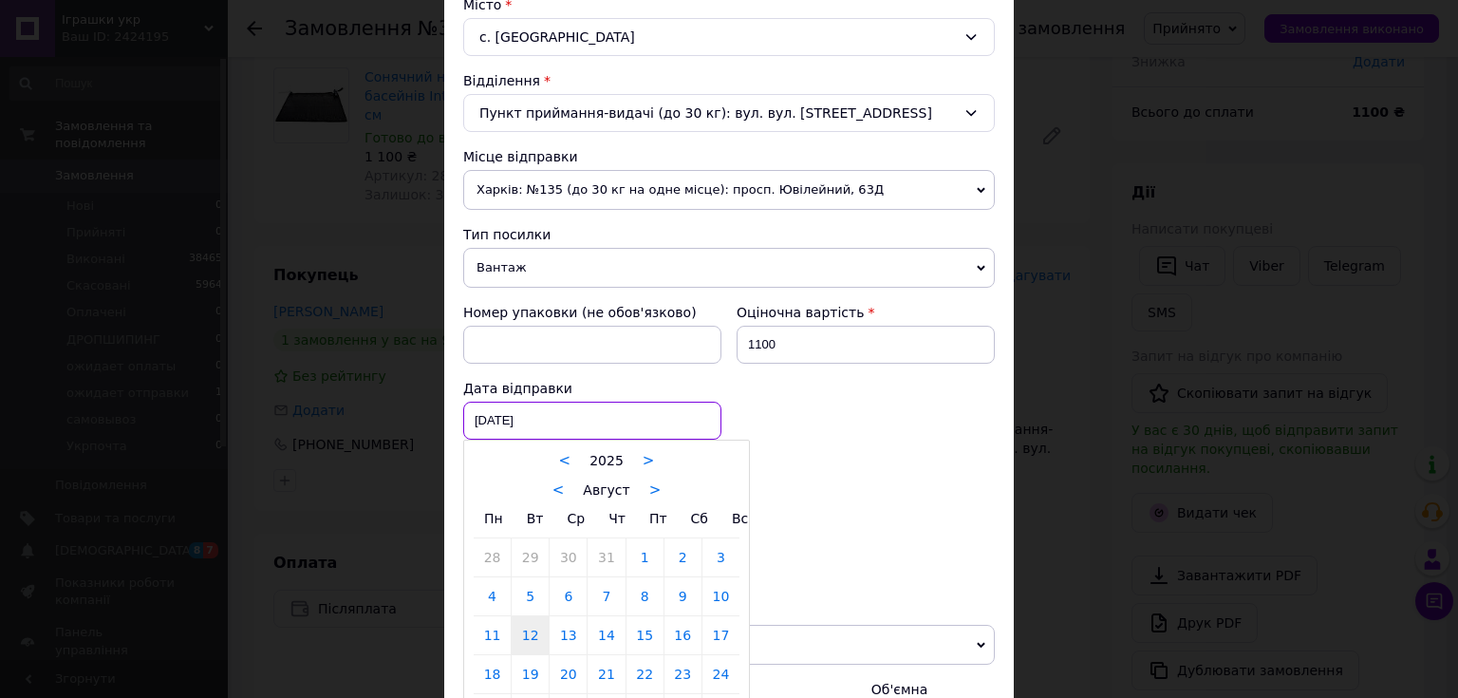
click at [524, 416] on div "12.08.2025 < 2025 > < Август > Пн Вт Ср Чт Пт Сб Вс 28 29 30 31 1 2 3 4 5 6 7 8…" at bounding box center [592, 421] width 258 height 38
click at [567, 629] on link "13" at bounding box center [568, 635] width 37 height 38
type input "13.08.2025"
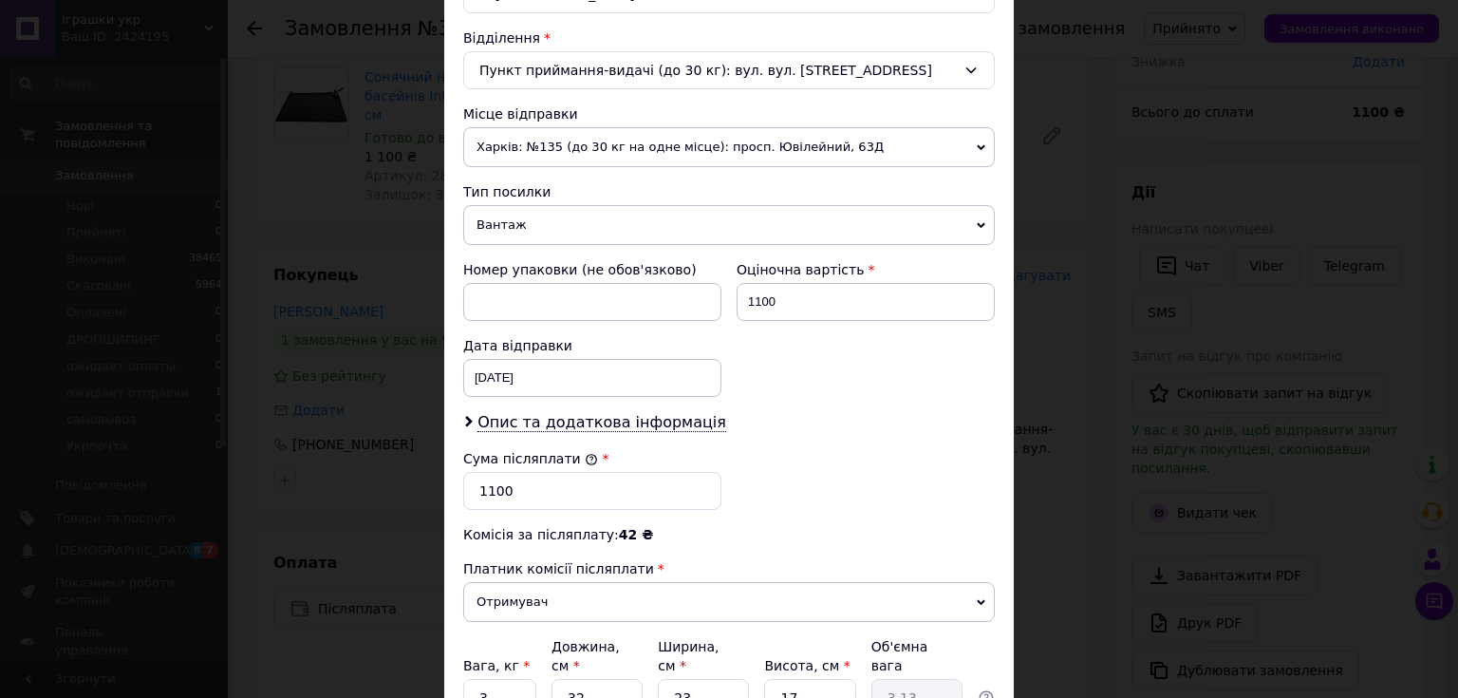
scroll to position [683, 0]
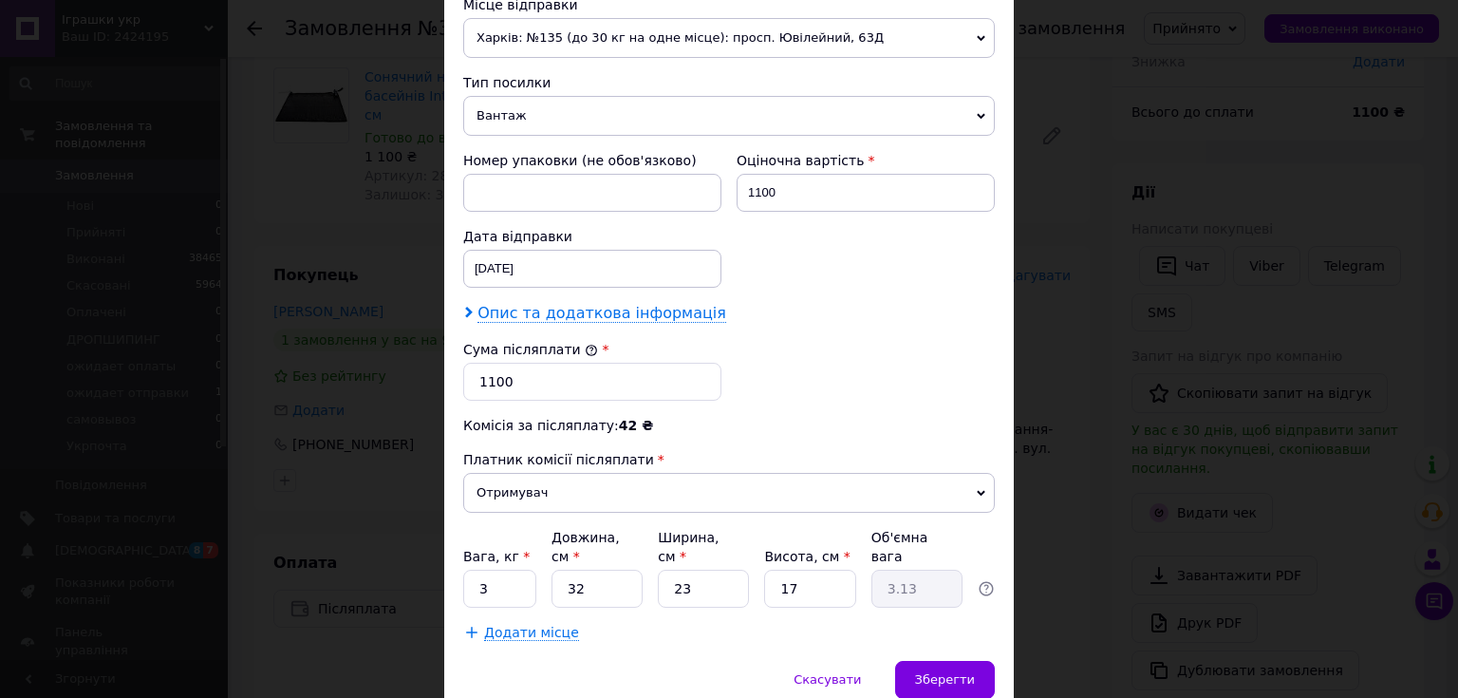
click at [598, 309] on span "Опис та додаткова інформація" at bounding box center [601, 313] width 249 height 19
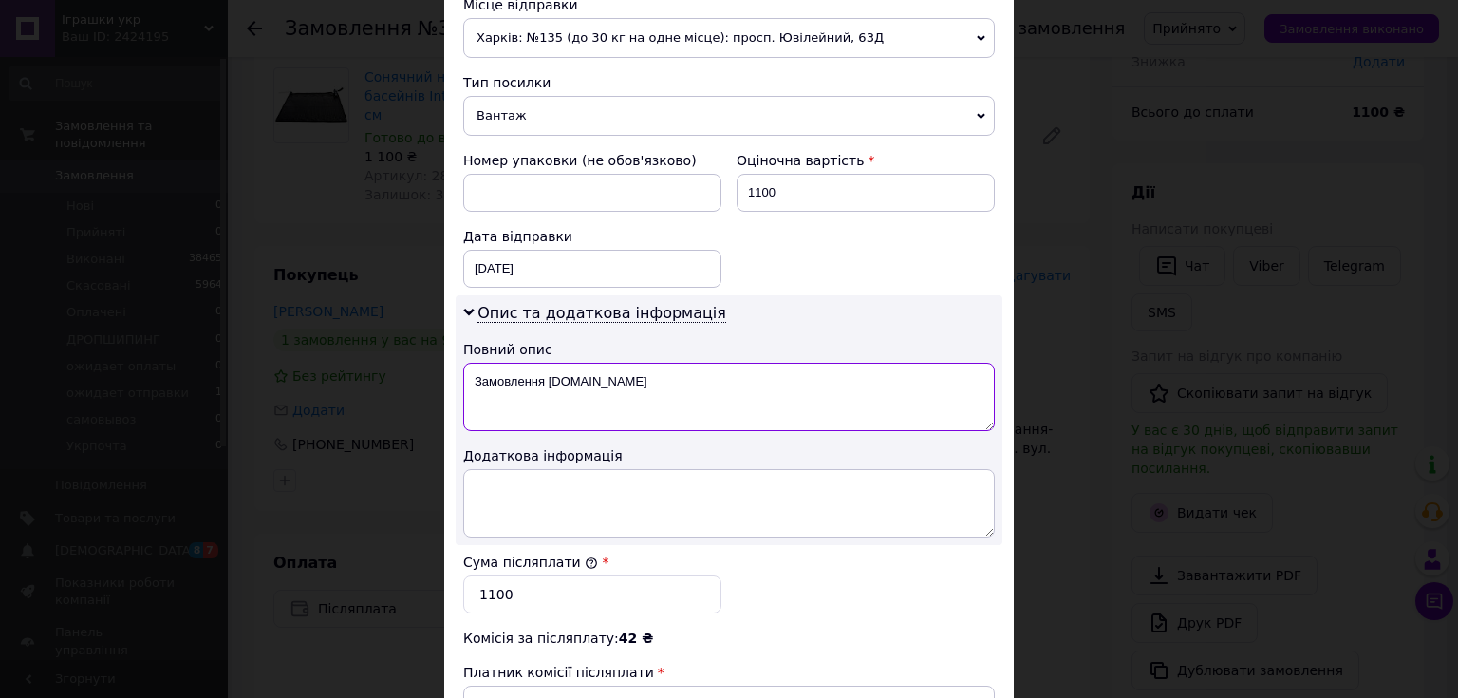
drag, startPoint x: 592, startPoint y: 377, endPoint x: 463, endPoint y: 379, distance: 129.1
click at [463, 379] on textarea "Замовлення Prom.ua" at bounding box center [729, 397] width 532 height 68
type textarea "28685"
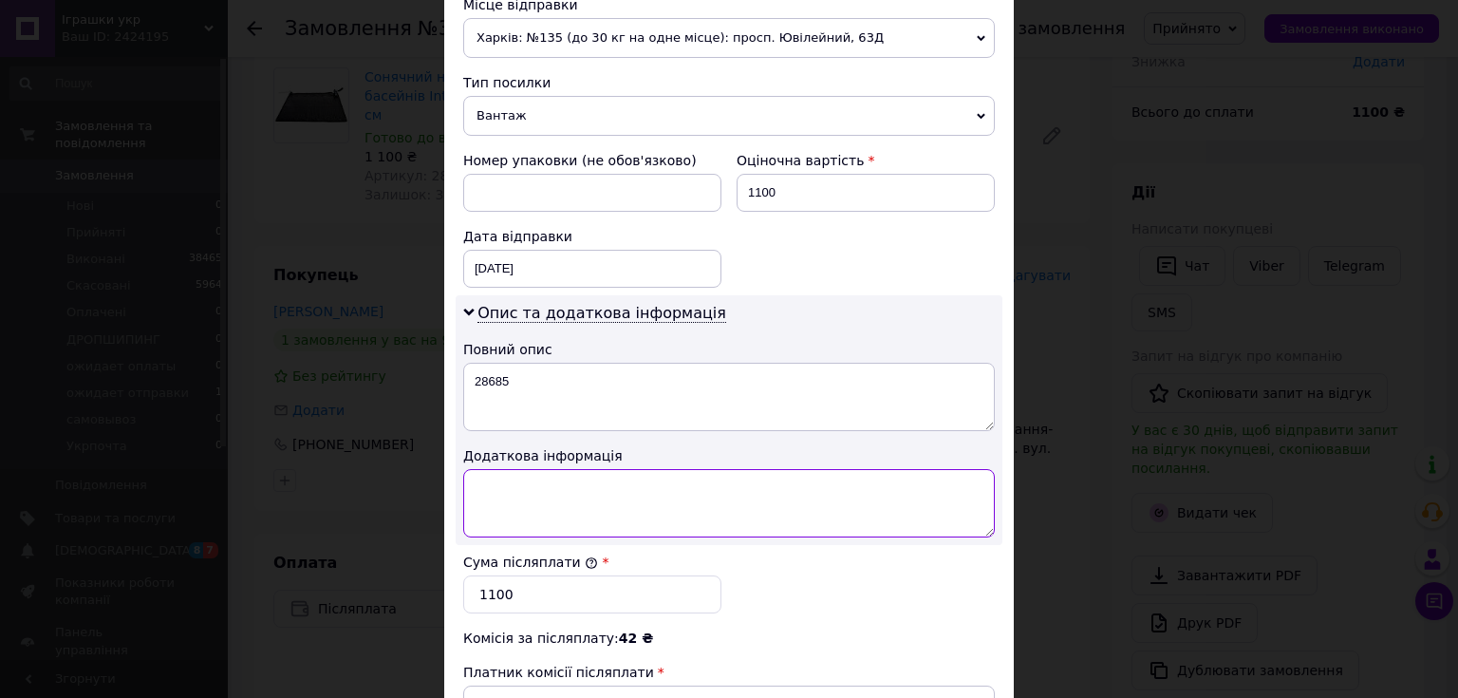
click at [510, 471] on textarea at bounding box center [729, 503] width 532 height 68
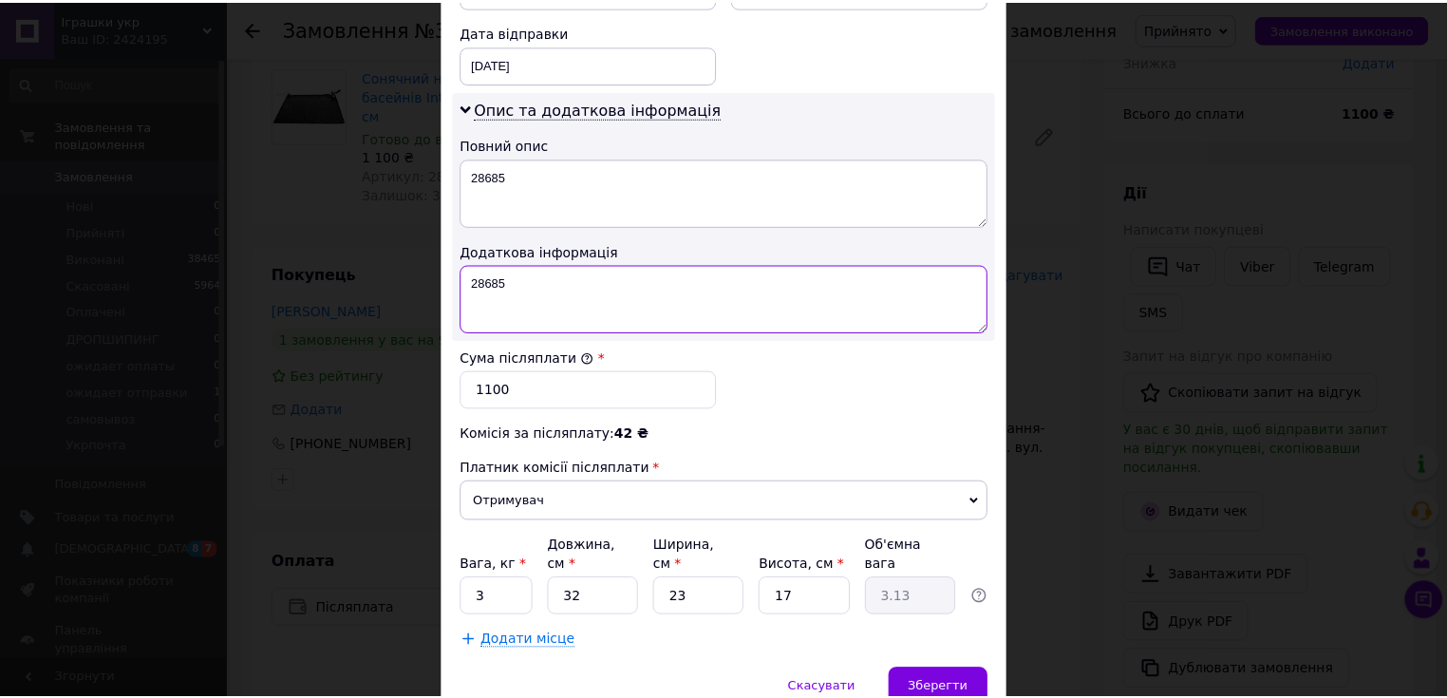
scroll to position [957, 0]
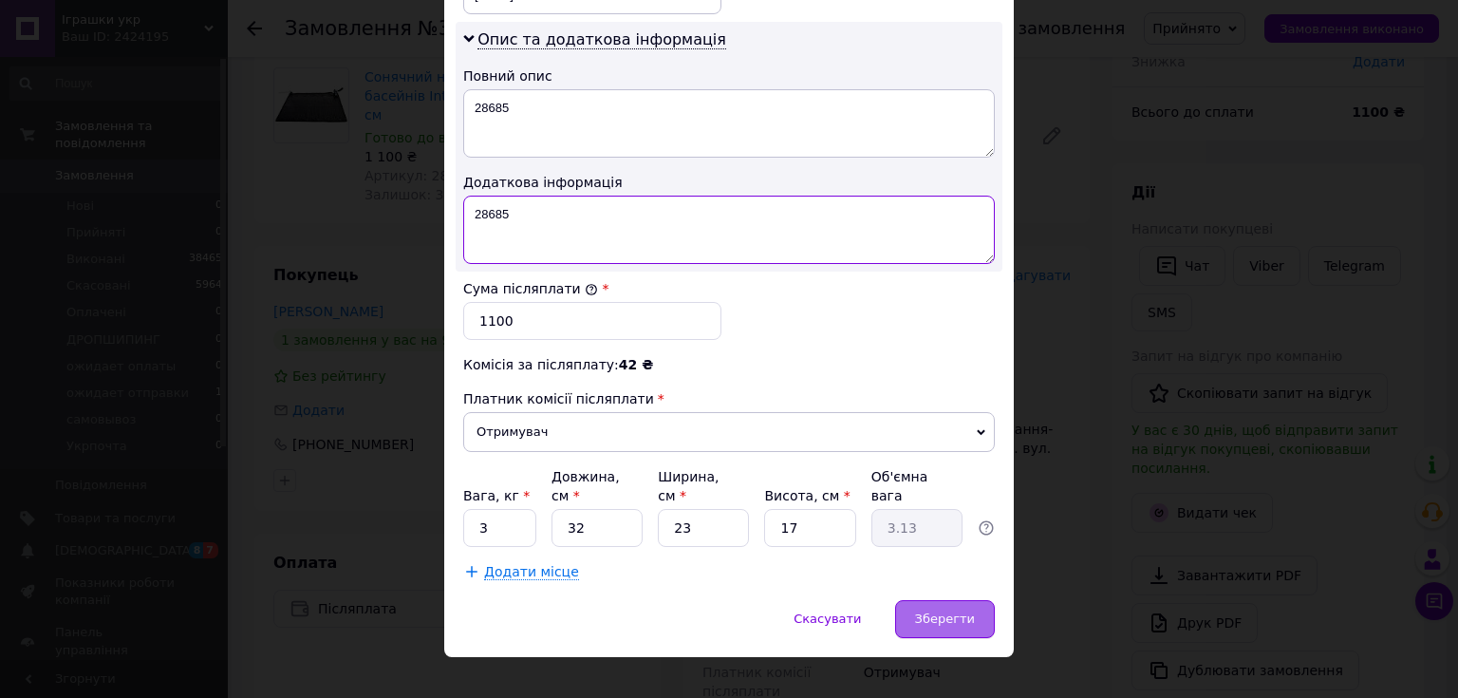
type textarea "28685"
click at [943, 611] on span "Зберегти" at bounding box center [945, 618] width 60 height 14
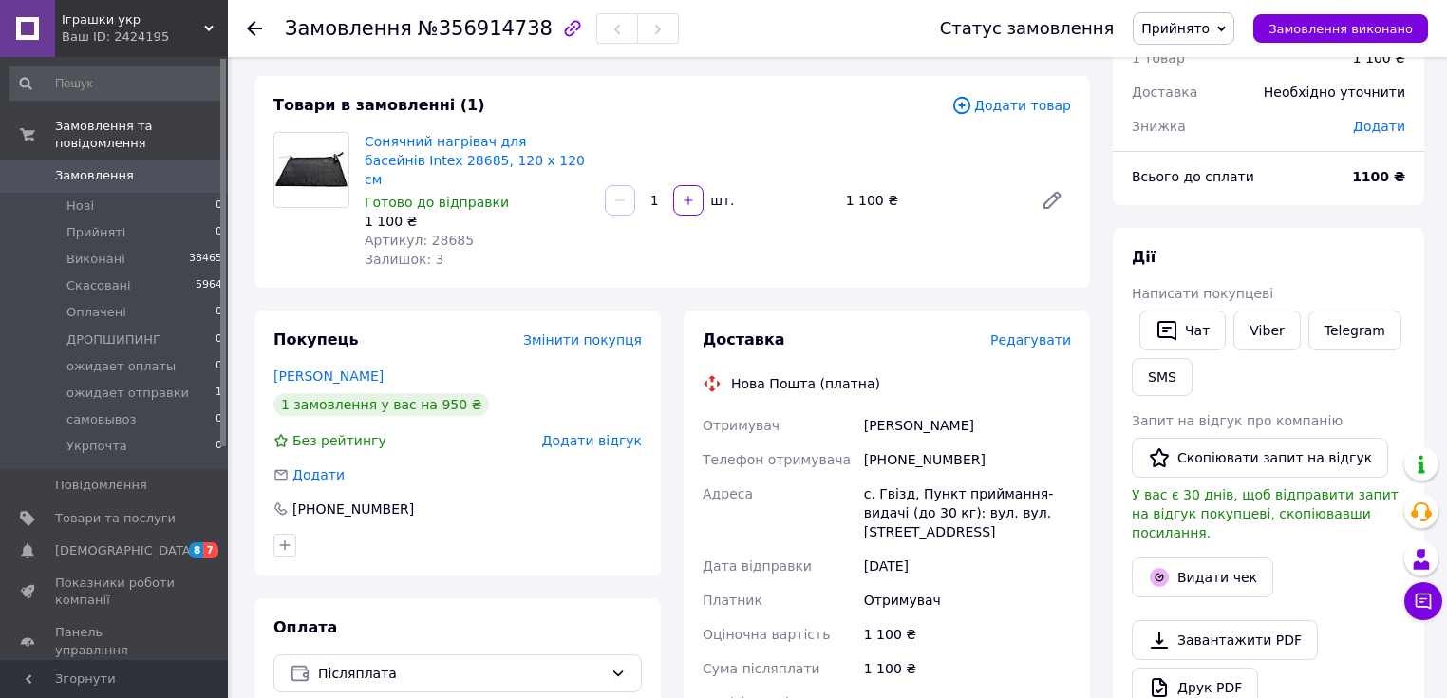
scroll to position [0, 0]
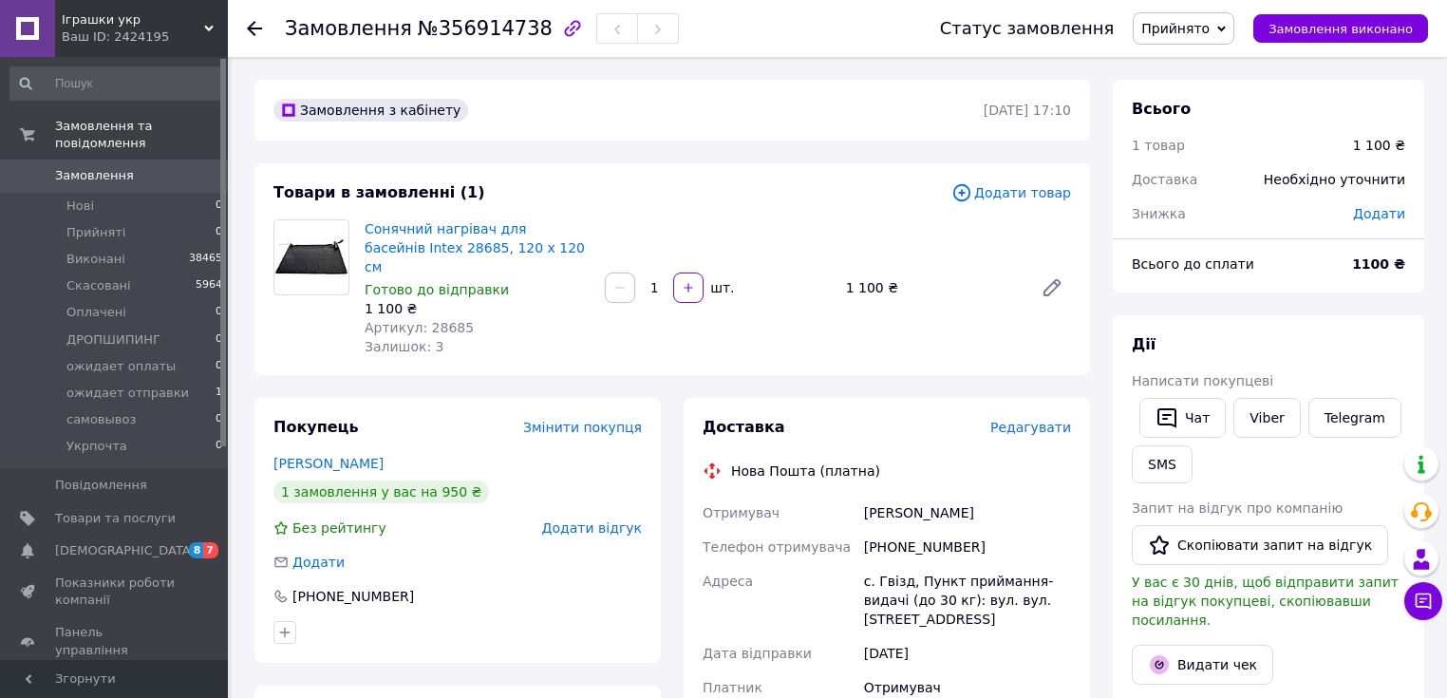
click at [1387, 216] on span "Додати" at bounding box center [1379, 213] width 52 height 15
click at [1226, 292] on input "text" at bounding box center [1248, 290] width 112 height 38
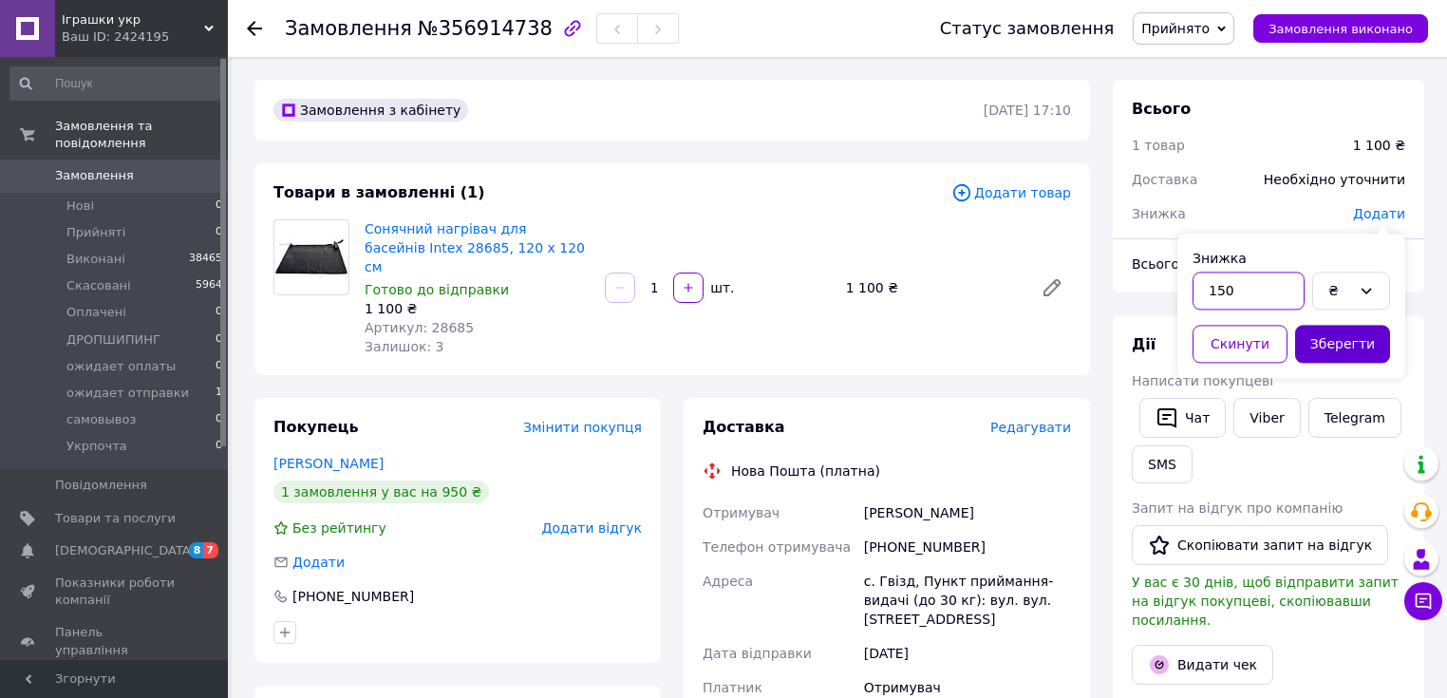
type input "150"
drag, startPoint x: 1334, startPoint y: 341, endPoint x: 1223, endPoint y: 354, distance: 111.9
click at [1335, 341] on button "Зберегти" at bounding box center [1342, 344] width 95 height 38
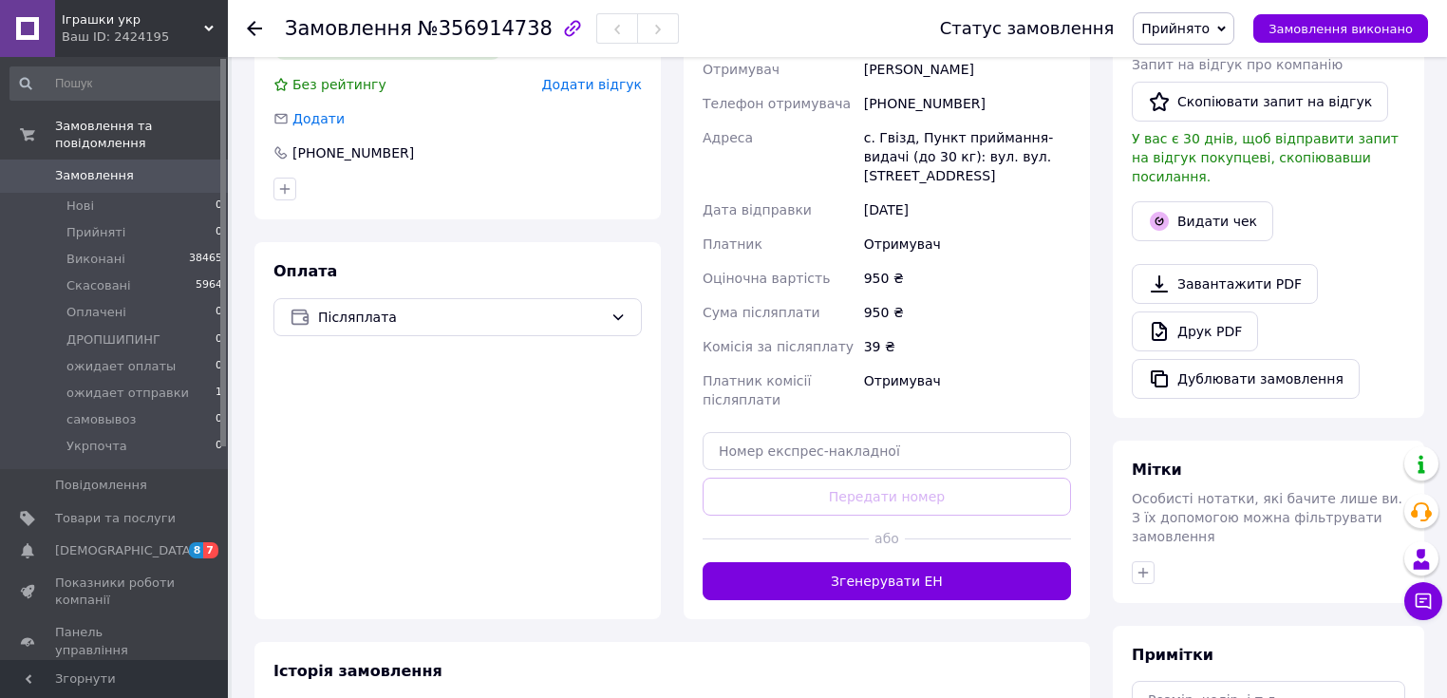
scroll to position [456, 0]
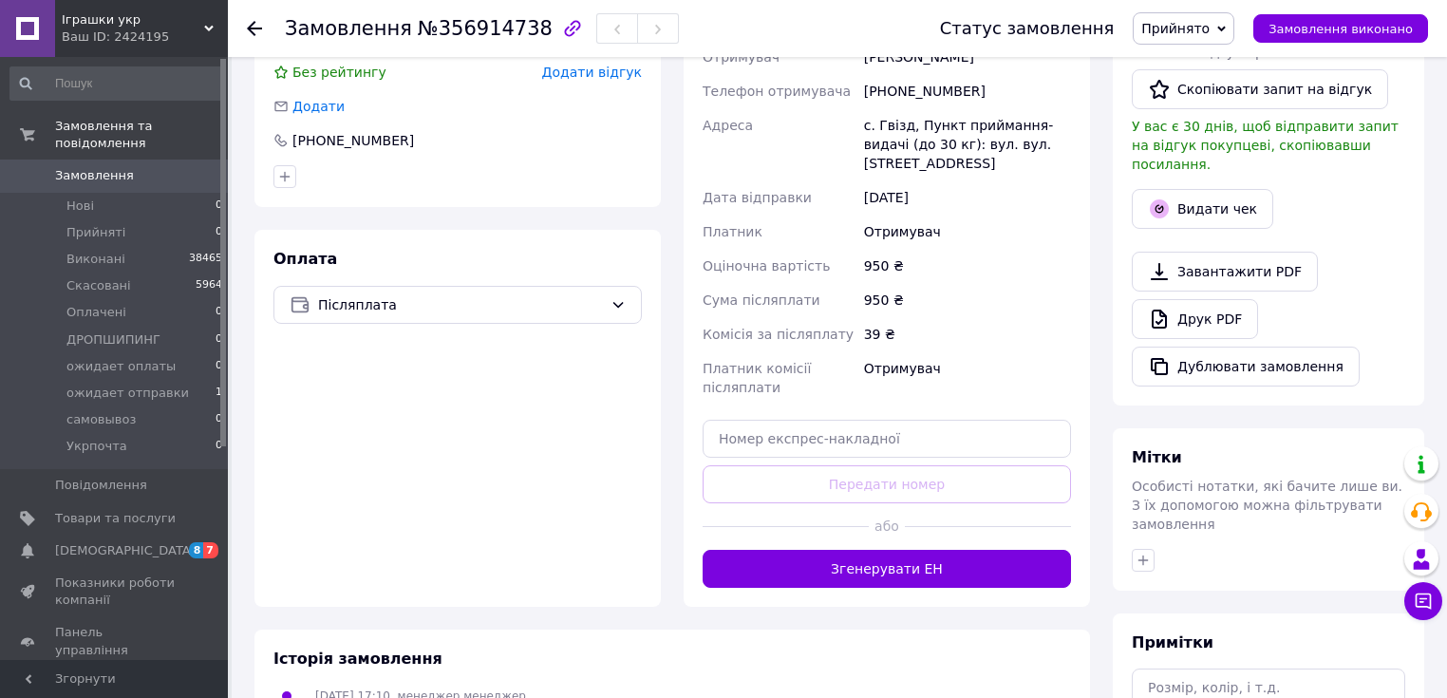
drag, startPoint x: 884, startPoint y: 532, endPoint x: 755, endPoint y: 555, distance: 131.3
click at [862, 550] on button "Згенерувати ЕН" at bounding box center [886, 569] width 368 height 38
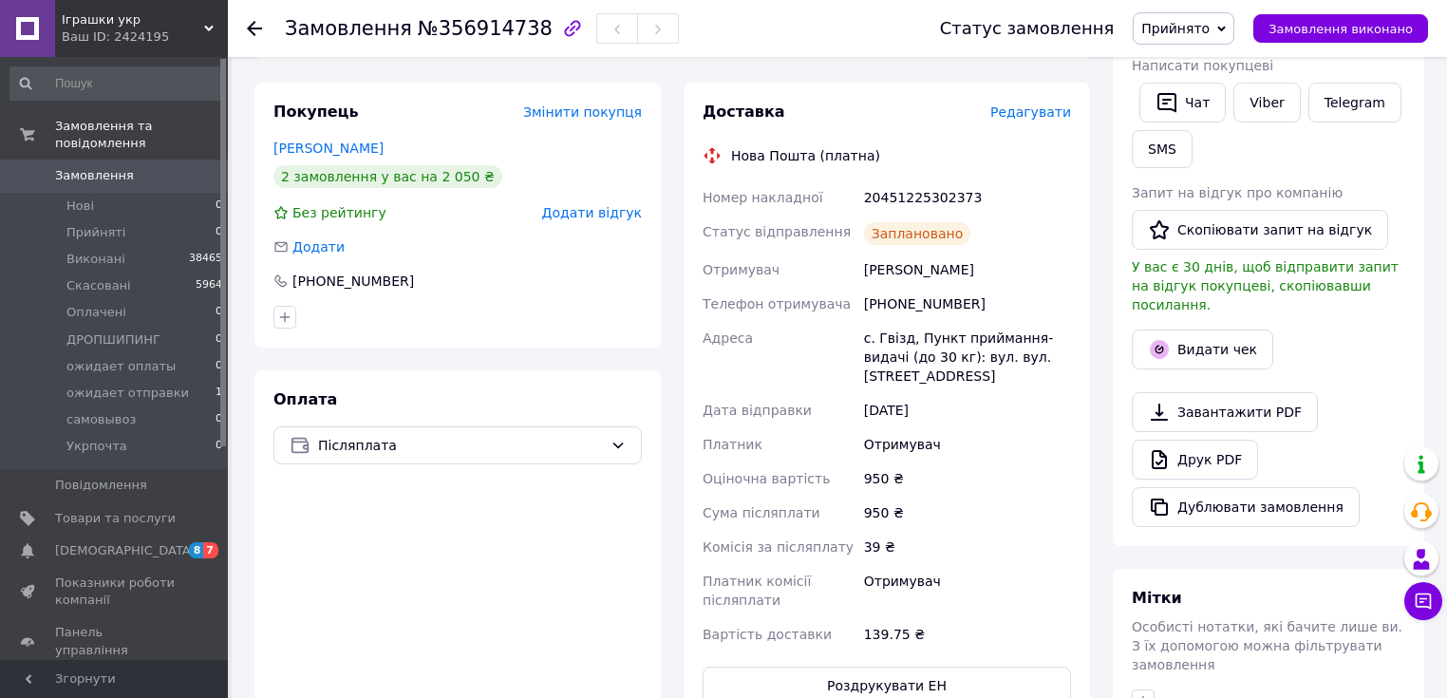
scroll to position [304, 0]
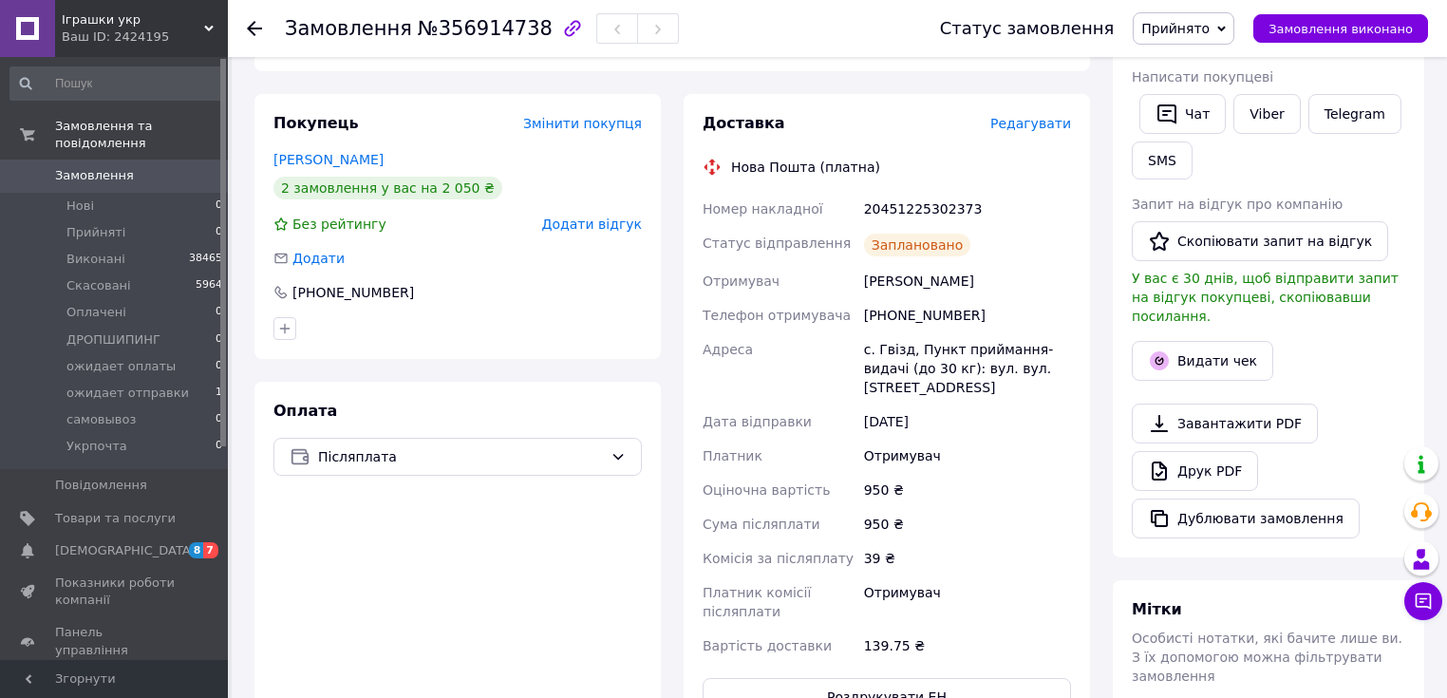
click at [1226, 28] on icon at bounding box center [1221, 29] width 9 height 6
drag, startPoint x: 1237, startPoint y: 209, endPoint x: 1190, endPoint y: 249, distance: 61.3
click at [1236, 209] on li "ожидает отправки" at bounding box center [1203, 209] width 141 height 28
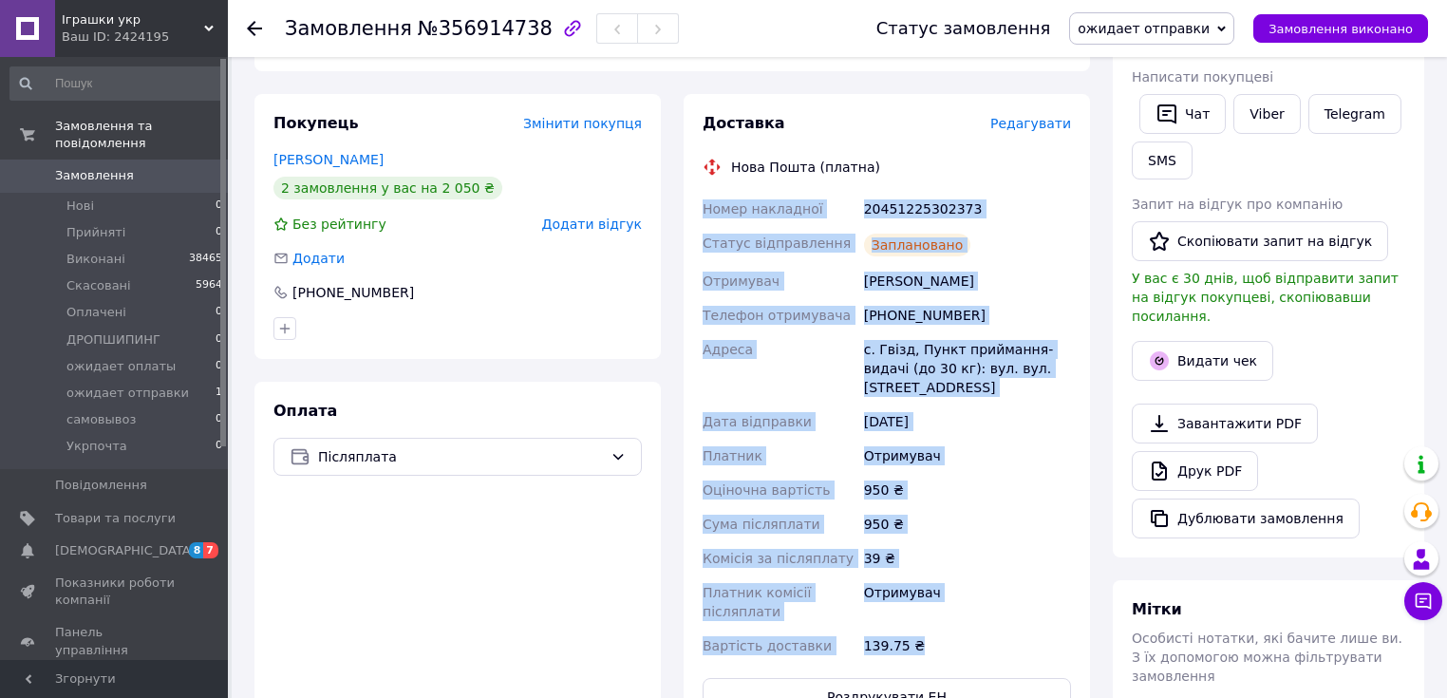
drag, startPoint x: 706, startPoint y: 189, endPoint x: 939, endPoint y: 601, distance: 473.1
click at [939, 601] on div "Номер накладної 20451225302373 Статус відправлення Заплановано Отримувач Семеню…" at bounding box center [887, 427] width 376 height 471
copy div "Номер накладної 20451225302373 Статус відправлення Заплановано Отримувач Семеню…"
click at [1261, 110] on link "Viber" at bounding box center [1266, 114] width 66 height 40
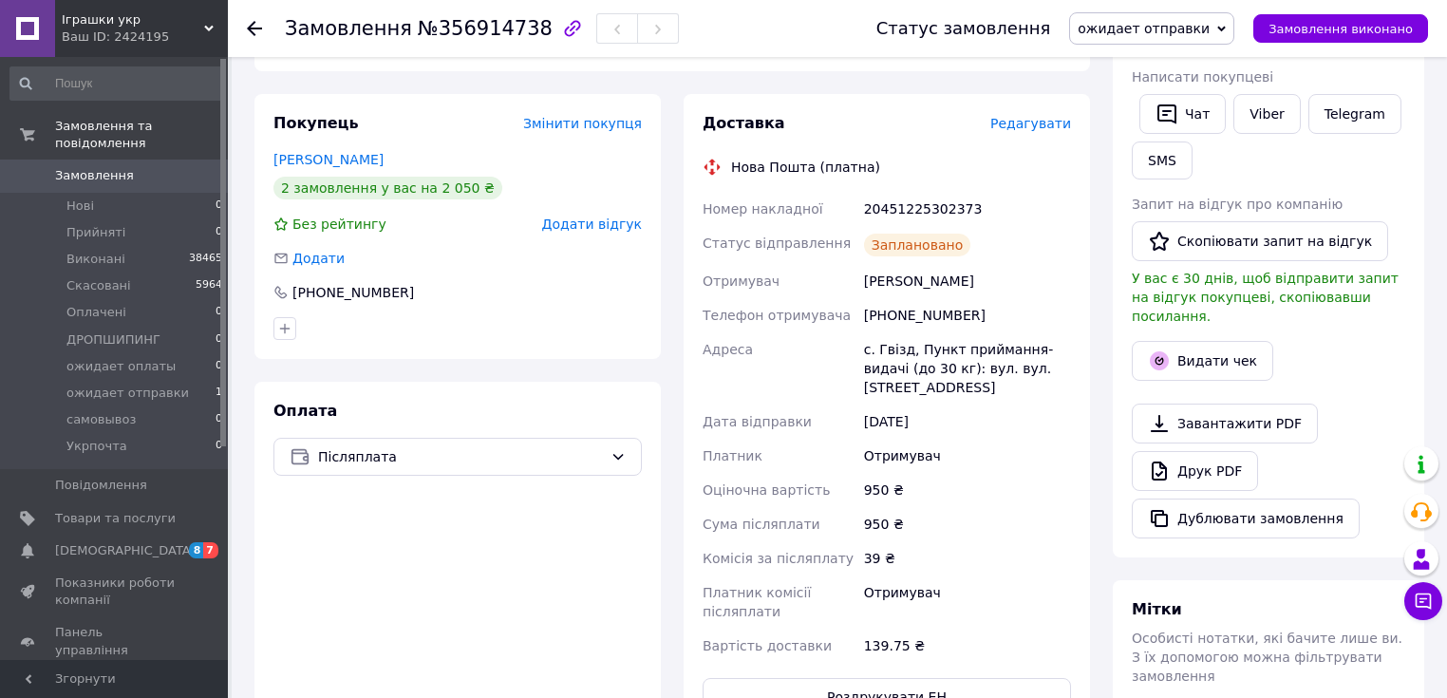
drag, startPoint x: 573, startPoint y: 593, endPoint x: 604, endPoint y: 562, distance: 43.6
click at [573, 593] on div "Оплата Післяплата" at bounding box center [457, 558] width 406 height 353
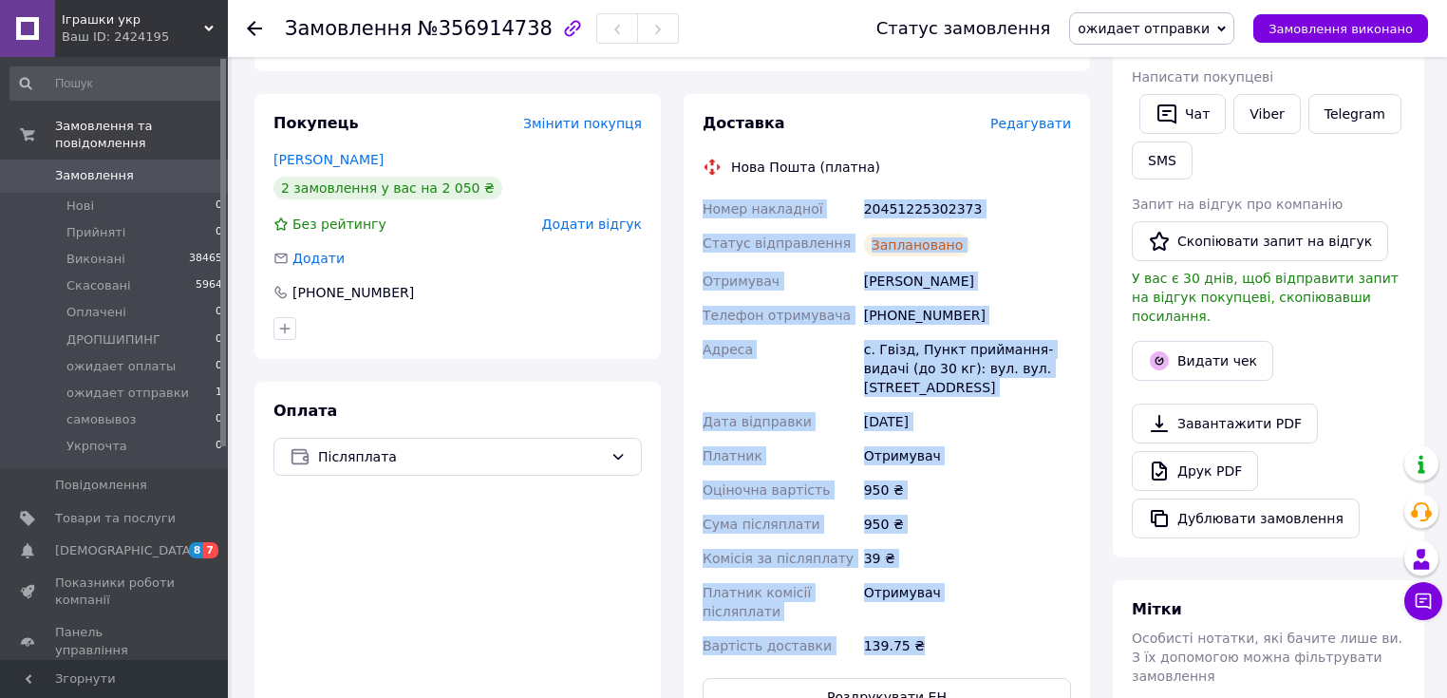
drag, startPoint x: 704, startPoint y: 190, endPoint x: 954, endPoint y: 600, distance: 480.1
click at [954, 600] on div "Номер накладної 20451225302373 Статус відправлення Заплановано Отримувач Семеню…" at bounding box center [887, 427] width 376 height 471
copy div "Номер накладної 20451225302373 Статус відправлення Заплановано Отримувач Семеню…"
click at [591, 590] on div "Оплата Післяплата" at bounding box center [457, 558] width 406 height 353
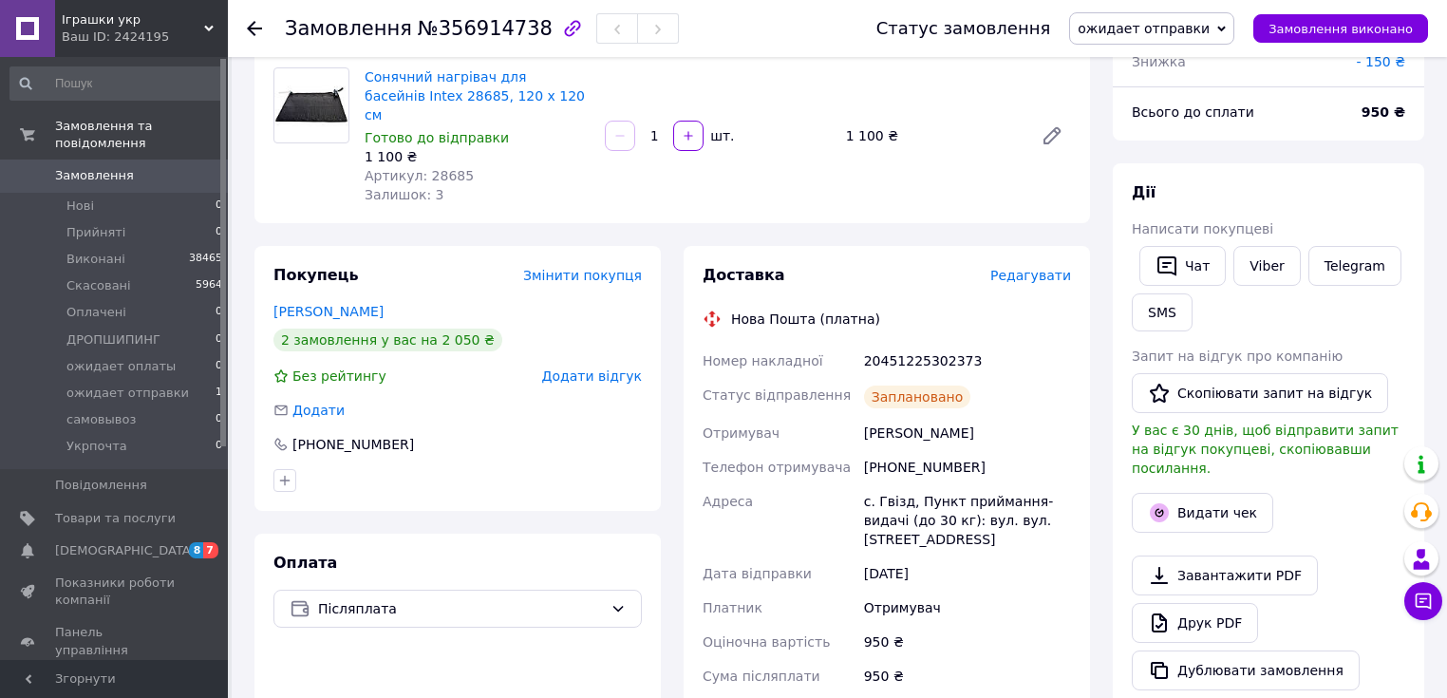
scroll to position [0, 0]
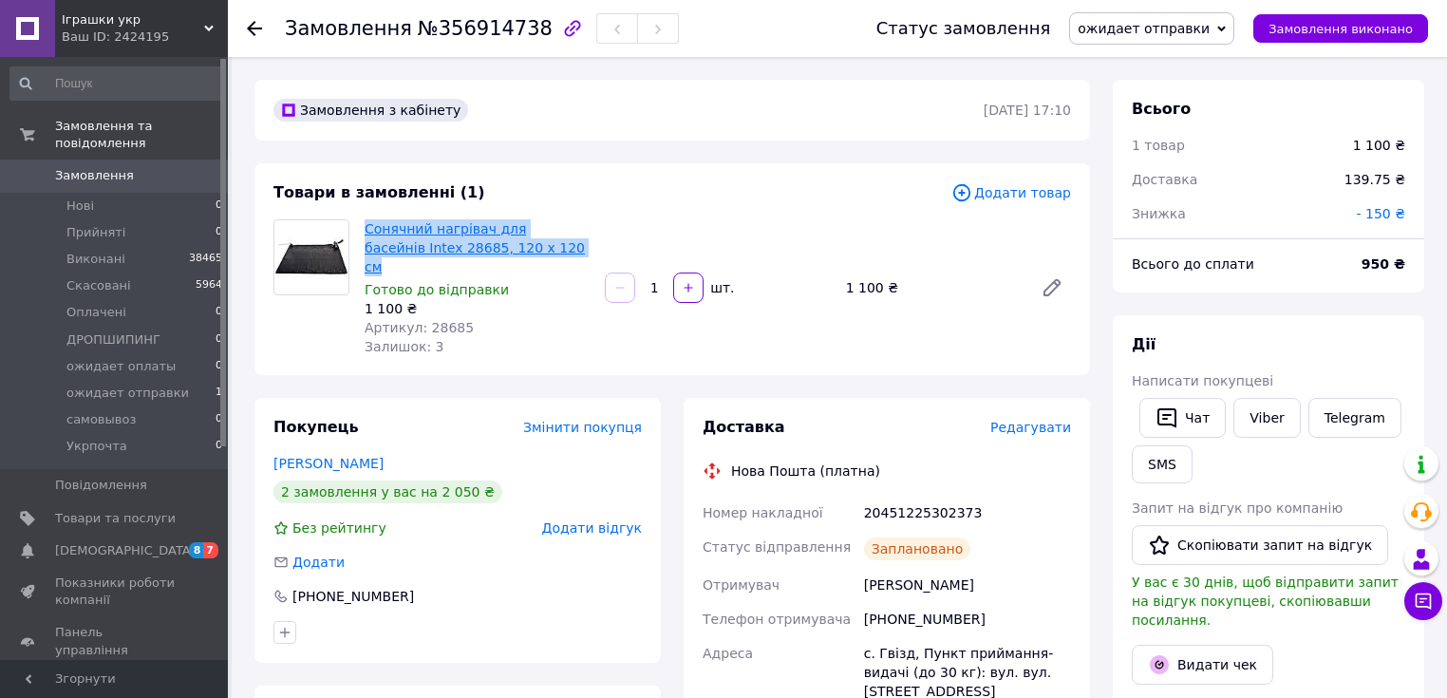
drag, startPoint x: 529, startPoint y: 248, endPoint x: 365, endPoint y: 236, distance: 163.7
click at [365, 236] on span "Сонячний нагрівач для басейнів Intex 28685, 120 х 120 см" at bounding box center [477, 247] width 225 height 57
copy link "Сонячний нагрівач для басейнів Intex 28685, 120 х 120 см"
click at [1245, 150] on div "1 товар" at bounding box center [1230, 145] width 221 height 42
click at [132, 510] on span "Товари та послуги" at bounding box center [115, 518] width 121 height 17
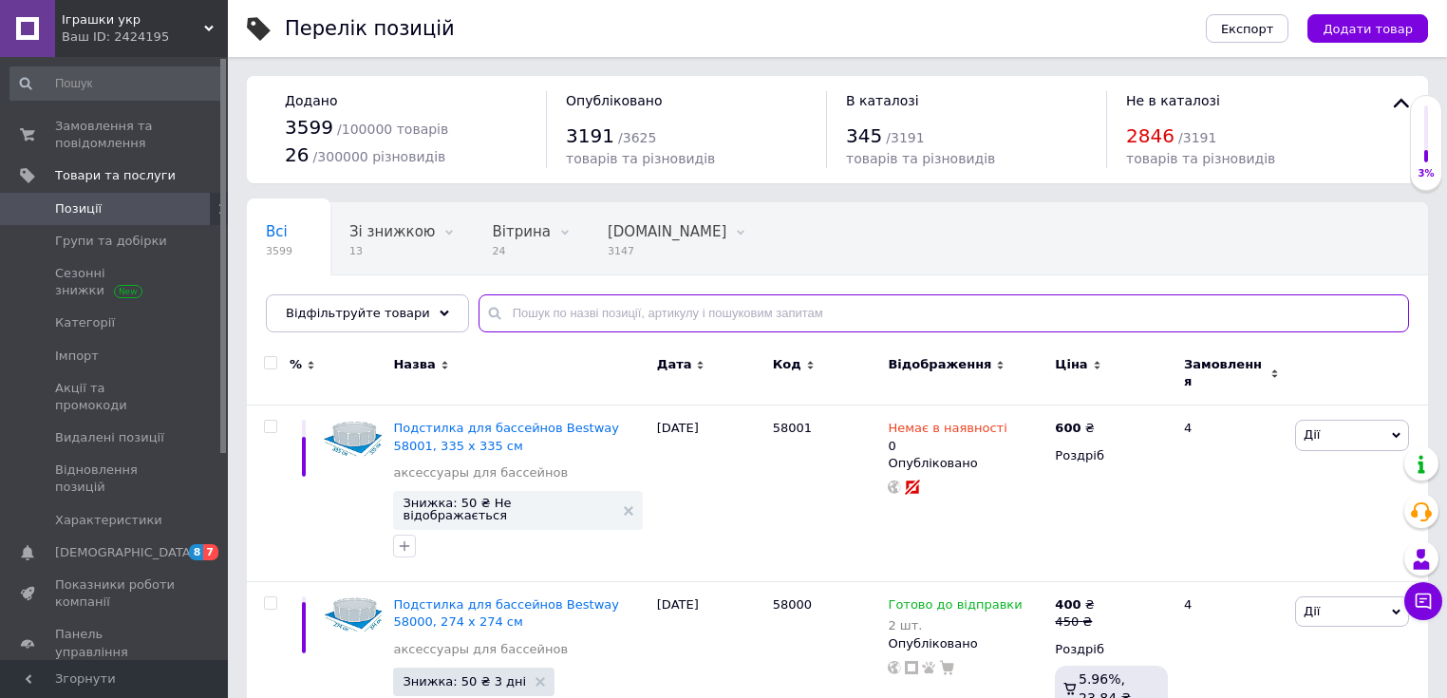
click at [534, 314] on input "text" at bounding box center [943, 313] width 930 height 38
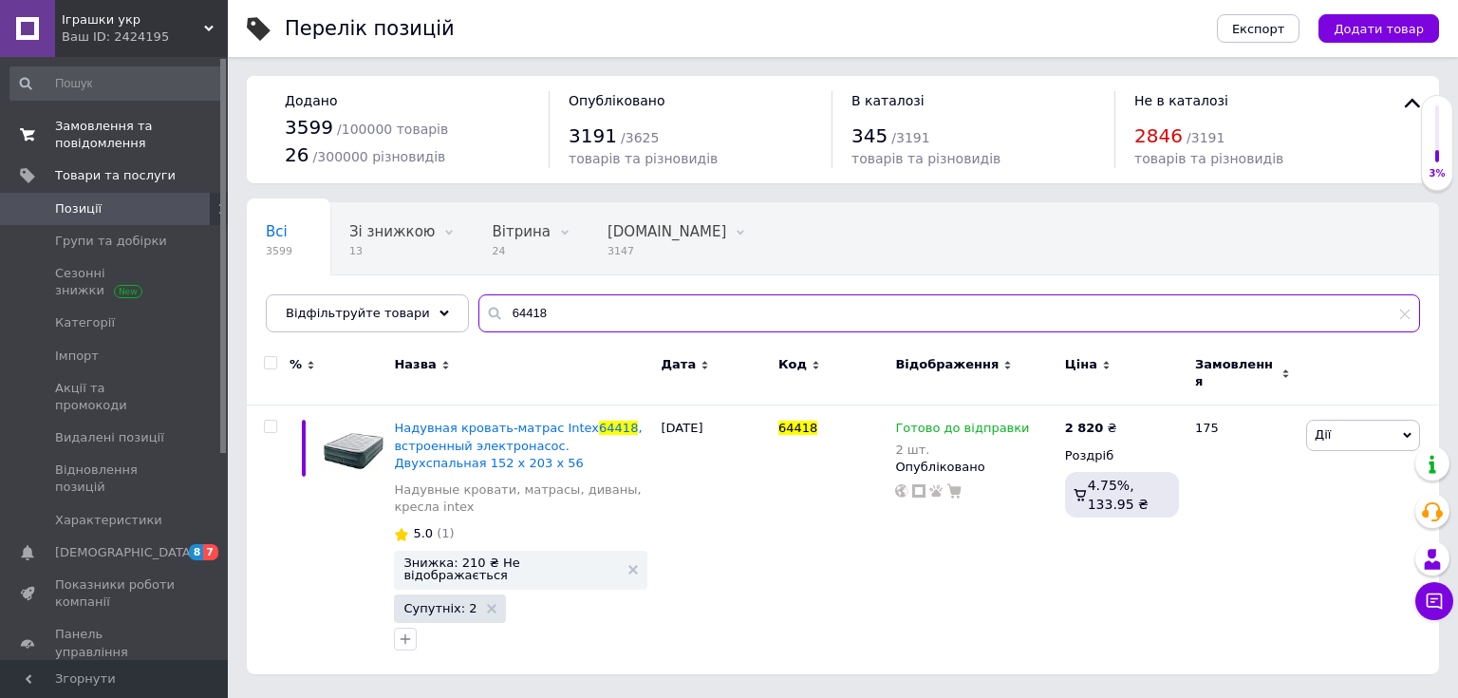
type input "64418"
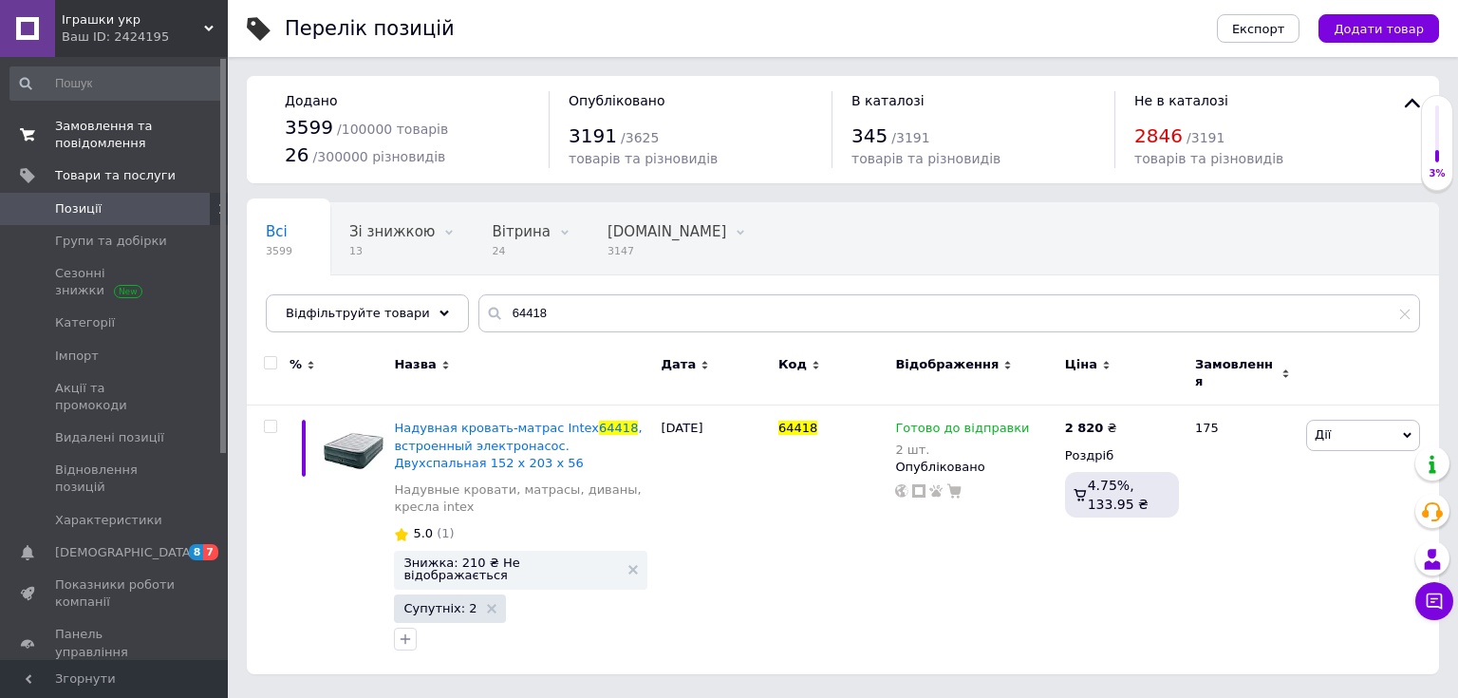
click at [89, 147] on span "Замовлення та повідомлення" at bounding box center [115, 135] width 121 height 34
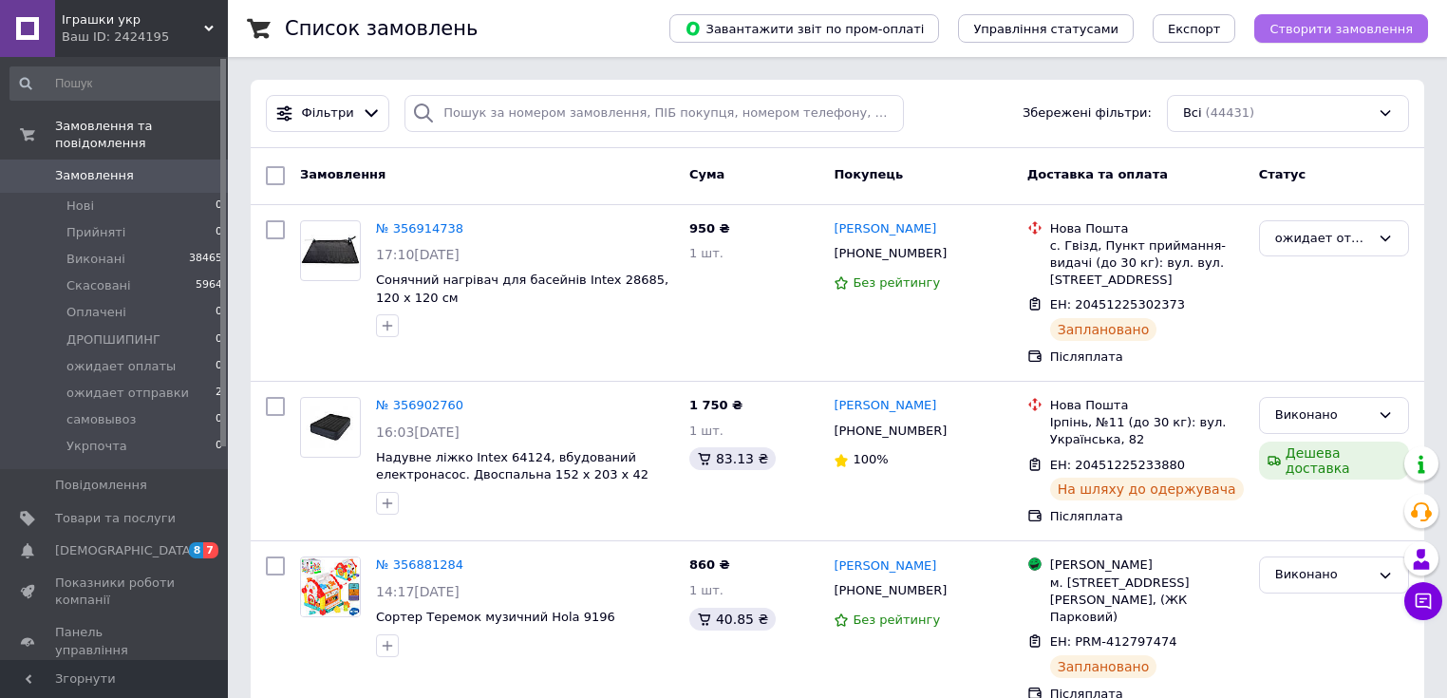
click at [1340, 27] on span "Створити замовлення" at bounding box center [1340, 29] width 143 height 14
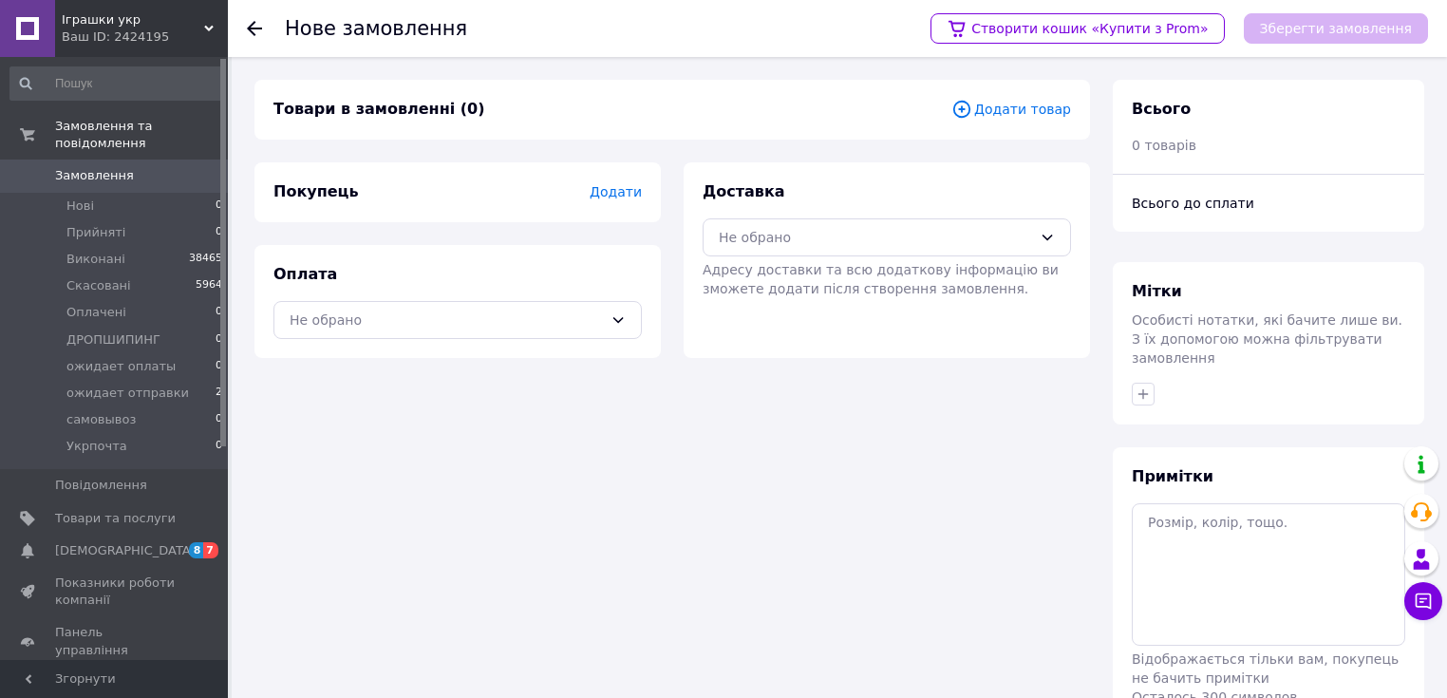
click at [1024, 110] on span "Додати товар" at bounding box center [1011, 109] width 120 height 21
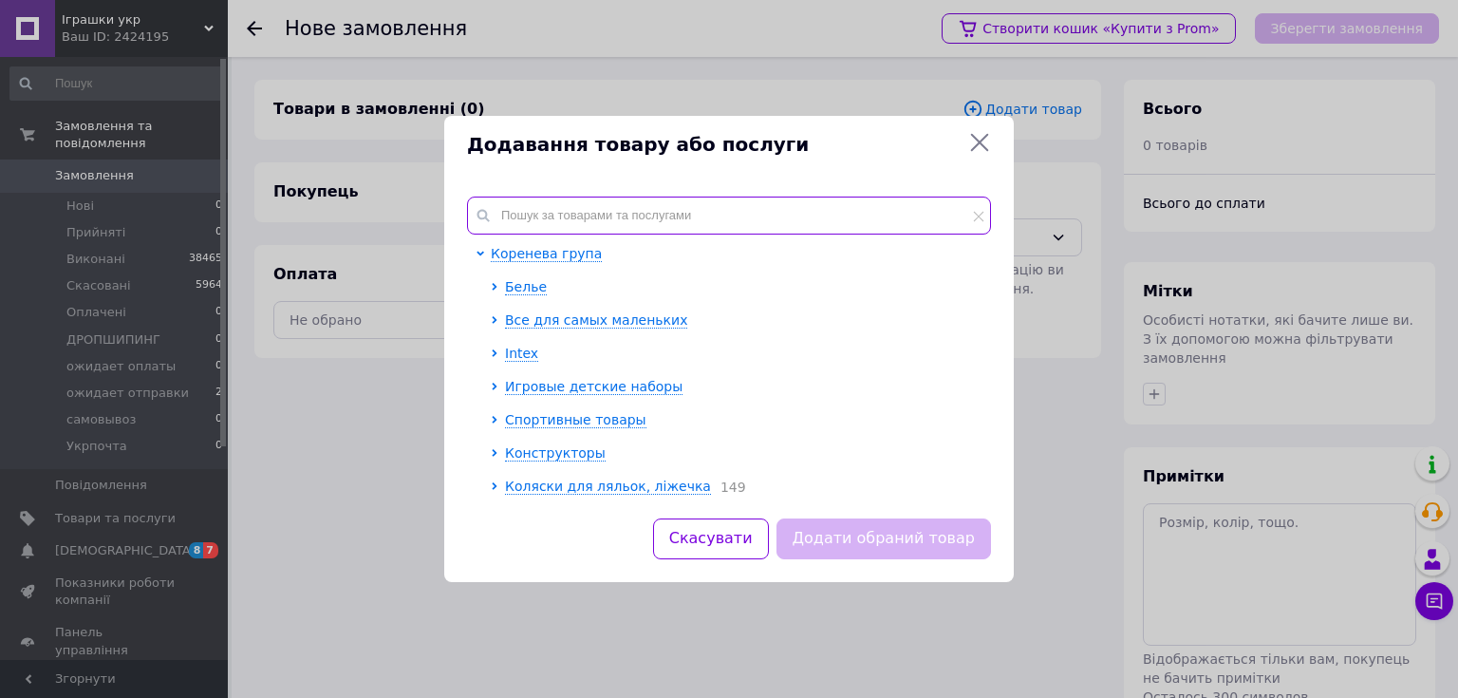
click at [527, 216] on input "text" at bounding box center [729, 216] width 524 height 38
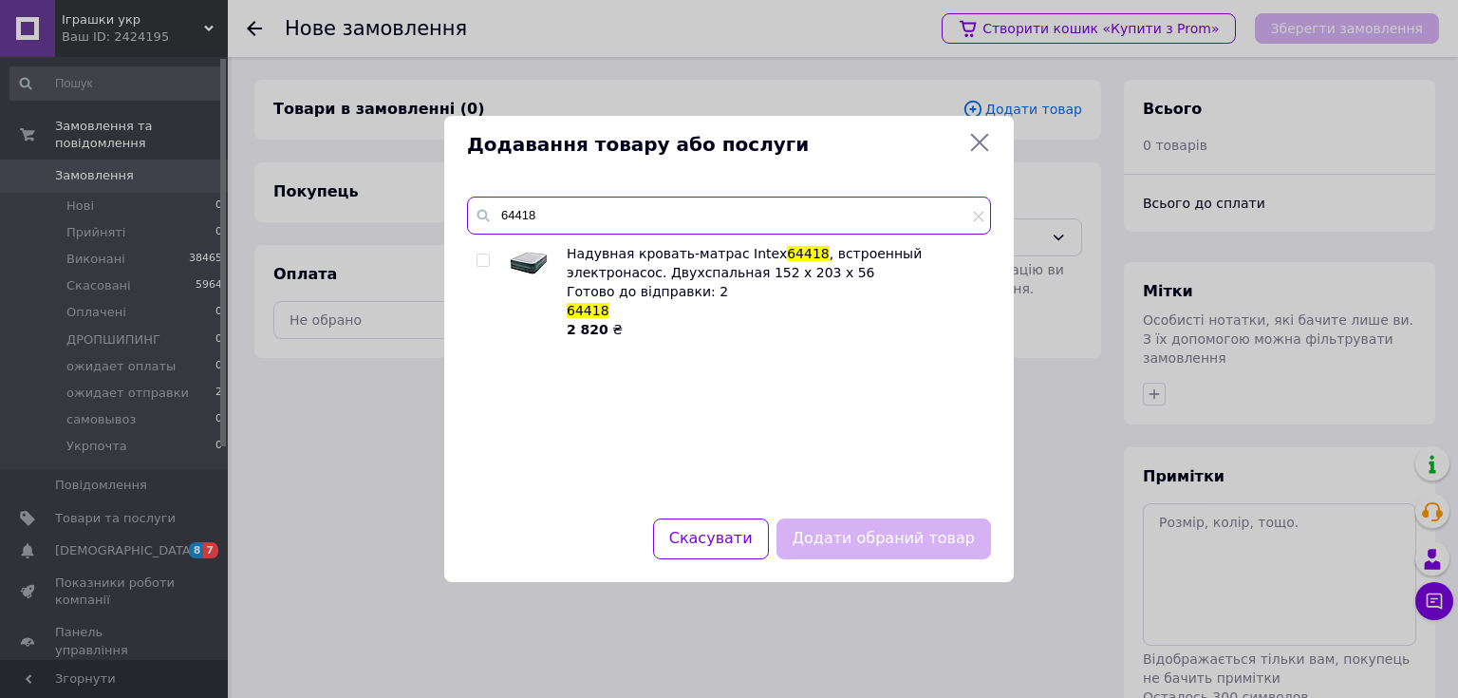
type input "64418"
click at [484, 261] on input "checkbox" at bounding box center [483, 260] width 12 height 12
checkbox input "true"
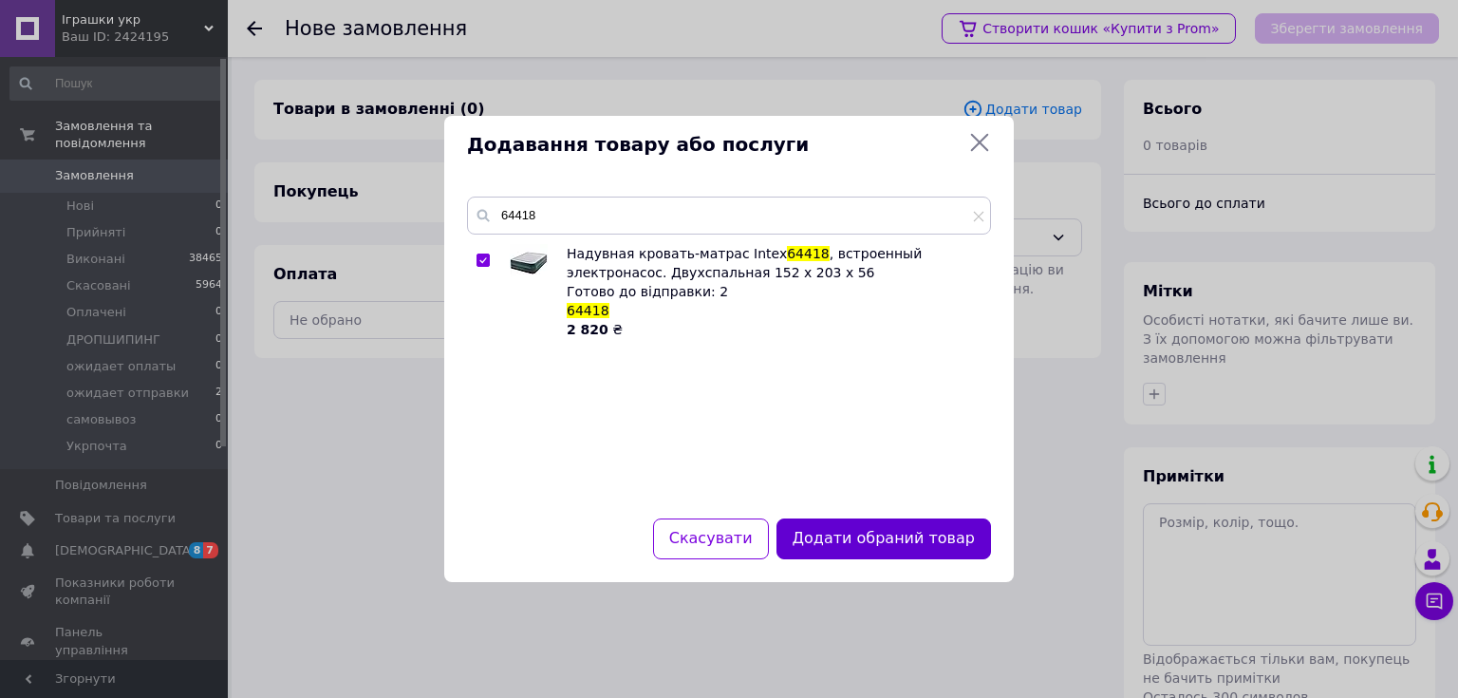
click at [870, 534] on button "Додати обраний товар" at bounding box center [884, 538] width 215 height 41
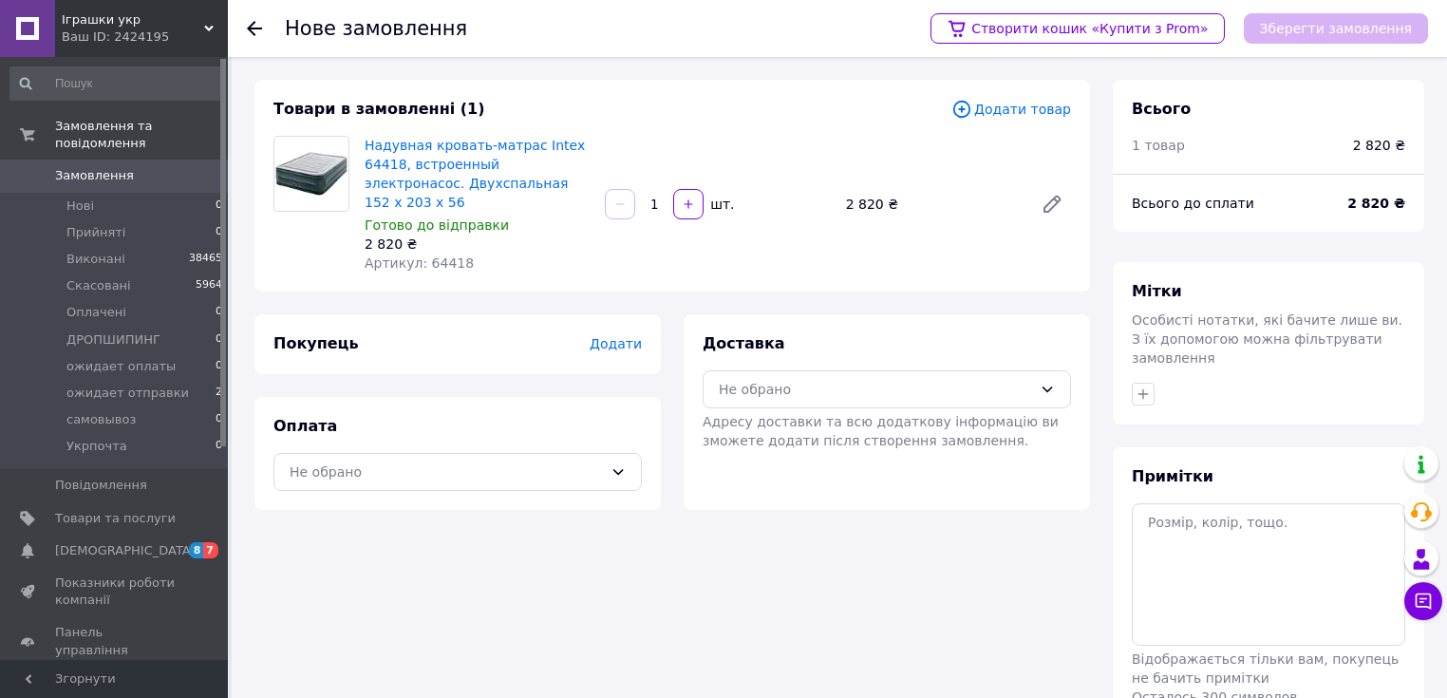
click at [624, 336] on span "Додати" at bounding box center [616, 343] width 52 height 15
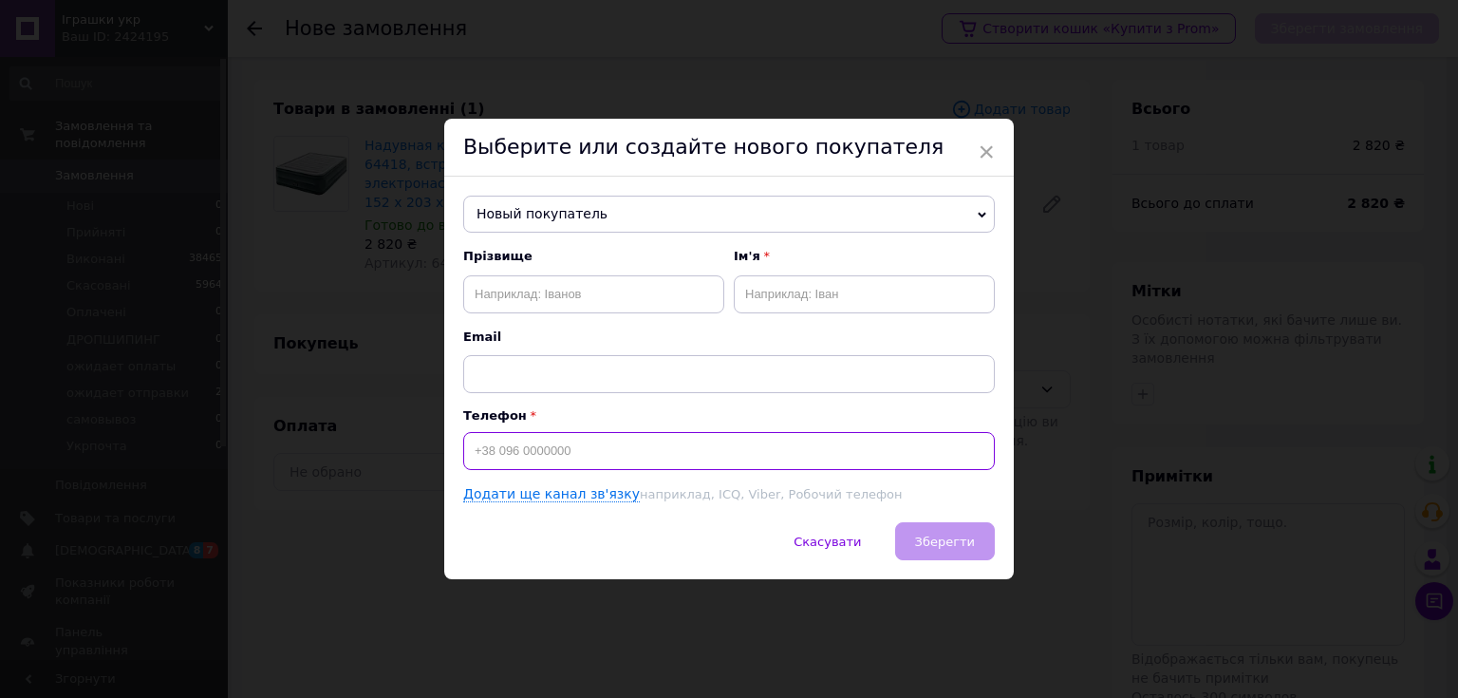
click at [558, 452] on input at bounding box center [729, 451] width 532 height 38
type input "+380986160781"
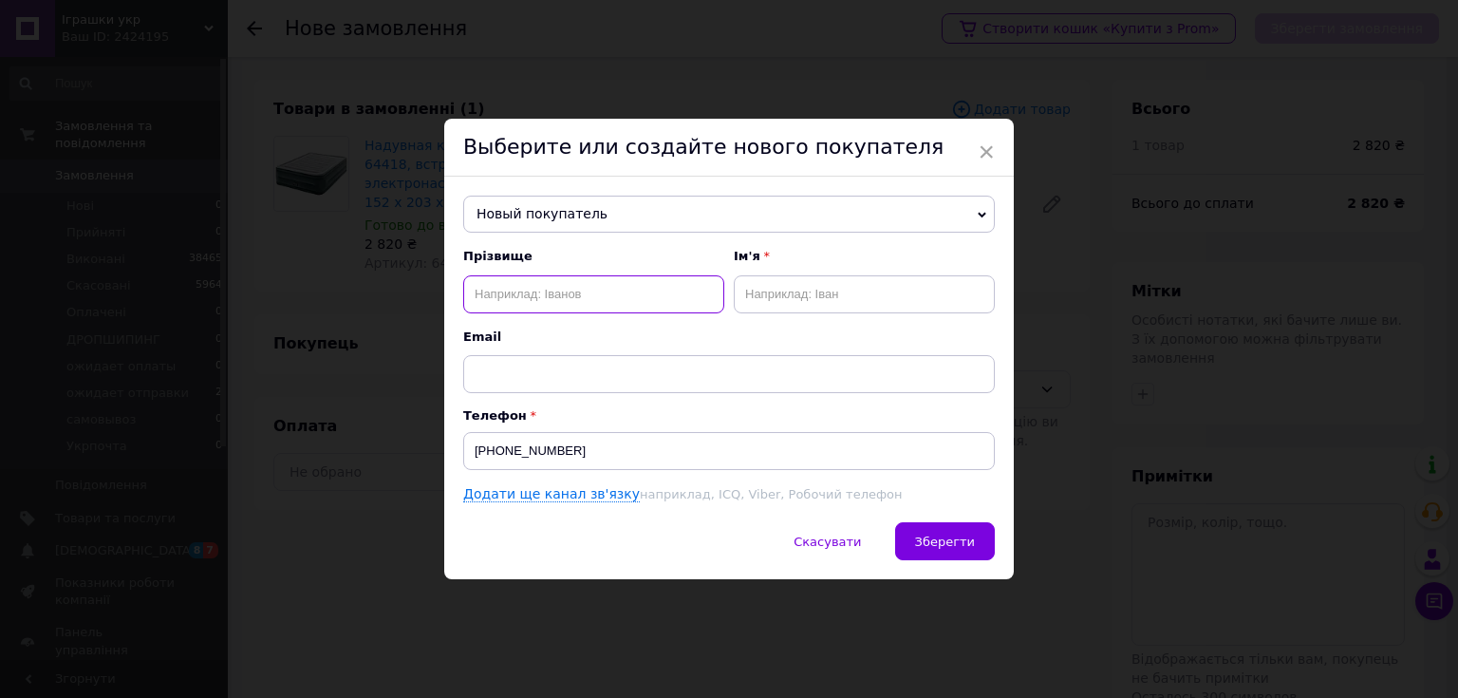
click at [506, 296] on input "text" at bounding box center [593, 294] width 261 height 38
type input "Брушко"
click at [780, 295] on input "text" at bounding box center [864, 294] width 261 height 38
type input "Катерина"
click at [948, 545] on span "Зберегти" at bounding box center [945, 541] width 60 height 14
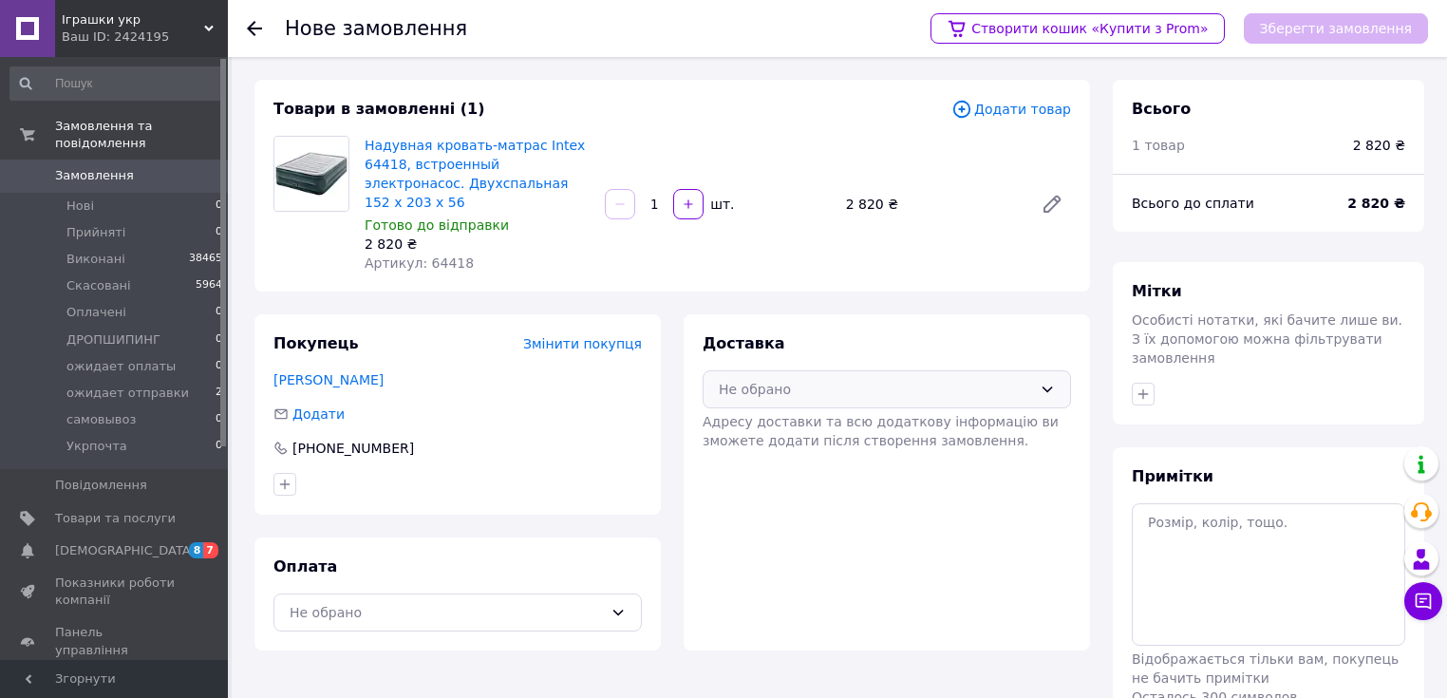
click at [1045, 382] on icon at bounding box center [1046, 389] width 15 height 15
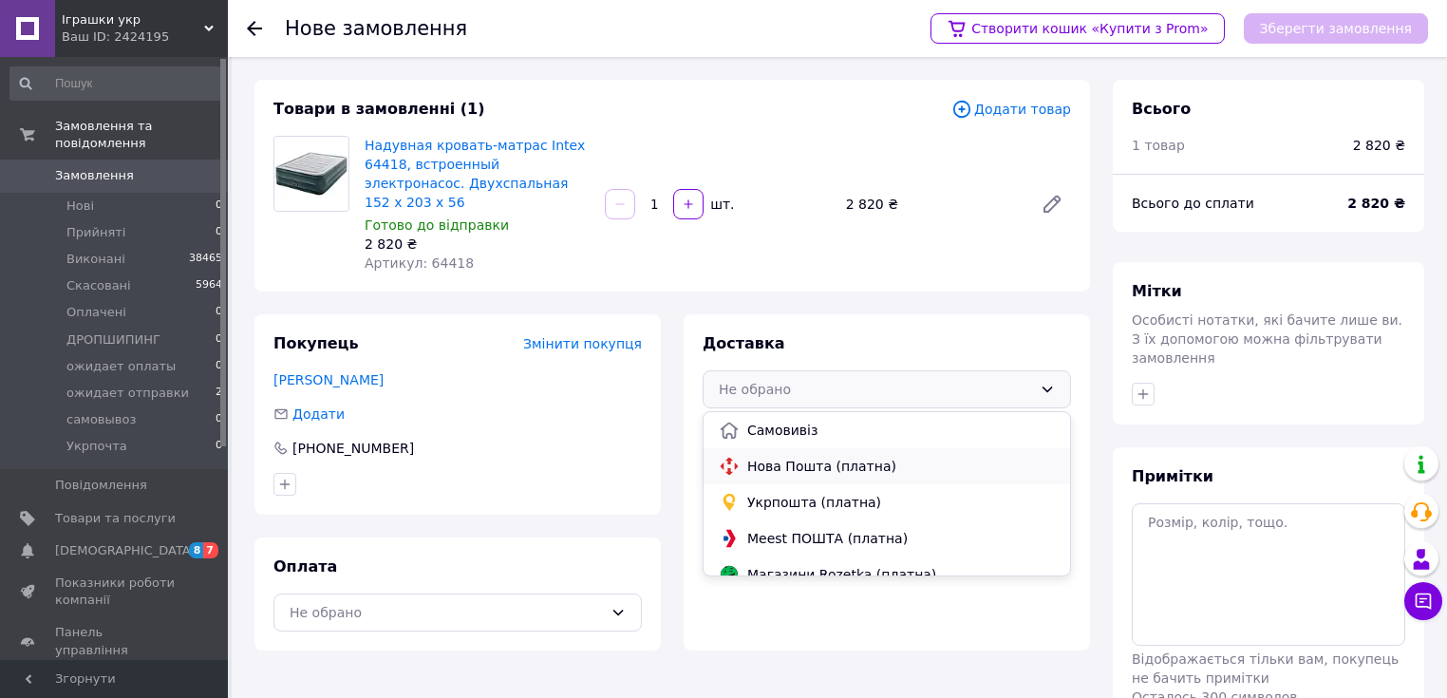
click at [814, 457] on span "Нова Пошта (платна)" at bounding box center [901, 466] width 308 height 19
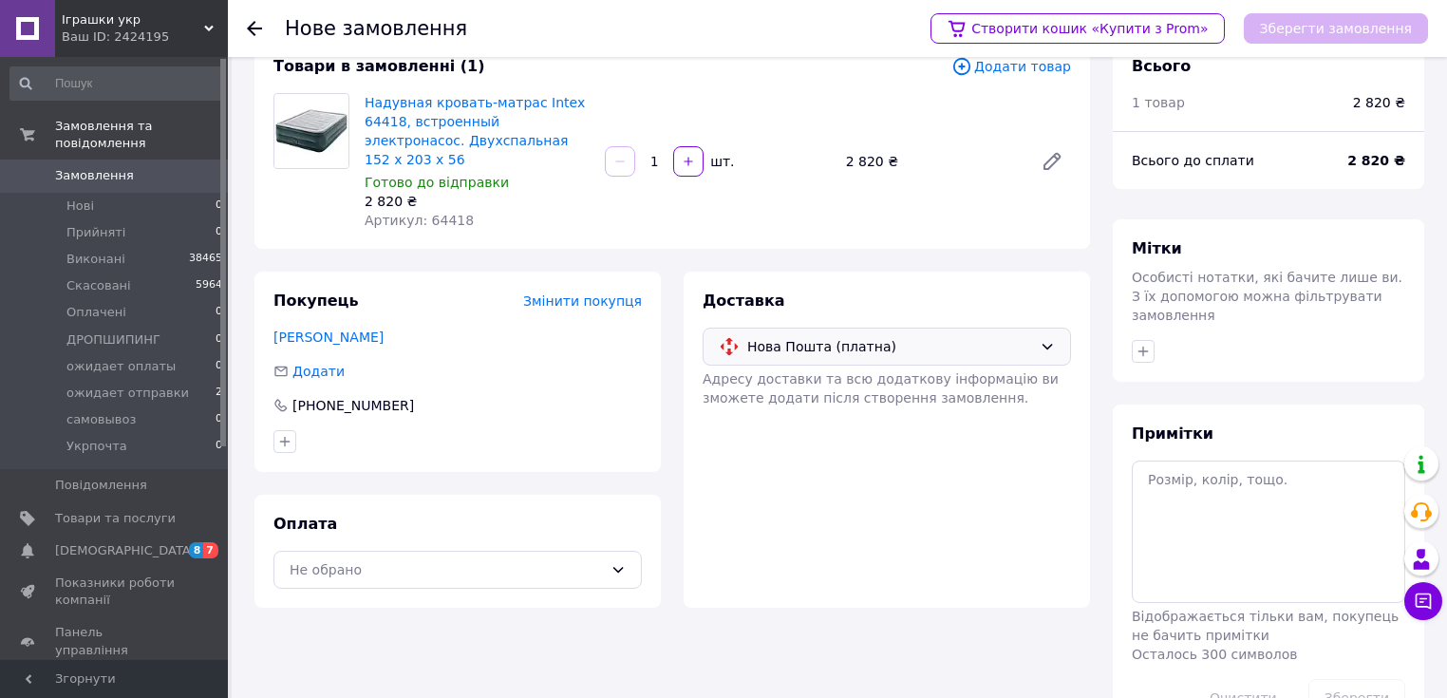
scroll to position [84, 0]
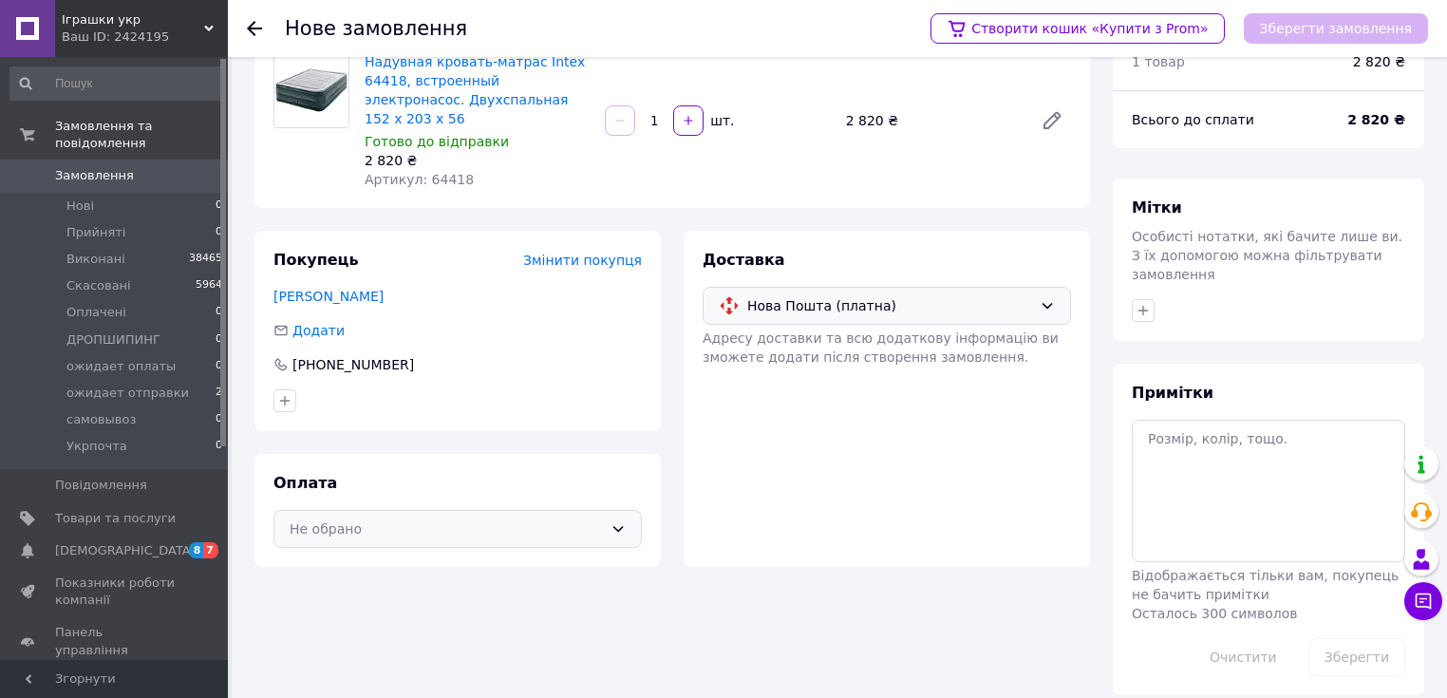
drag, startPoint x: 615, startPoint y: 509, endPoint x: 497, endPoint y: 519, distance: 118.2
click at [611, 521] on icon at bounding box center [617, 528] width 15 height 15
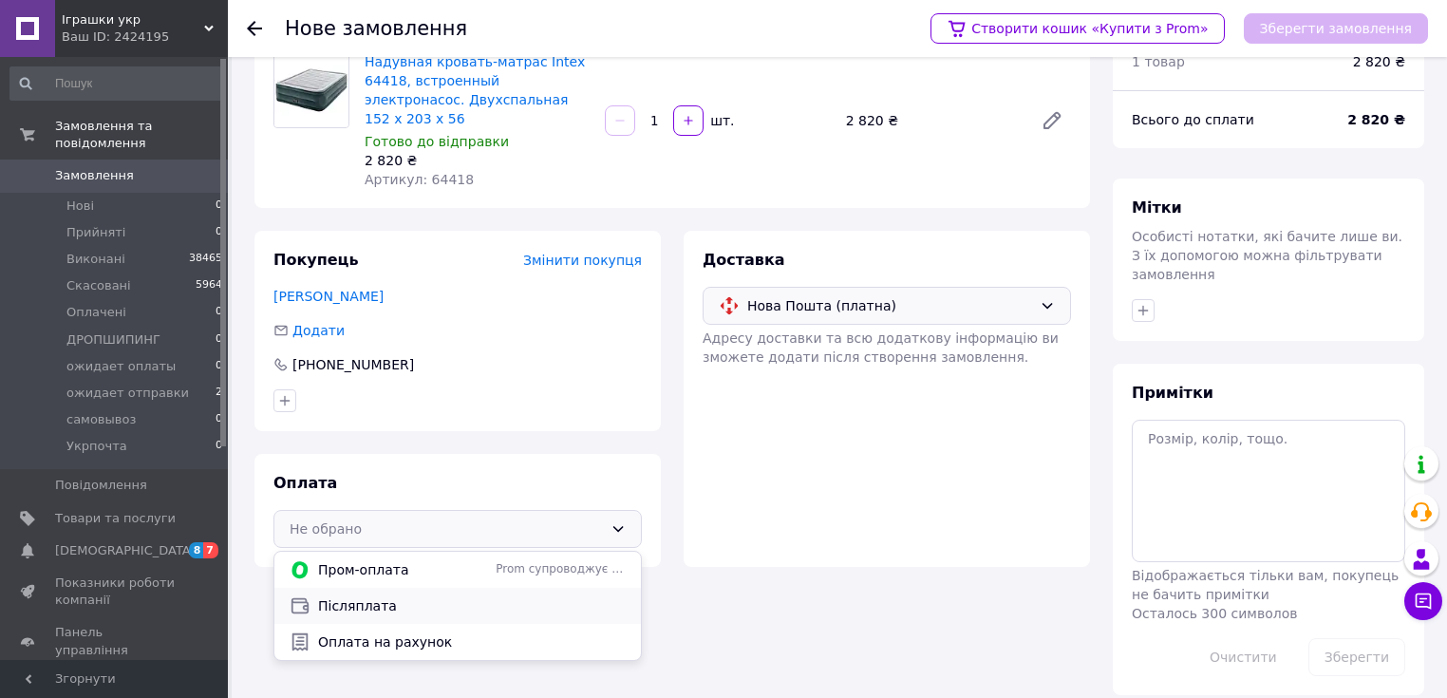
click at [382, 596] on span "Післяплата" at bounding box center [472, 605] width 308 height 19
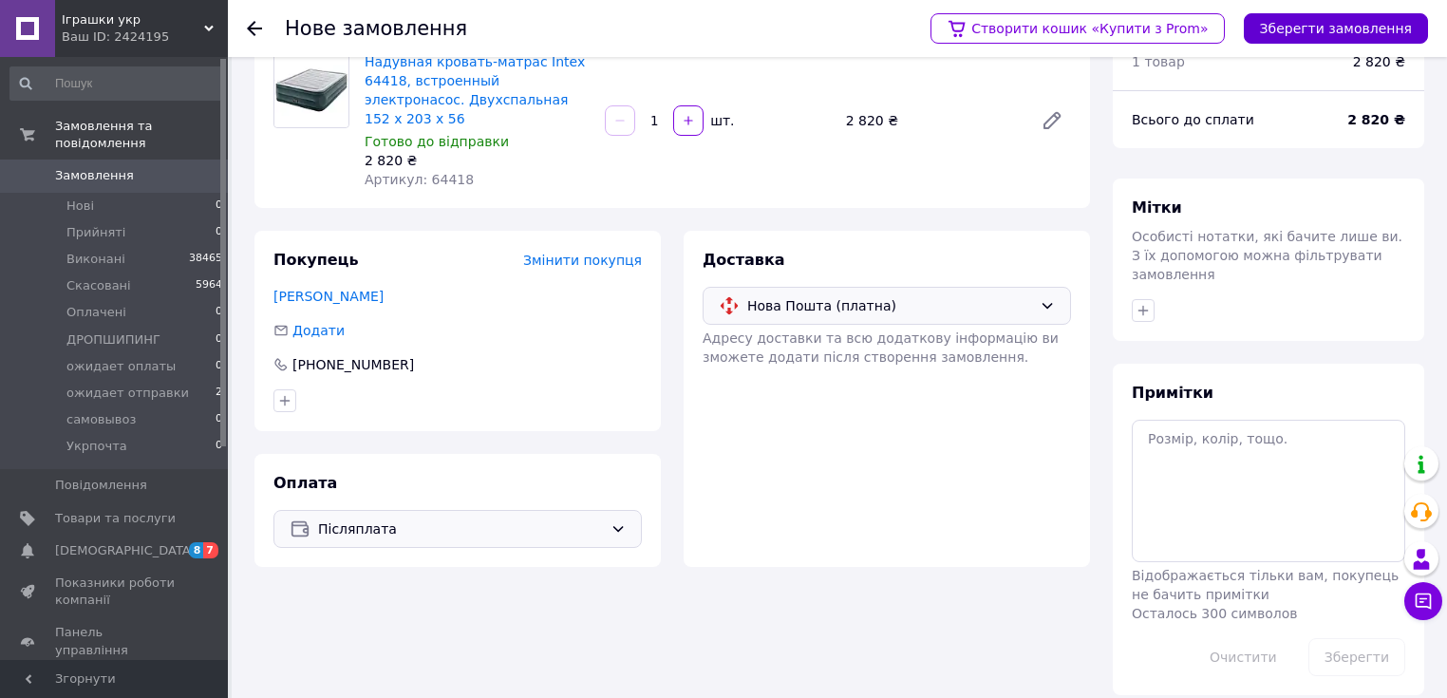
click at [1351, 29] on button "Зберегти замовлення" at bounding box center [1336, 28] width 184 height 30
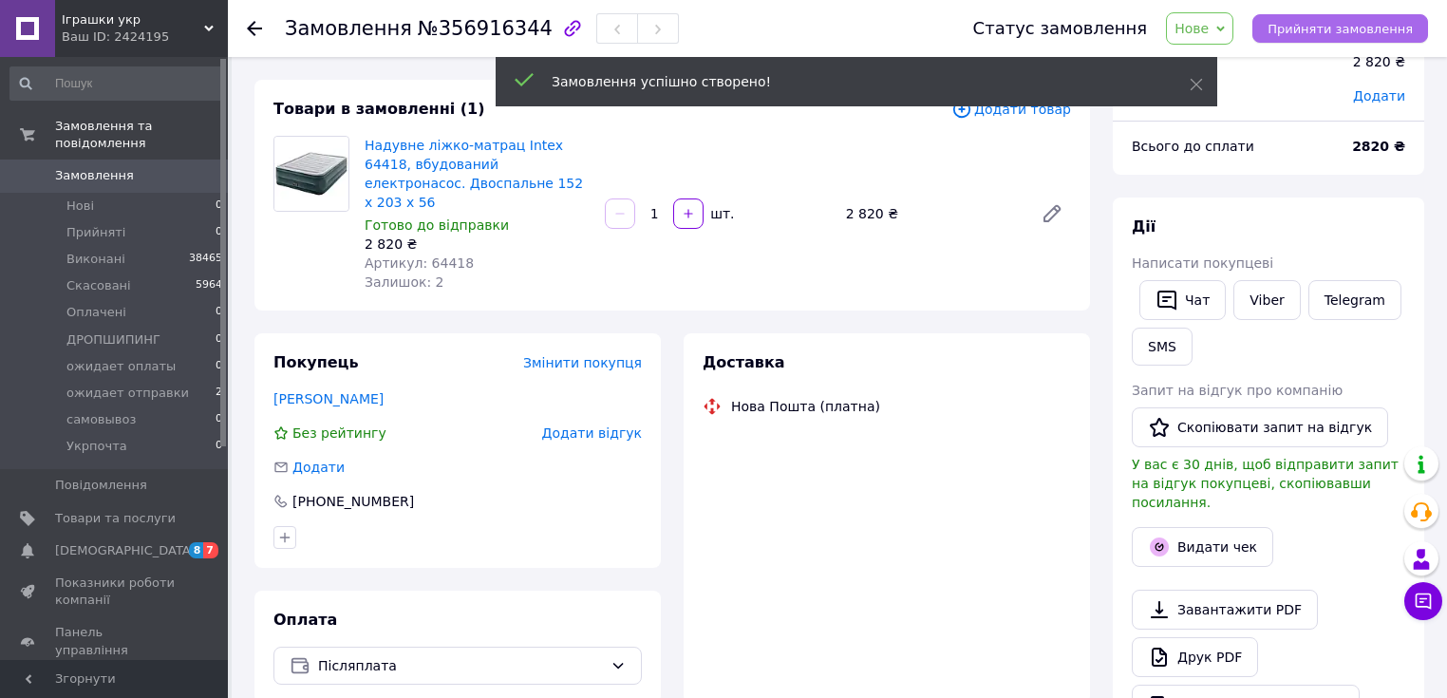
drag, startPoint x: 1336, startPoint y: 31, endPoint x: 1320, endPoint y: 55, distance: 28.7
click at [1336, 32] on span "Прийняти замовлення" at bounding box center [1339, 29] width 145 height 14
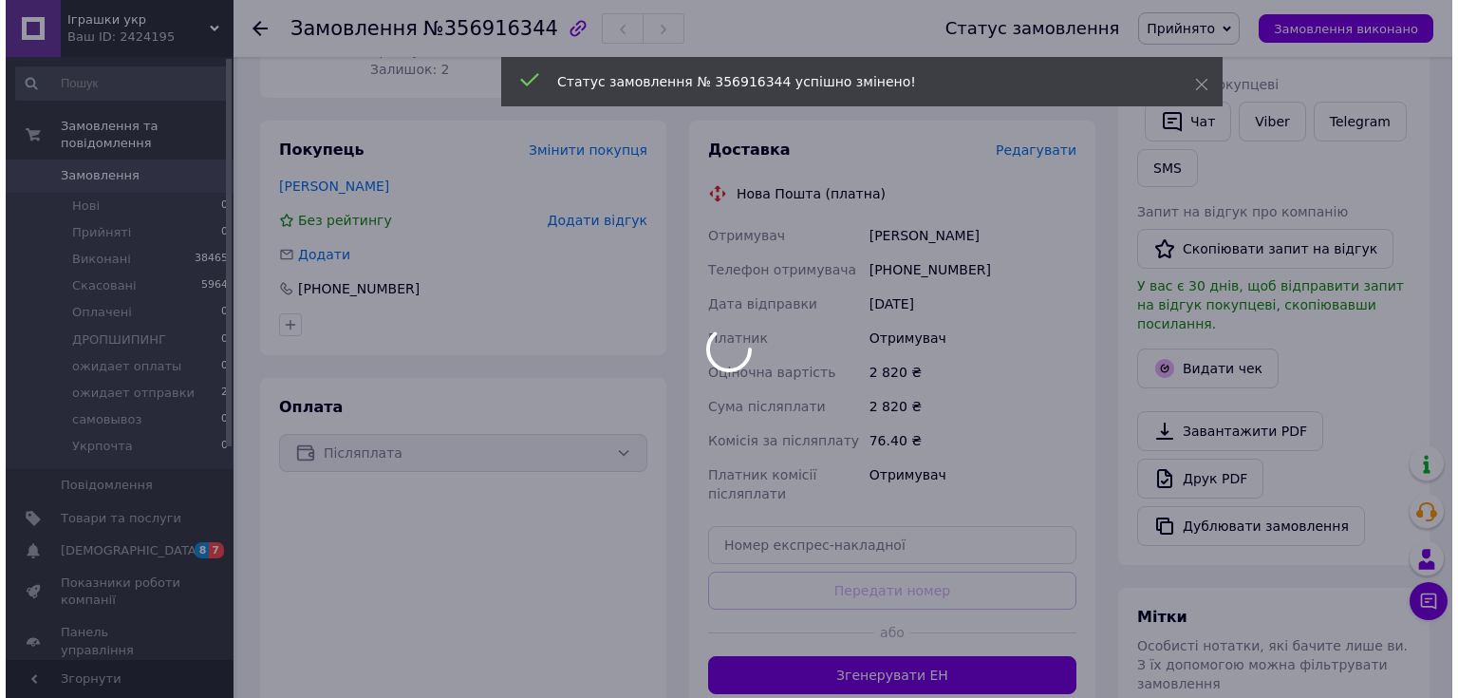
scroll to position [311, 0]
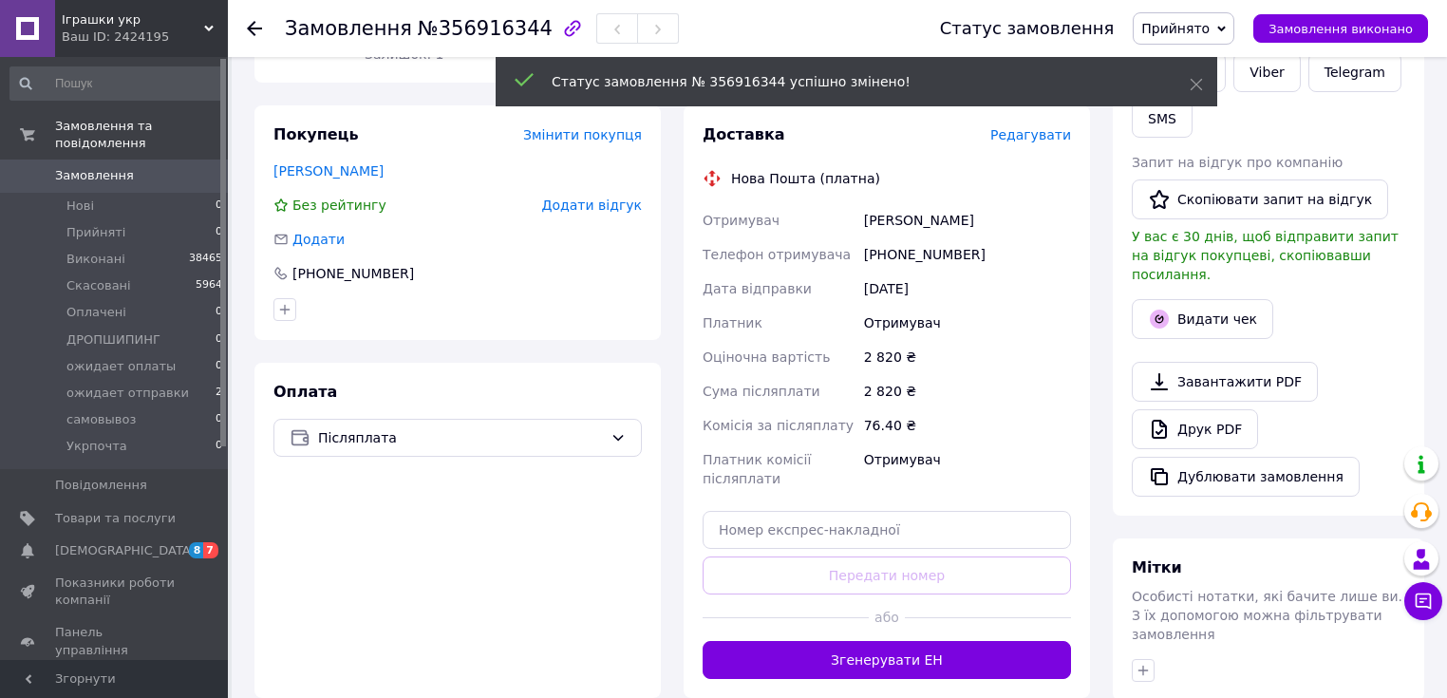
click at [1033, 127] on span "Редагувати" at bounding box center [1030, 134] width 81 height 15
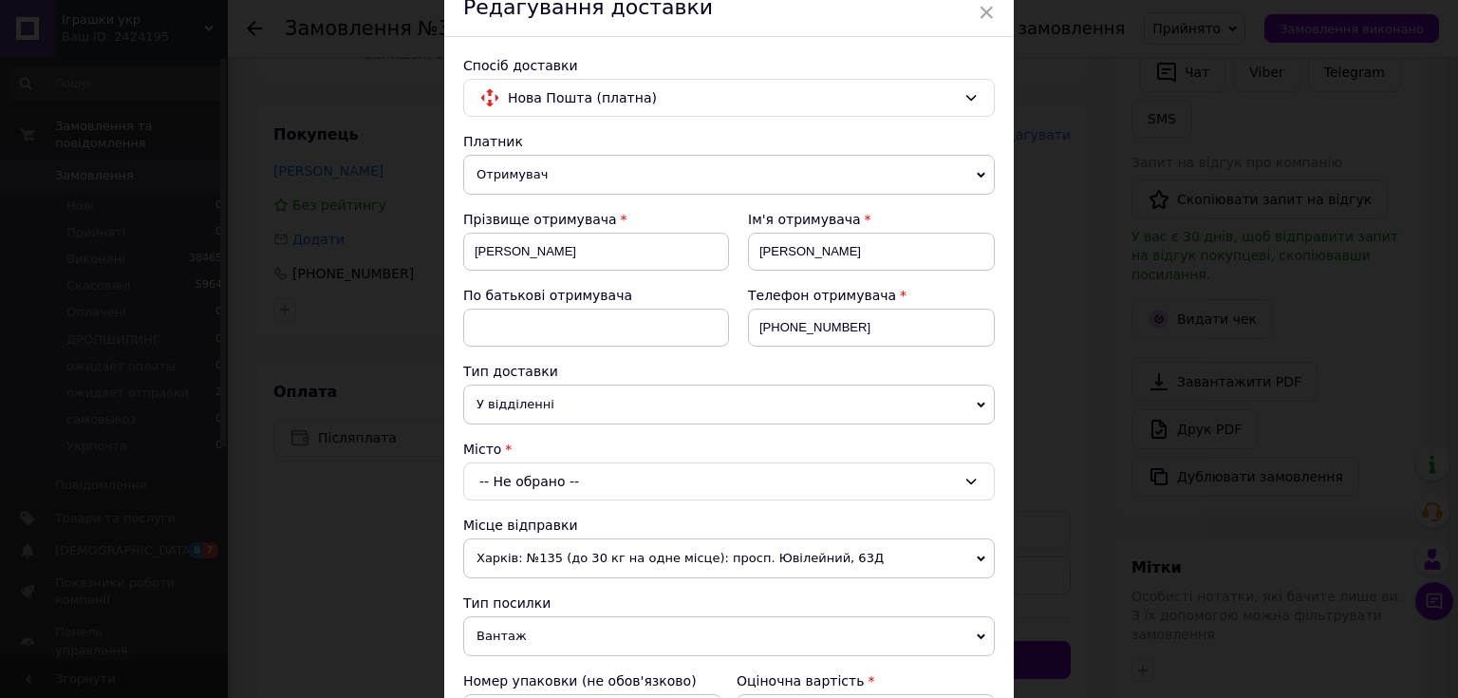
scroll to position [228, 0]
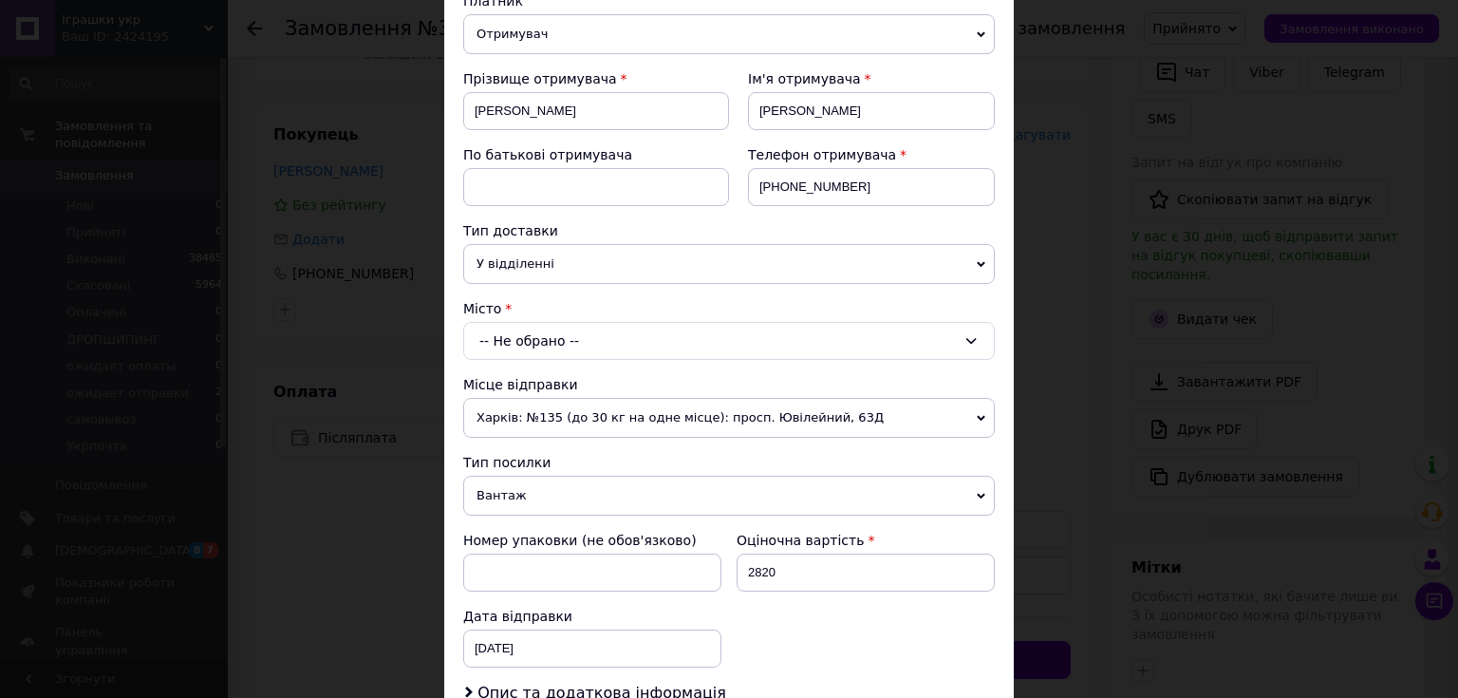
click at [548, 335] on div "-- Не обрано --" at bounding box center [729, 341] width 532 height 38
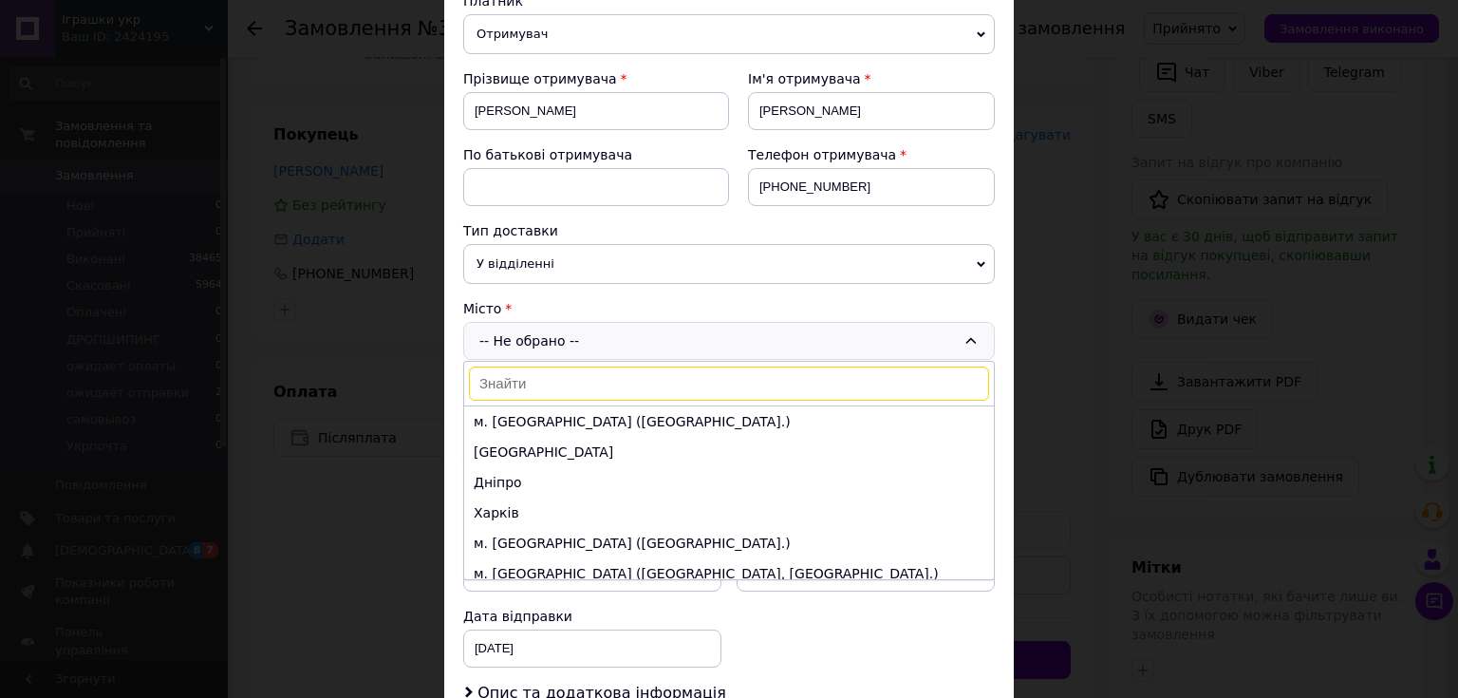
click at [524, 383] on input at bounding box center [729, 383] width 520 height 34
click at [527, 383] on input at bounding box center [729, 383] width 520 height 34
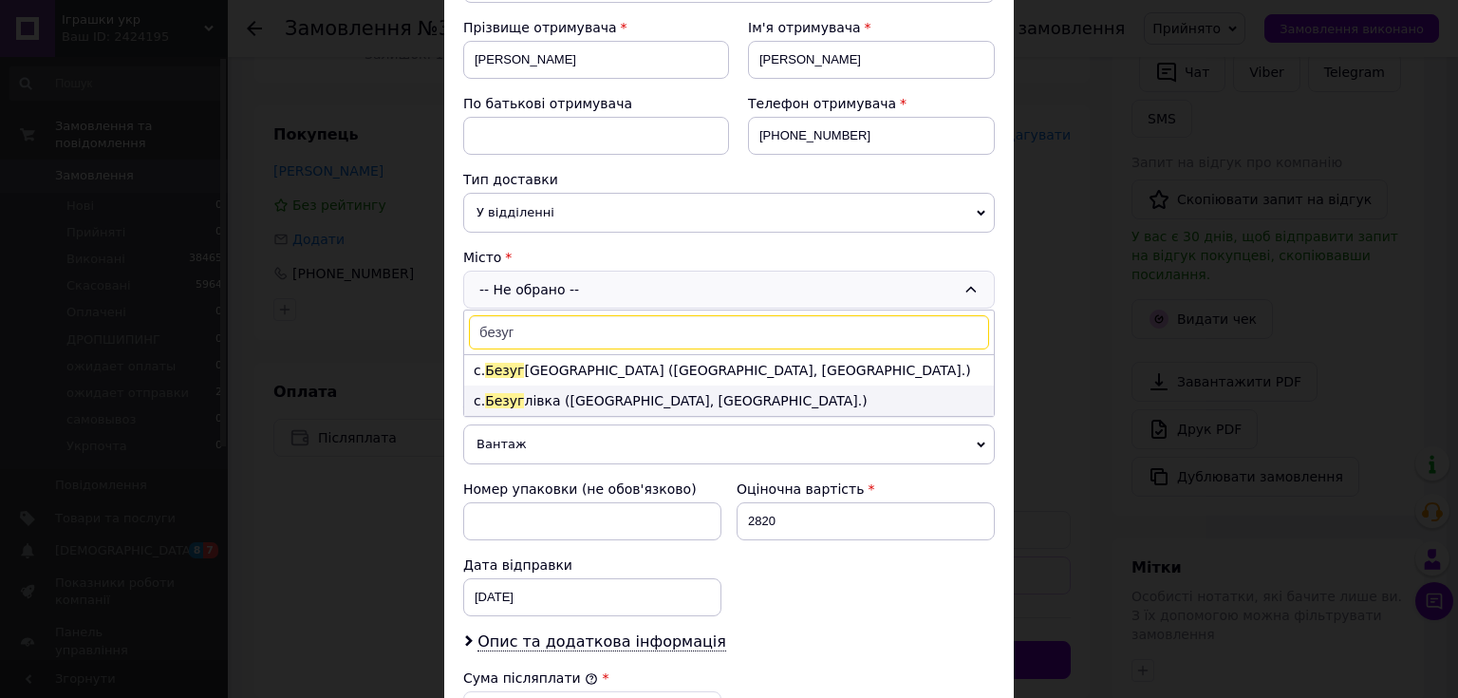
scroll to position [304, 0]
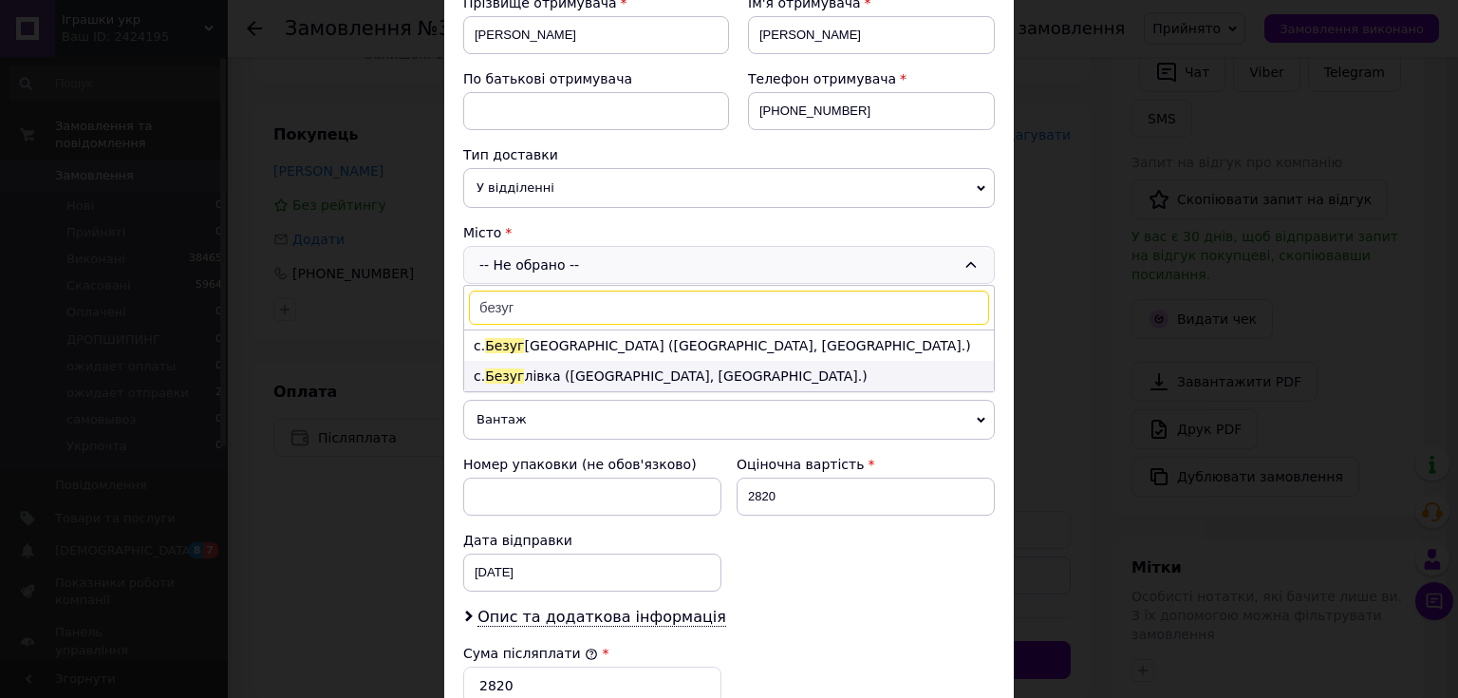
type input "безуг"
click at [600, 372] on li "с. Безуг лівка (Чернігівська обл., Ніжинський р-н.)" at bounding box center [729, 376] width 530 height 30
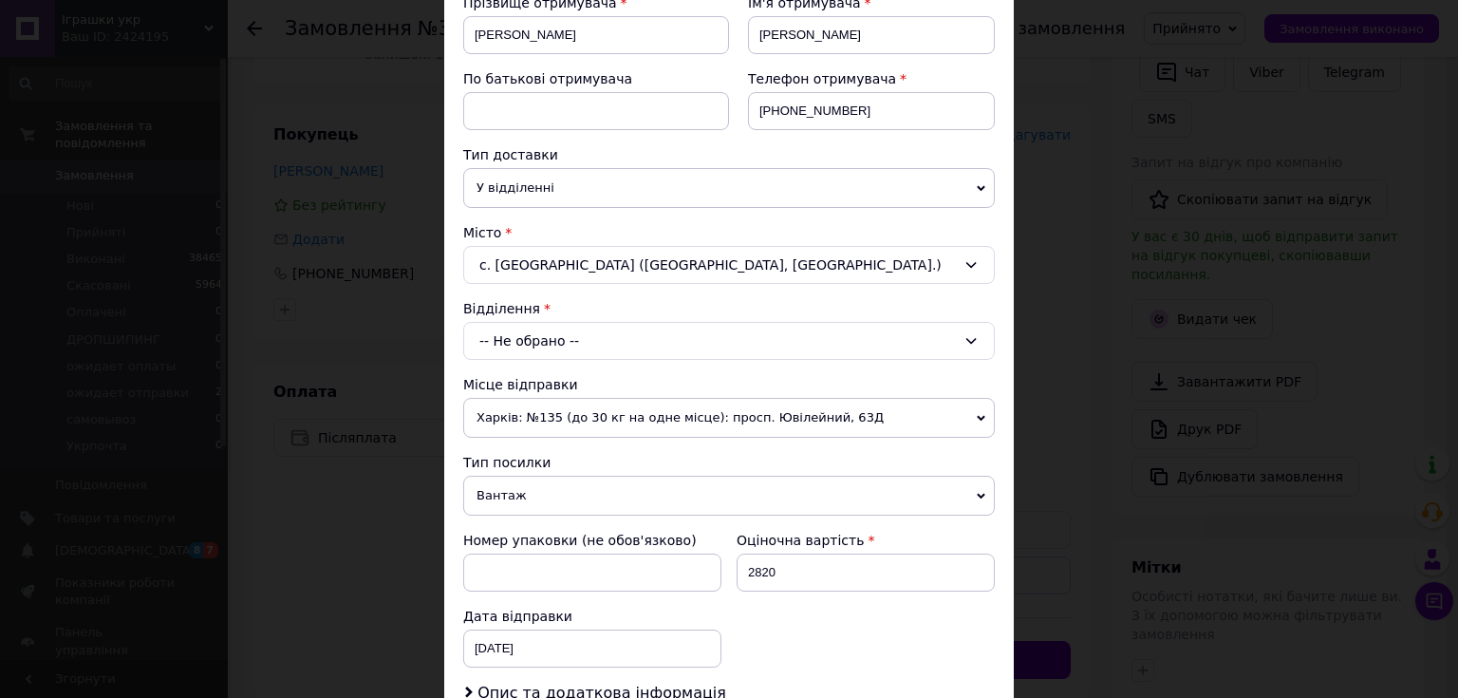
click at [568, 342] on div "-- Не обрано --" at bounding box center [729, 341] width 532 height 38
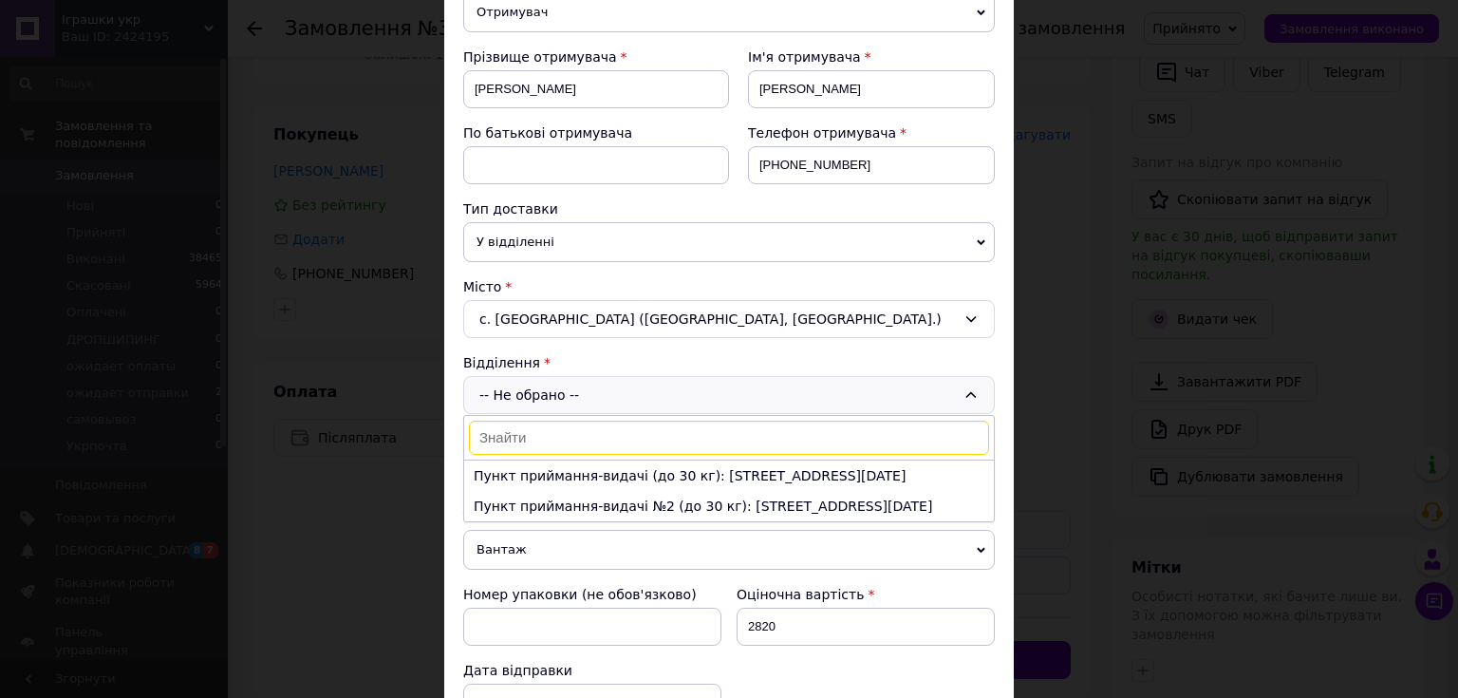
scroll to position [152, 0]
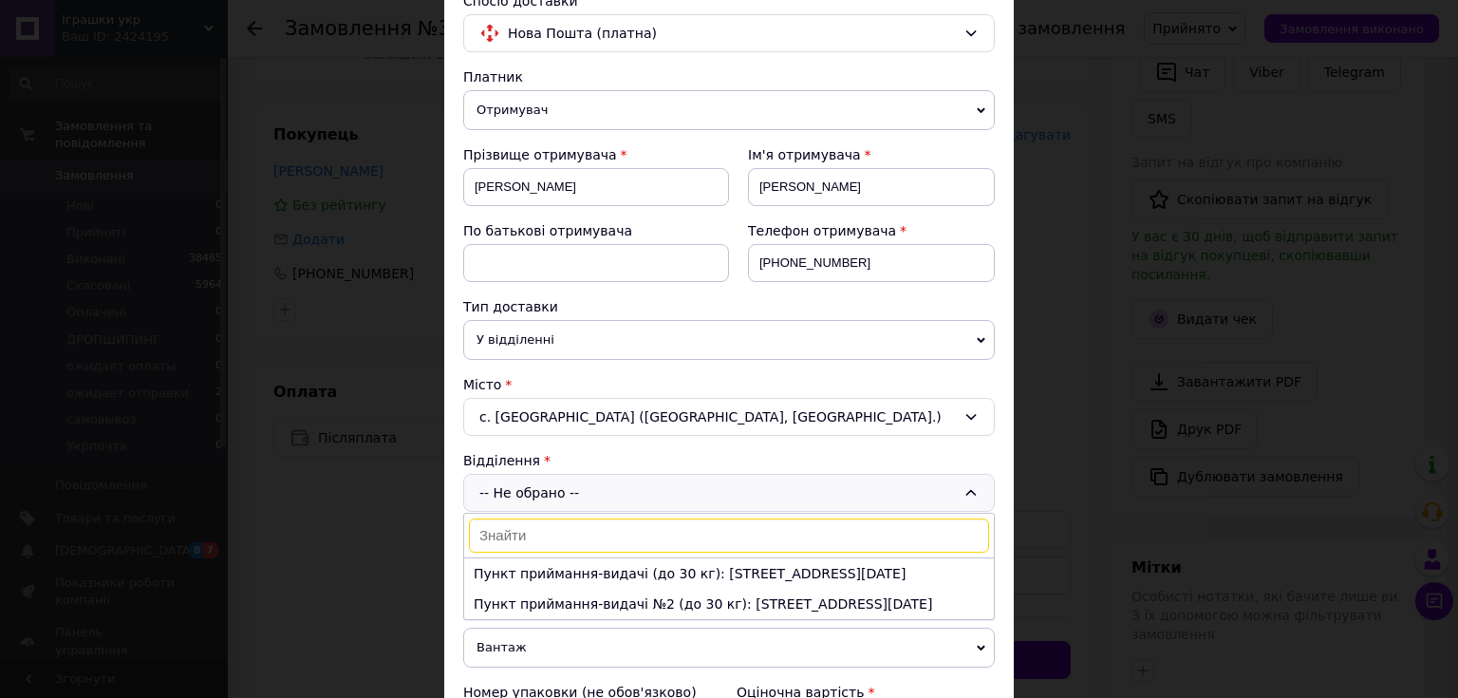
click at [671, 414] on div "с. Безуглівка (Чернігівська обл., Ніжинський р-н.)" at bounding box center [729, 417] width 532 height 38
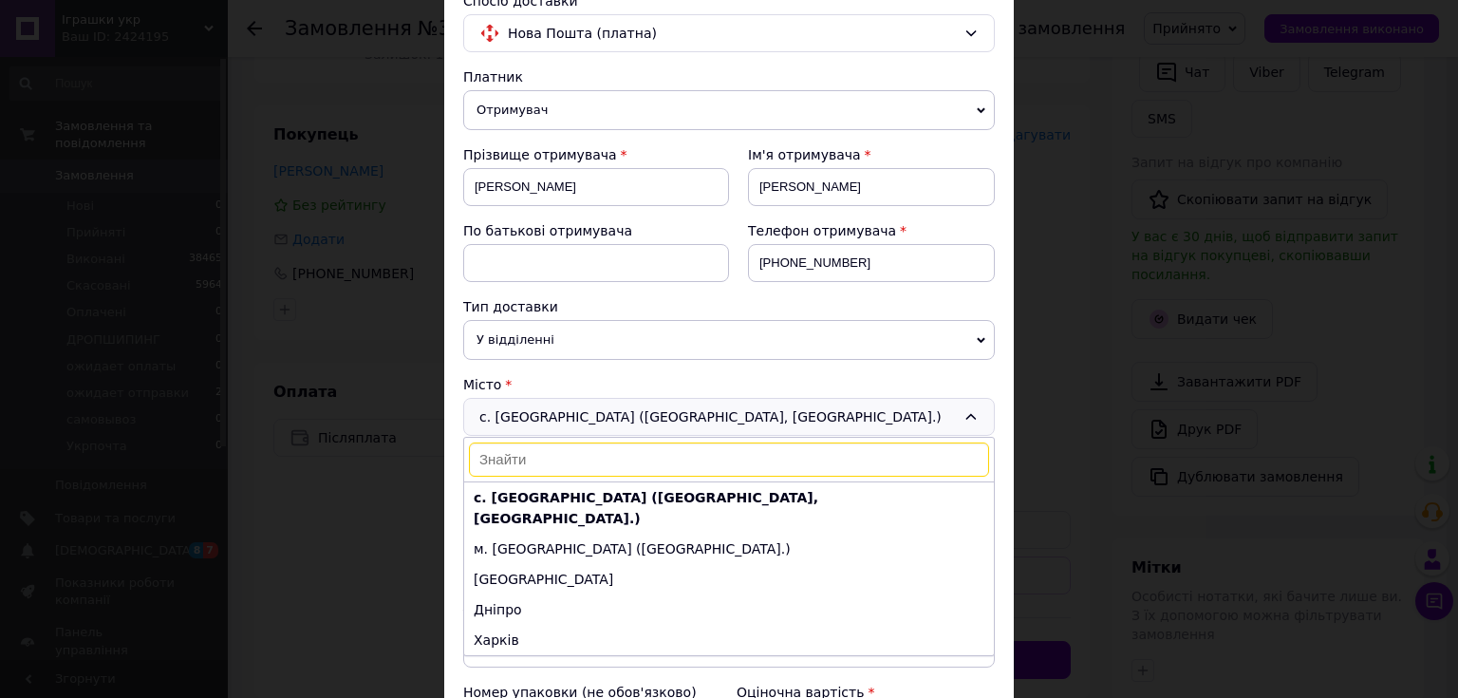
click at [511, 461] on input at bounding box center [729, 459] width 520 height 34
click at [512, 460] on input at bounding box center [729, 459] width 520 height 34
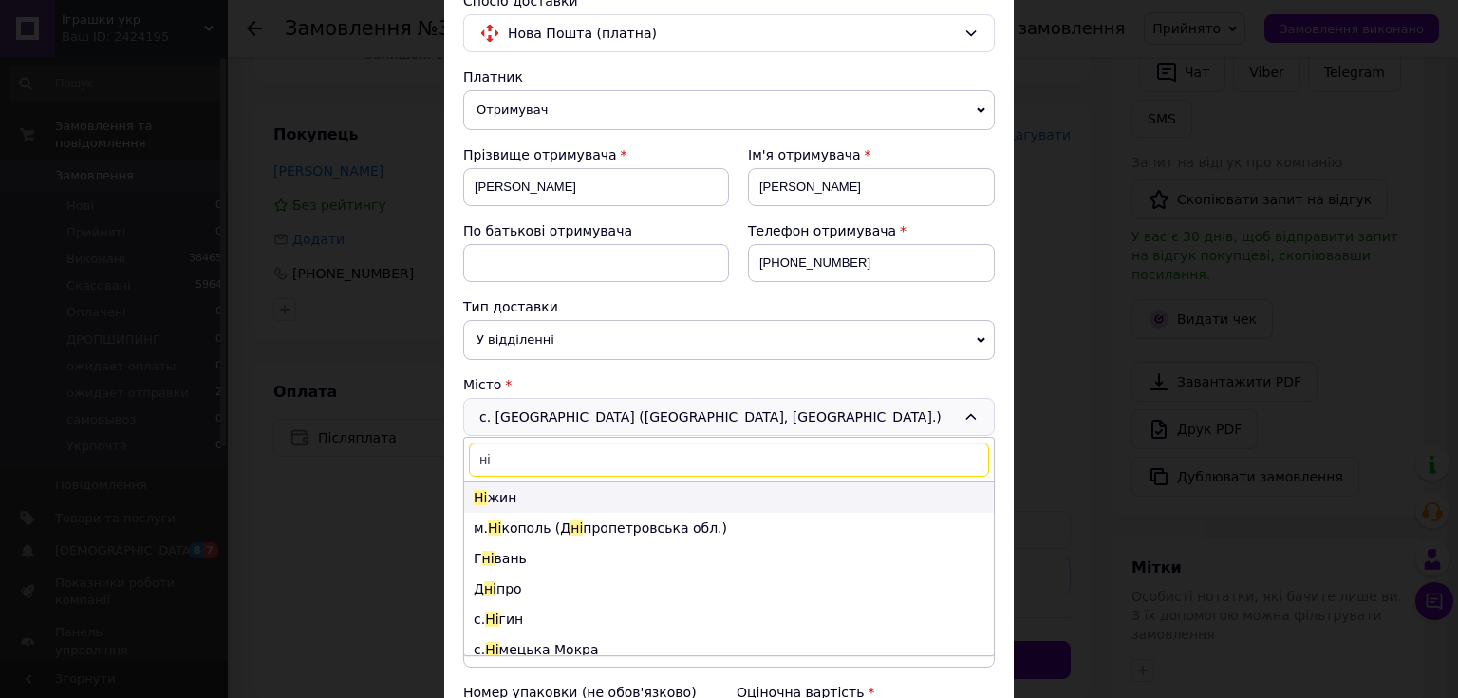
type input "ні"
click at [486, 498] on li "Ні жин" at bounding box center [729, 497] width 530 height 30
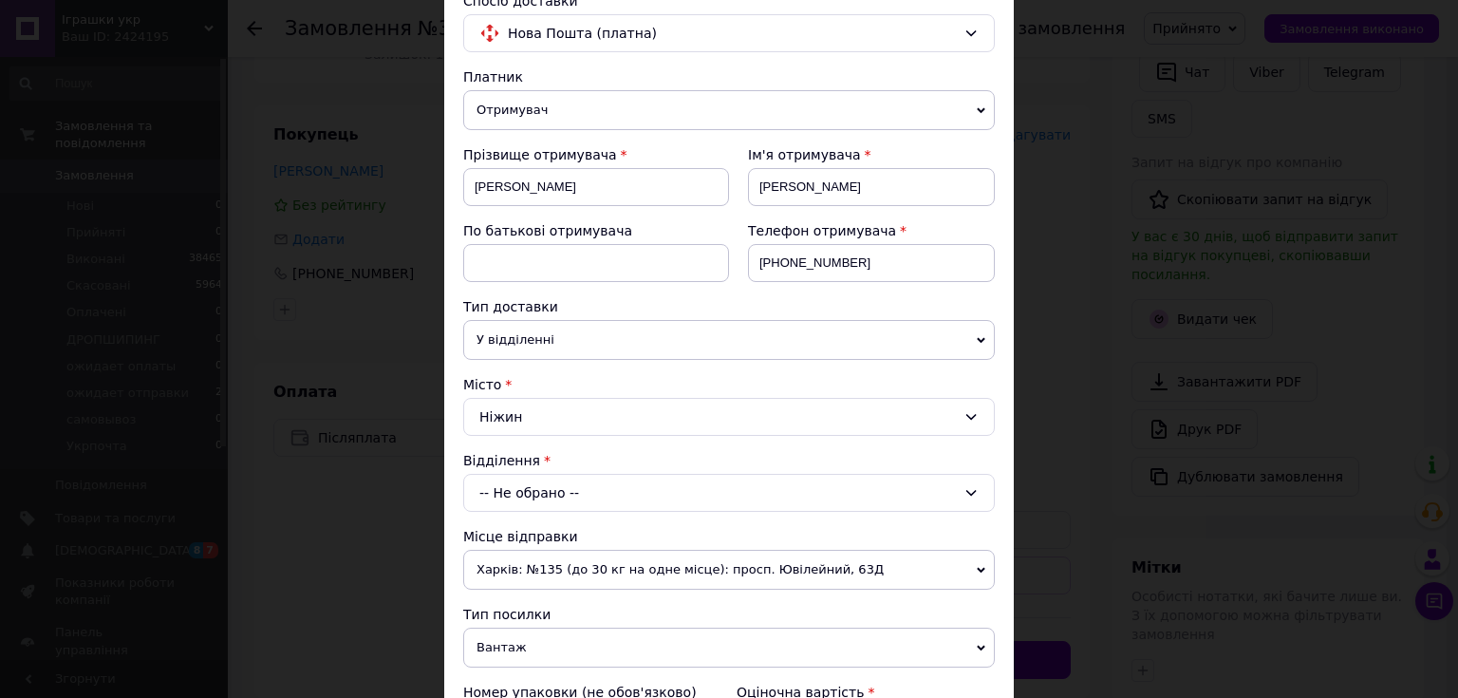
click at [510, 492] on div "-- Не обрано --" at bounding box center [729, 493] width 532 height 38
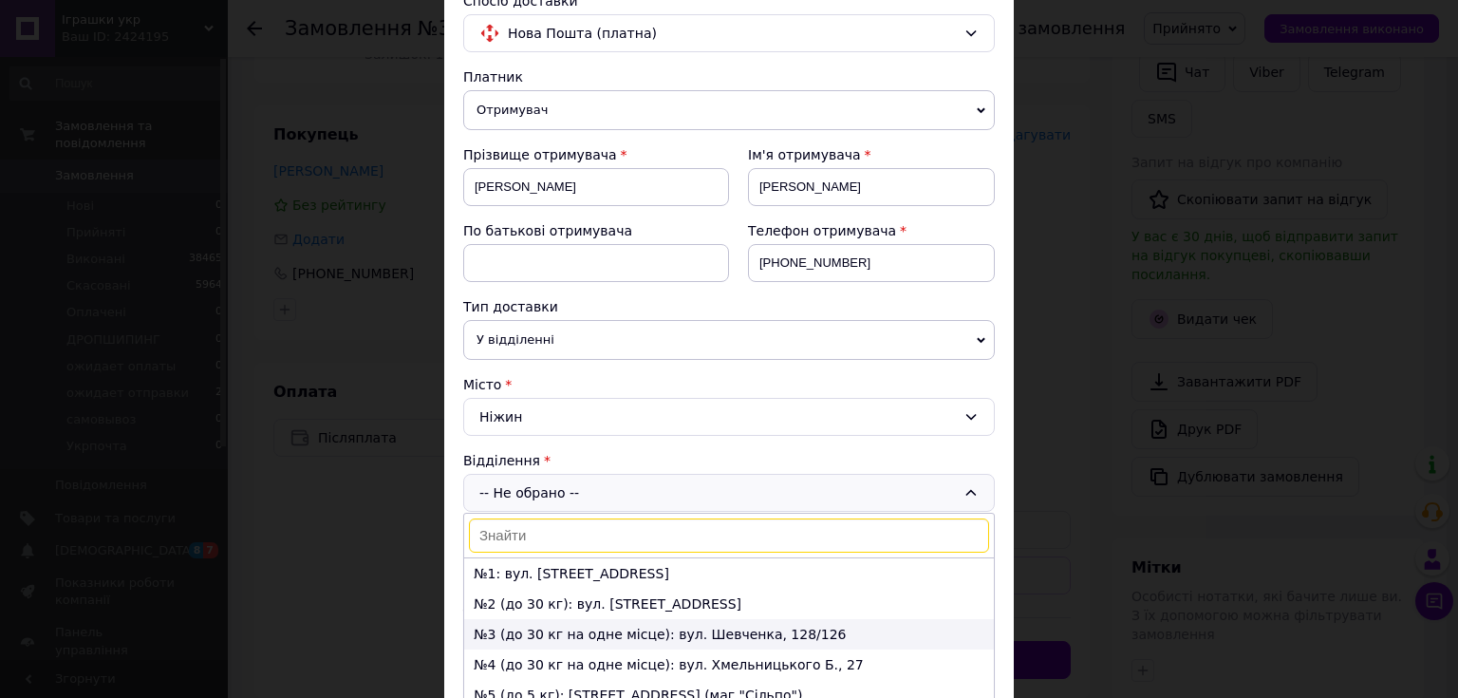
click at [573, 631] on li "№3 (до 30 кг на одне місце): вул. Шевченка, 128/126" at bounding box center [729, 634] width 530 height 30
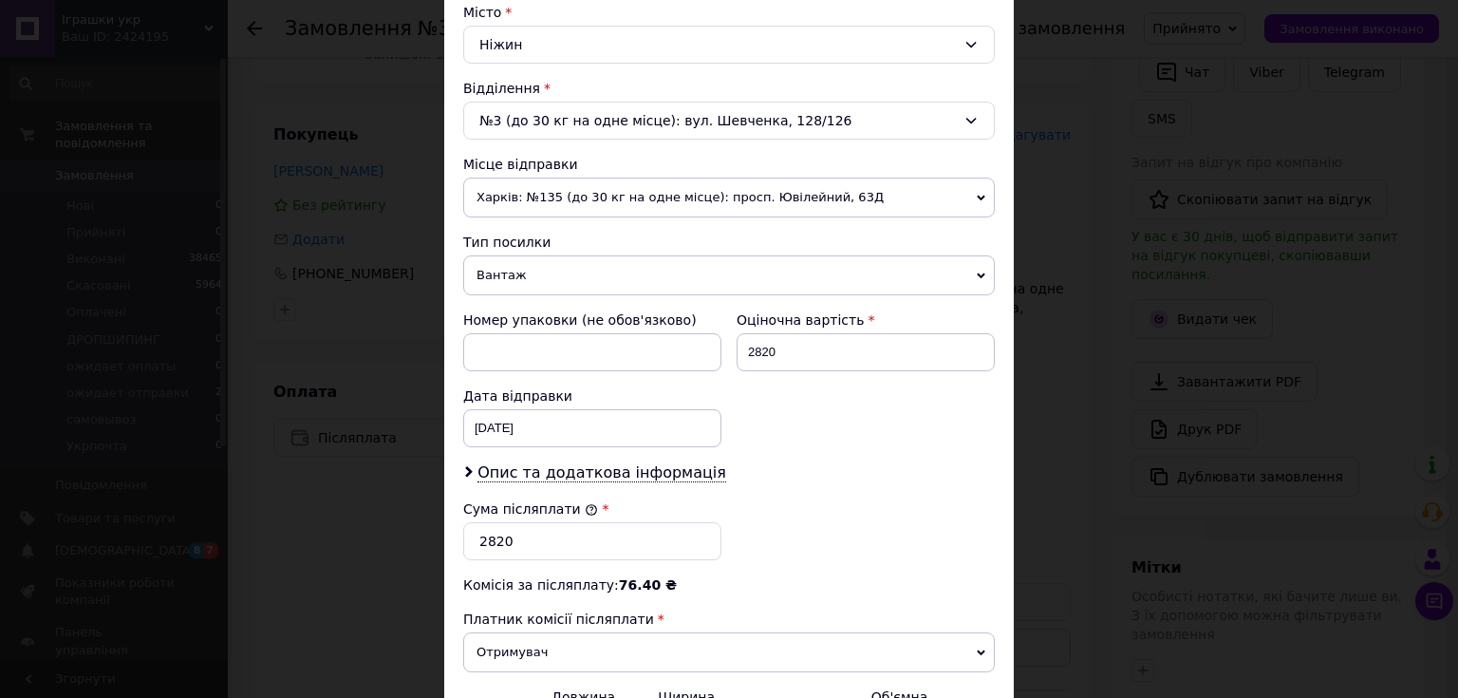
scroll to position [532, 0]
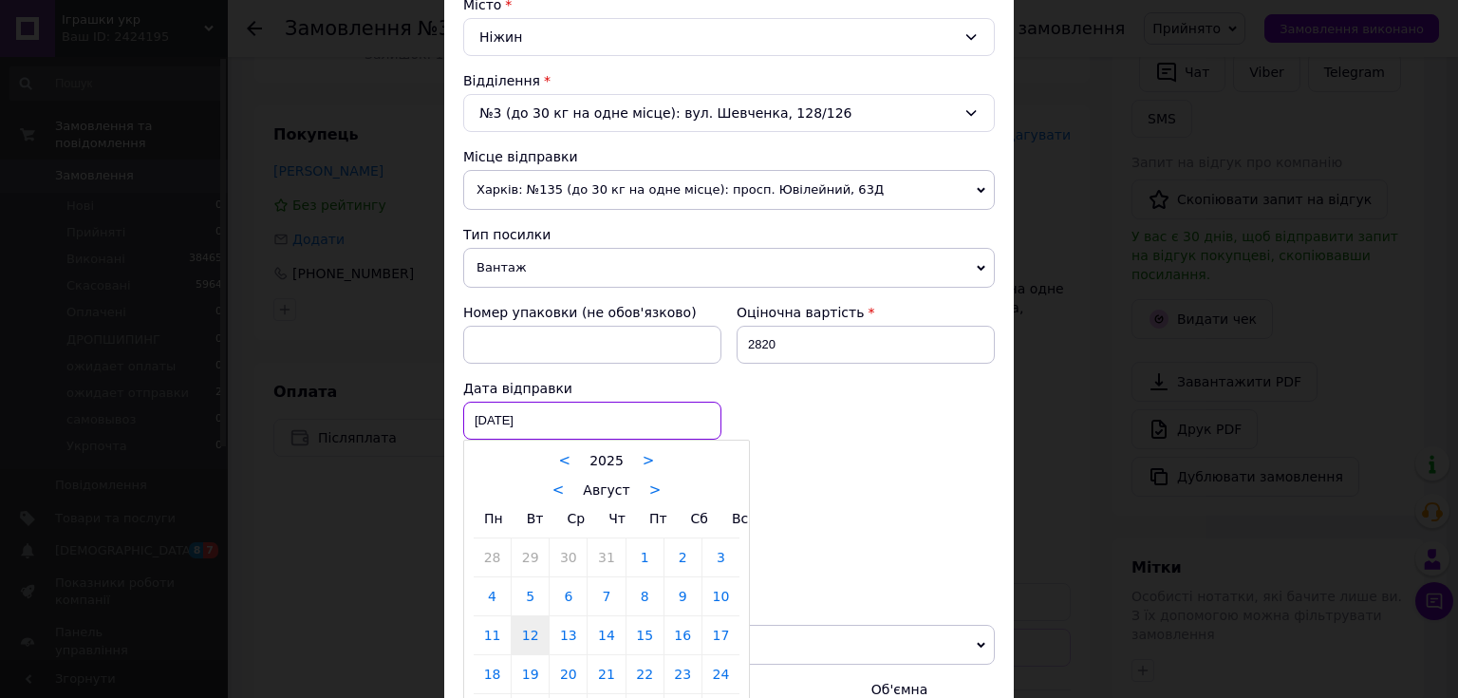
click at [516, 419] on div "12.08.2025 < 2025 > < Август > Пн Вт Ср Чт Пт Сб Вс 28 29 30 31 1 2 3 4 5 6 7 8…" at bounding box center [592, 421] width 258 height 38
click at [567, 631] on link "13" at bounding box center [568, 635] width 37 height 38
type input "13.08.2025"
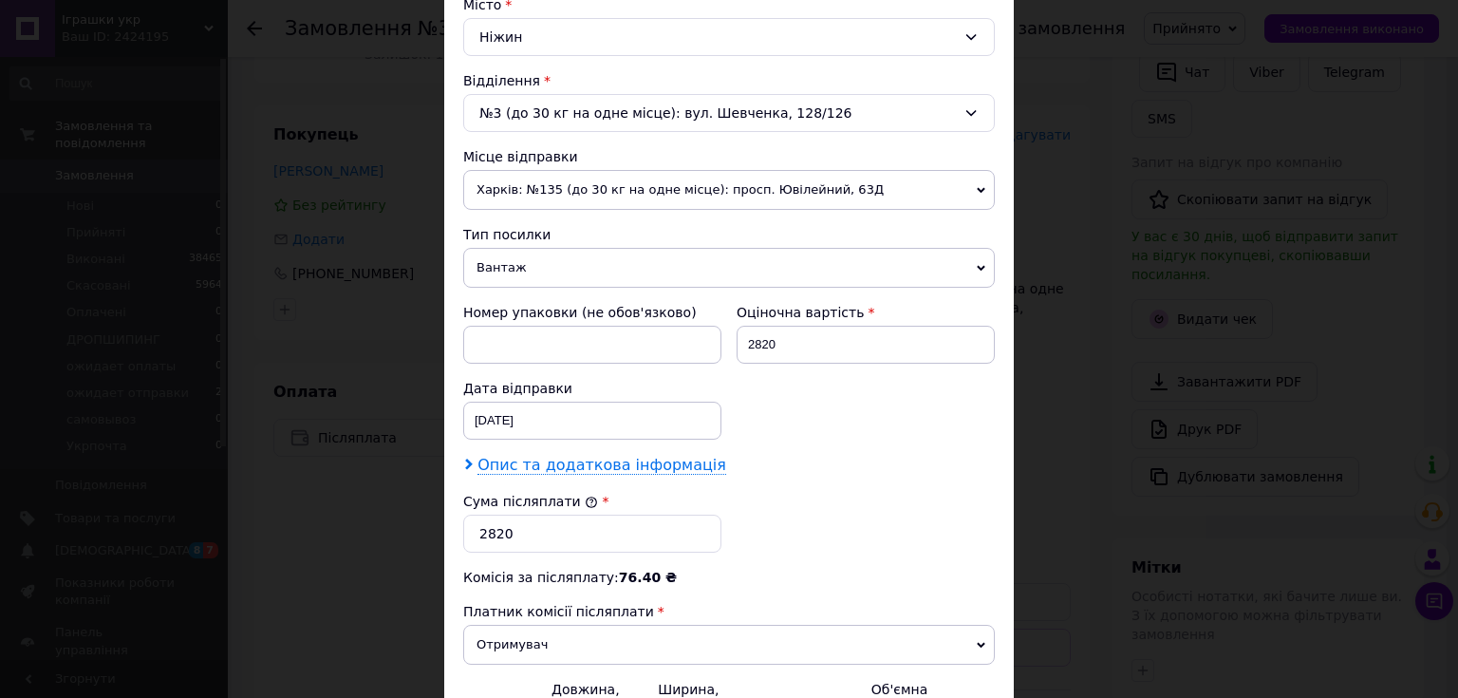
click at [601, 463] on span "Опис та додаткова інформація" at bounding box center [601, 465] width 249 height 19
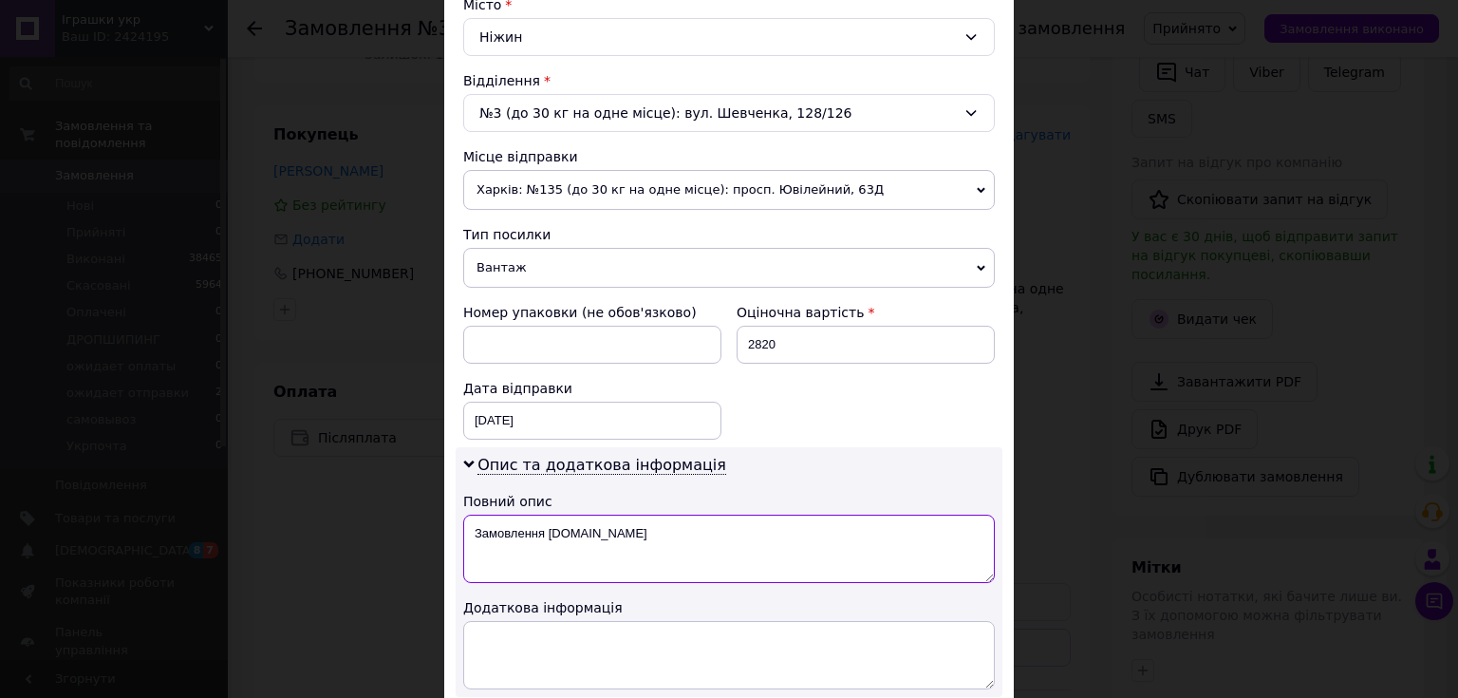
drag, startPoint x: 610, startPoint y: 532, endPoint x: 473, endPoint y: 535, distance: 137.7
click at [473, 535] on textarea "Замовлення Prom.ua" at bounding box center [729, 549] width 532 height 68
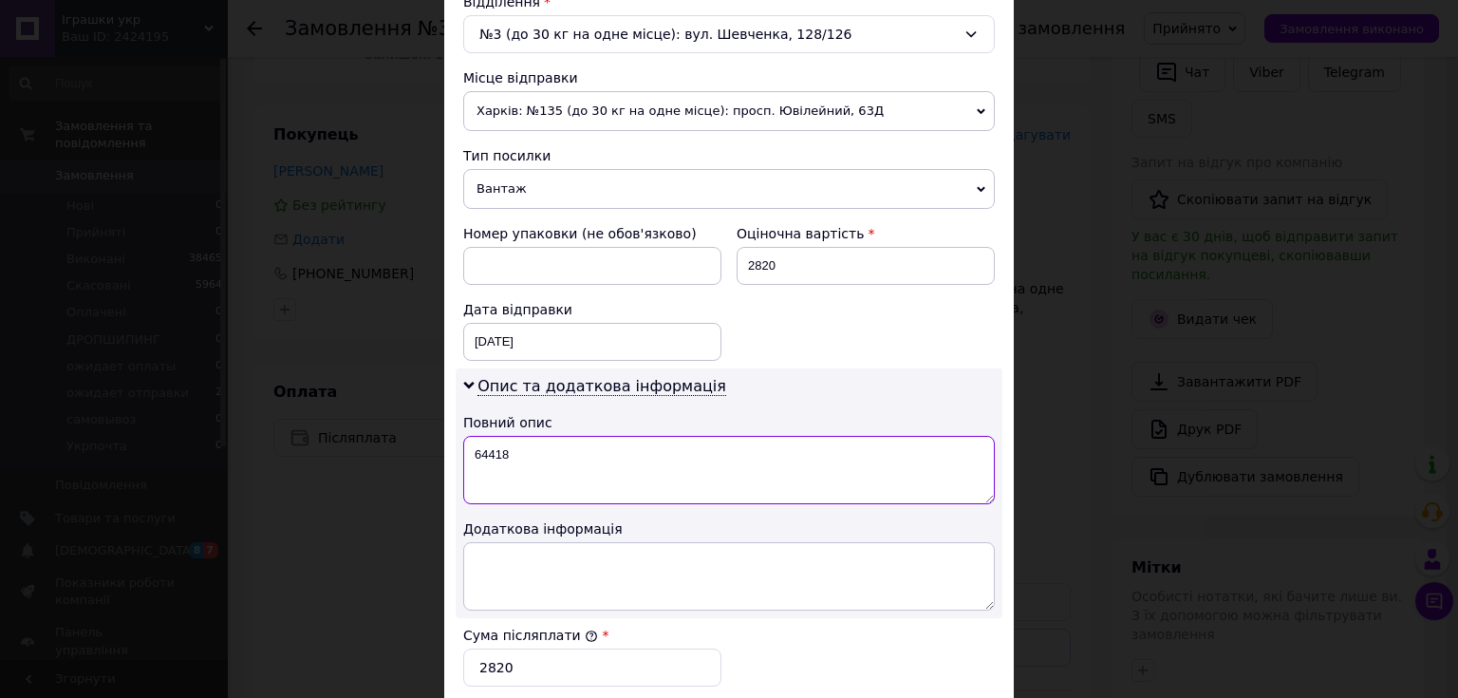
scroll to position [683, 0]
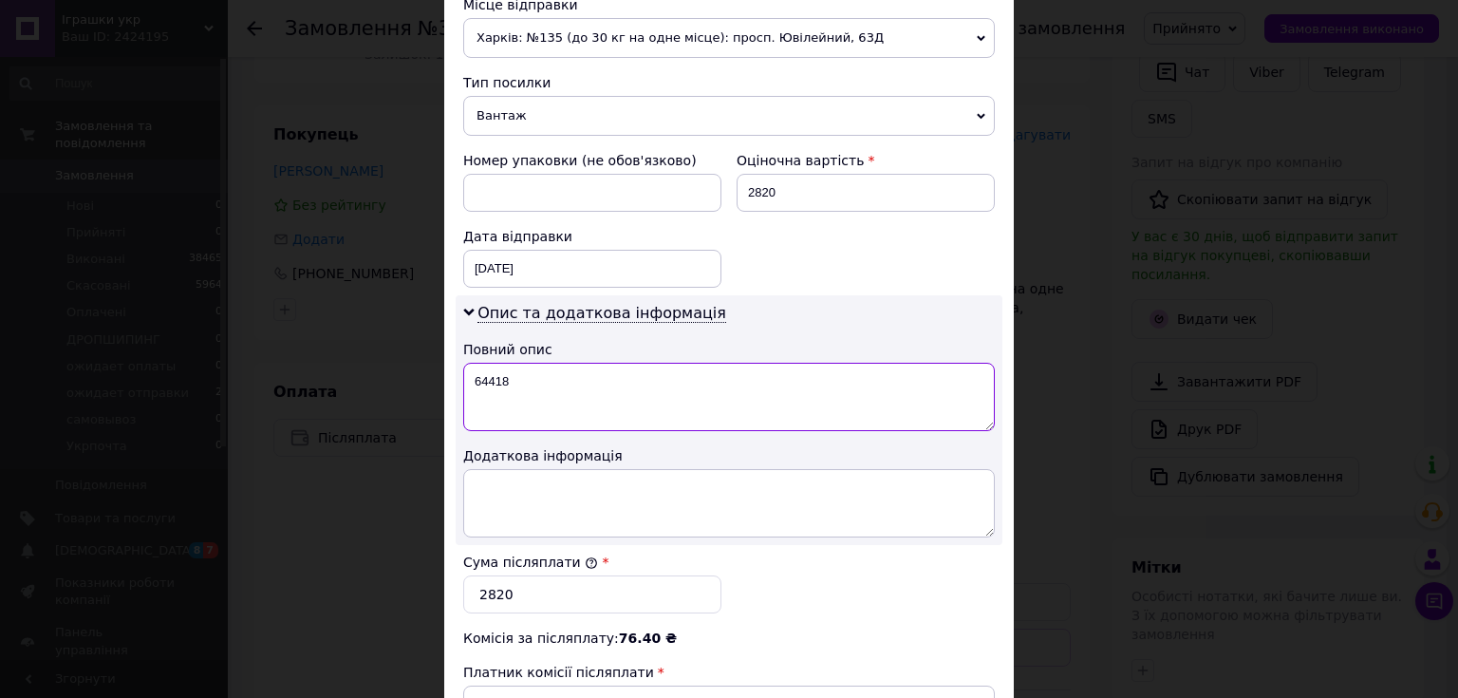
type textarea "64418"
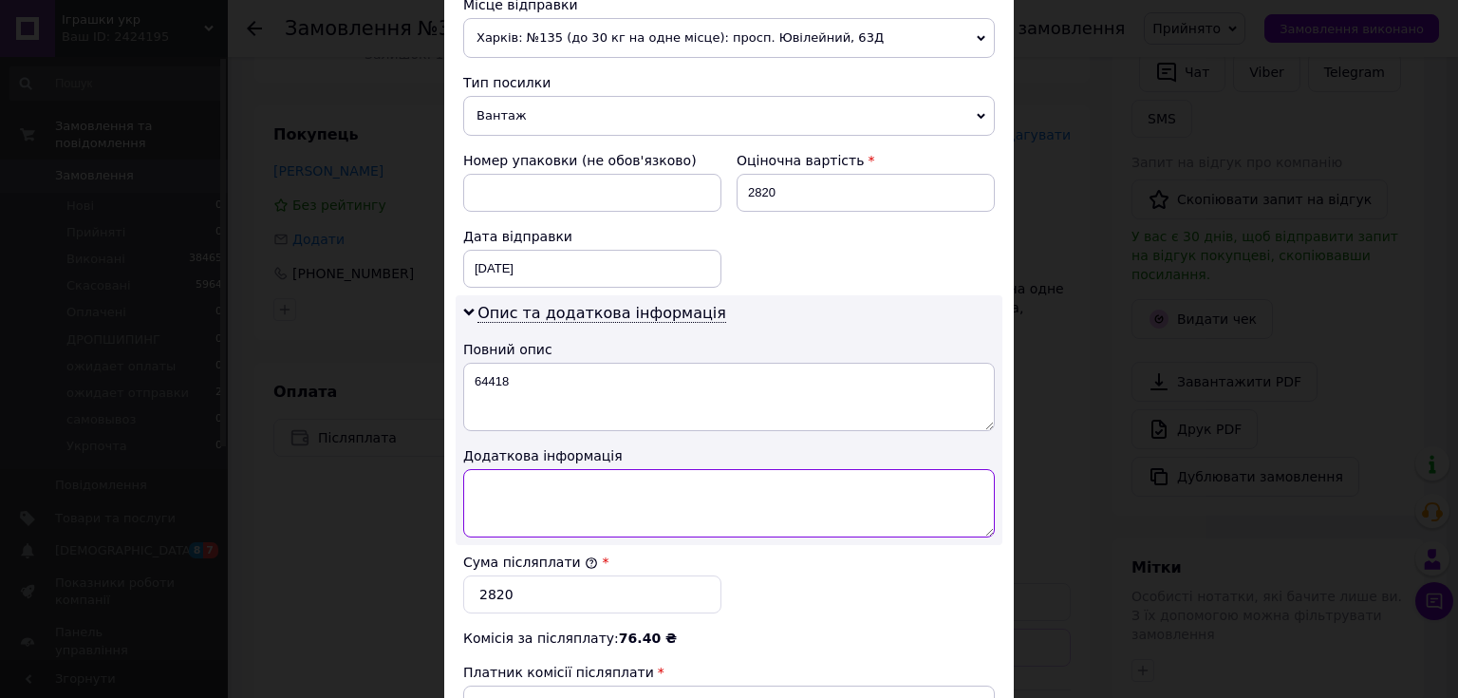
click at [501, 494] on textarea at bounding box center [729, 503] width 532 height 68
type textarea "4"
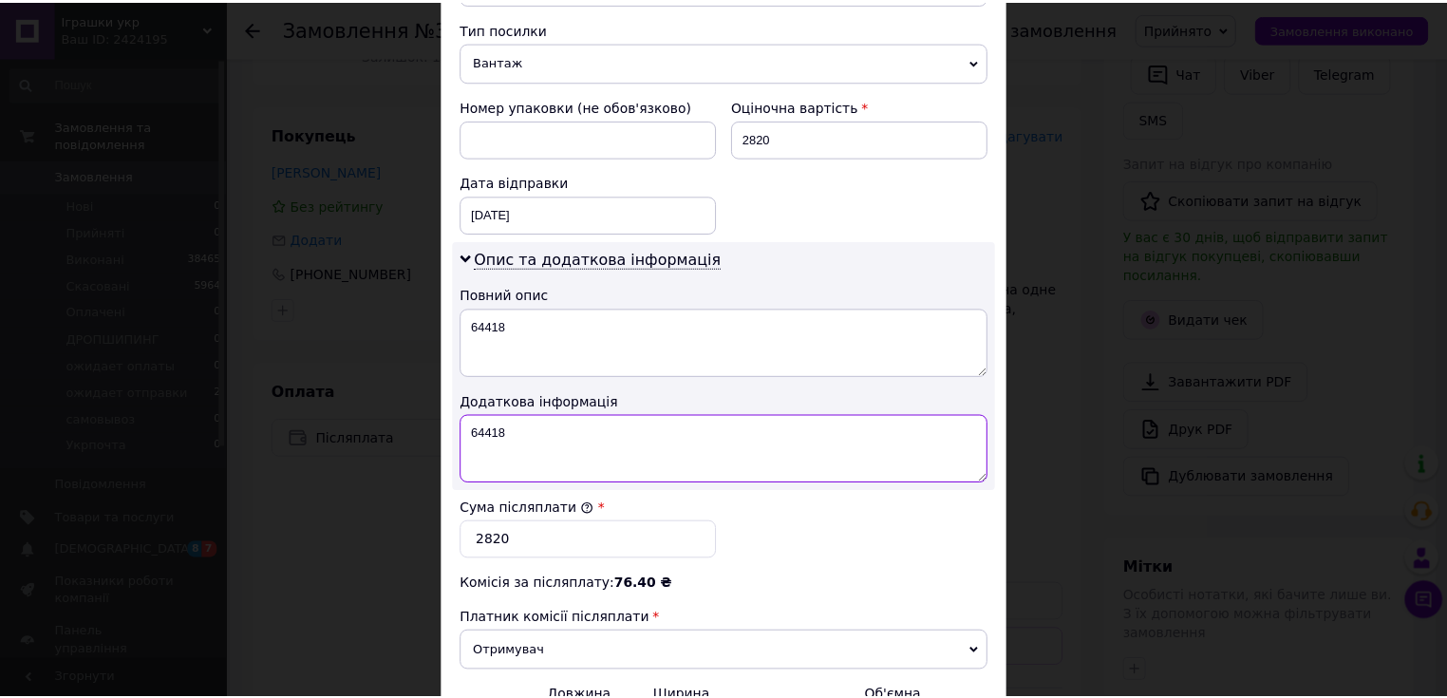
scroll to position [957, 0]
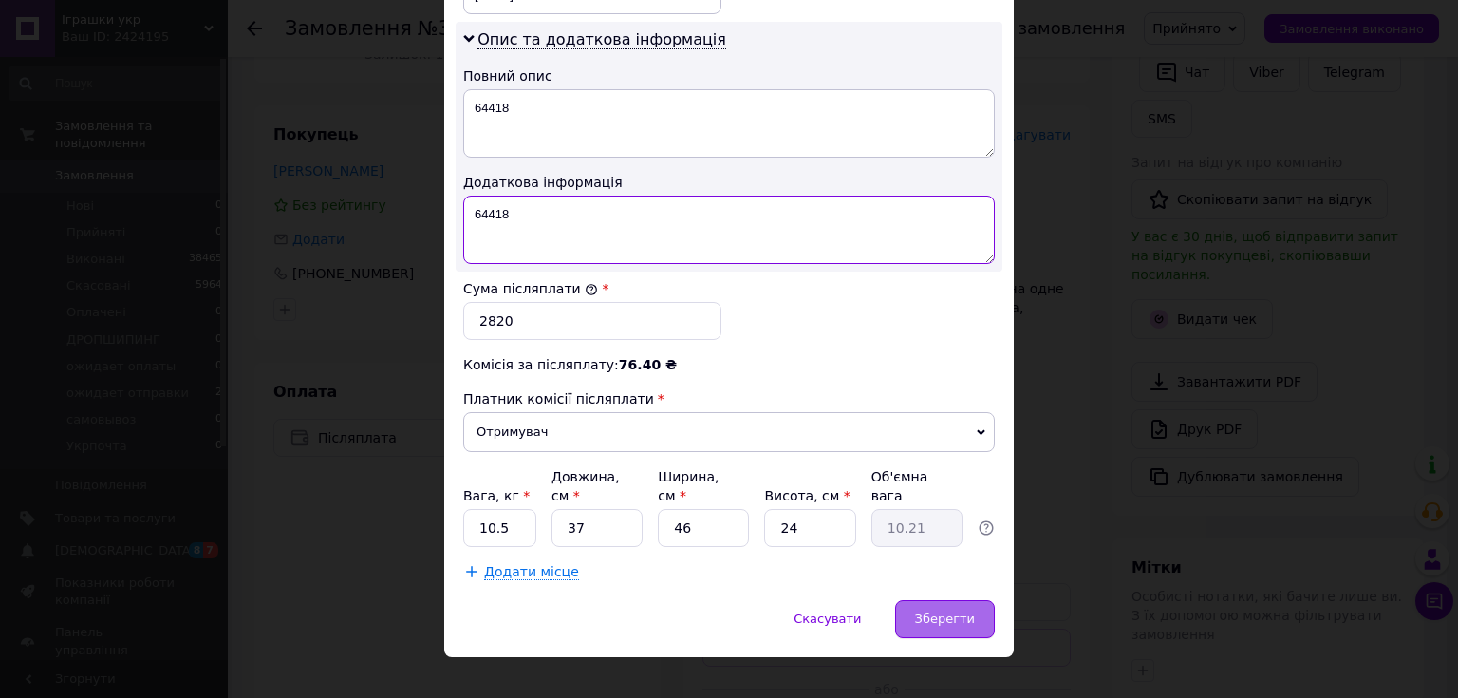
type textarea "64418"
click at [935, 611] on span "Зберегти" at bounding box center [945, 618] width 60 height 14
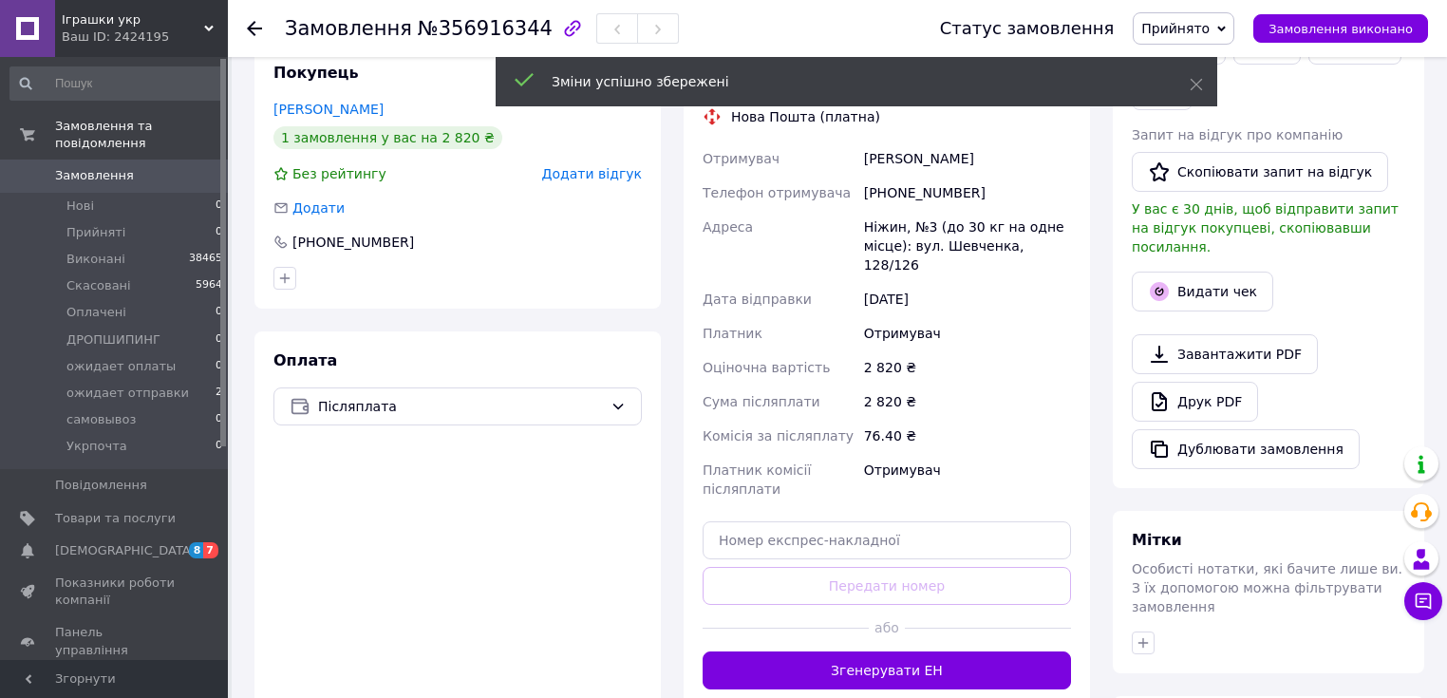
scroll to position [463, 0]
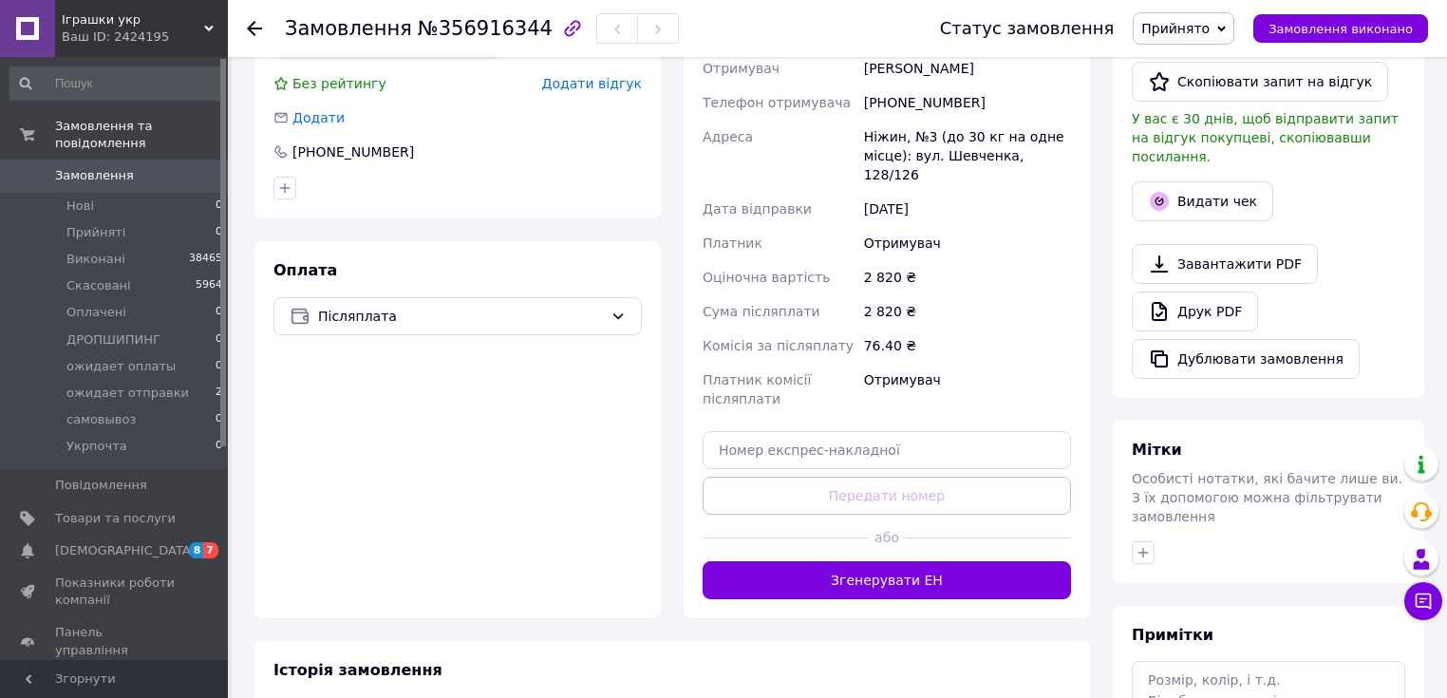
click at [901, 561] on button "Згенерувати ЕН" at bounding box center [886, 580] width 368 height 38
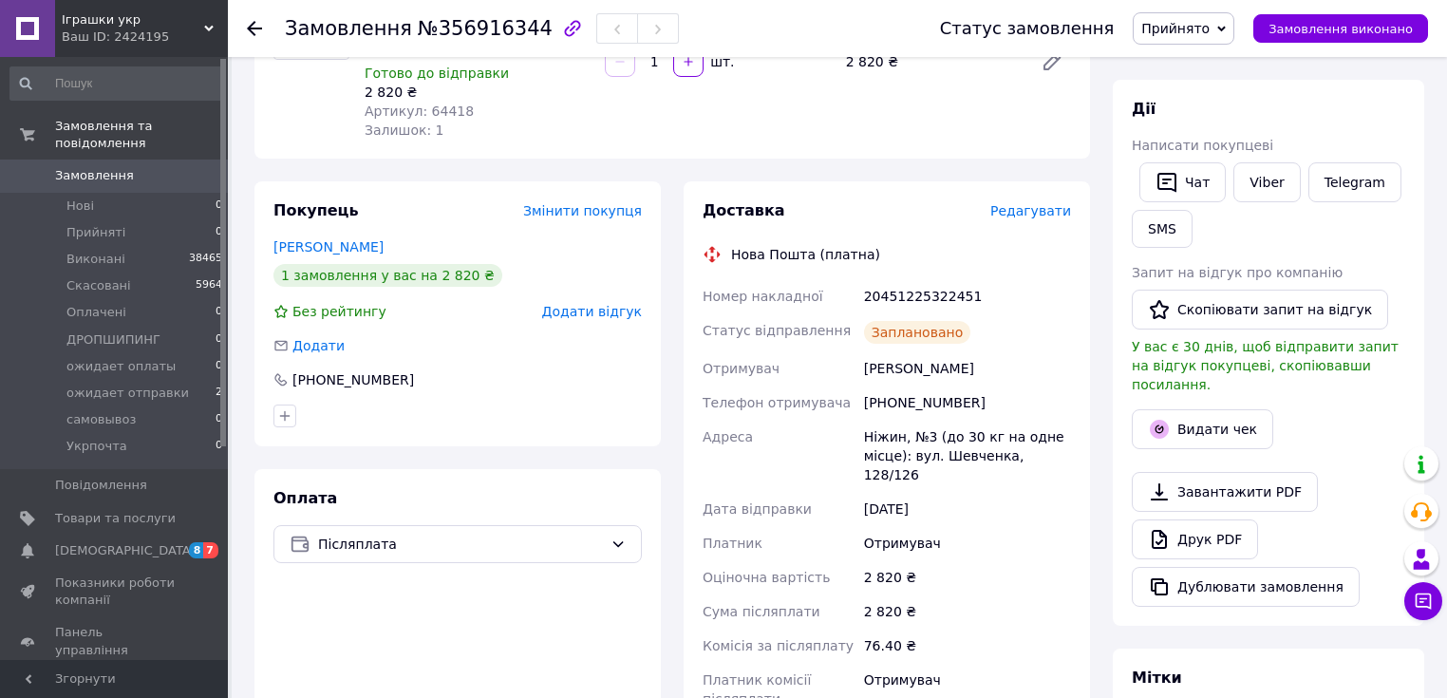
scroll to position [387, 0]
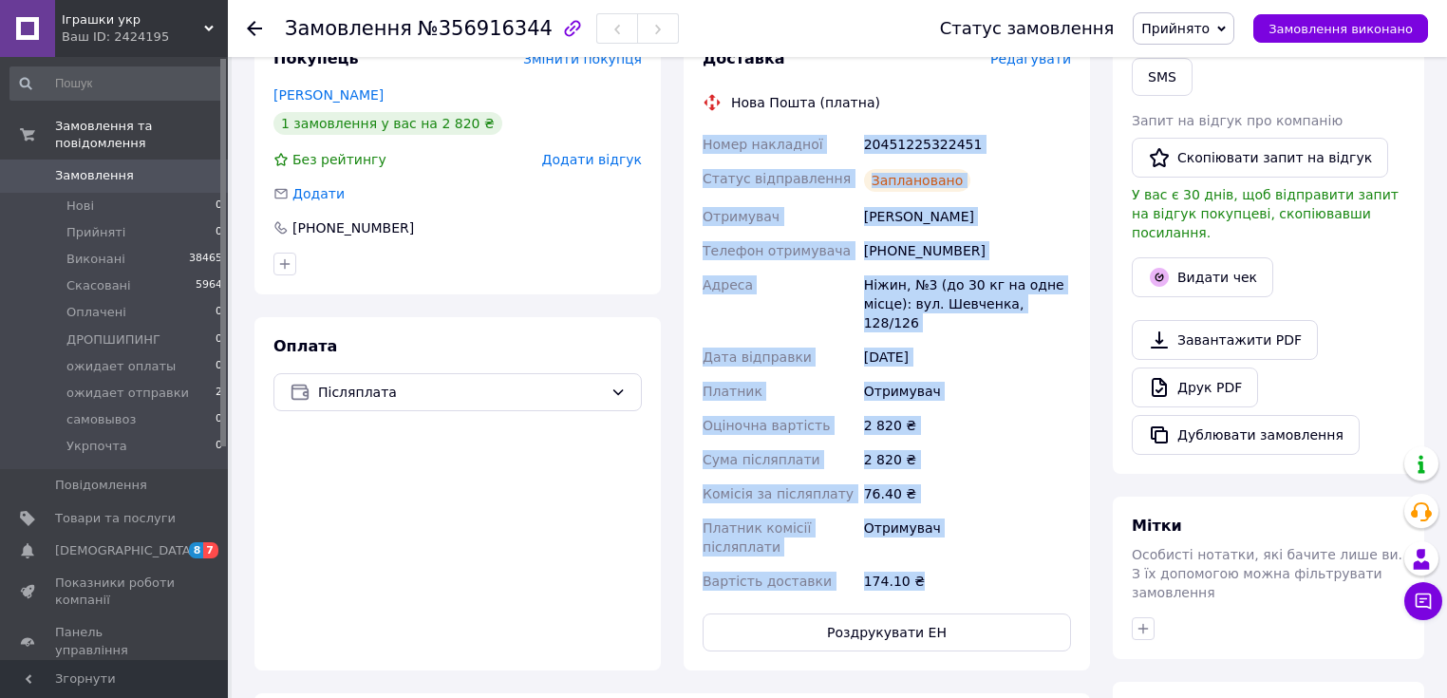
drag, startPoint x: 735, startPoint y: 285, endPoint x: 953, endPoint y: 533, distance: 330.2
click at [951, 533] on div "Номер накладної 20451225322451 Статус відправлення Заплановано Отримувач Брушко…" at bounding box center [887, 362] width 376 height 471
copy div "Номер накладної 20451225322451 Статус відправлення Заплановано Отримувач Брушко…"
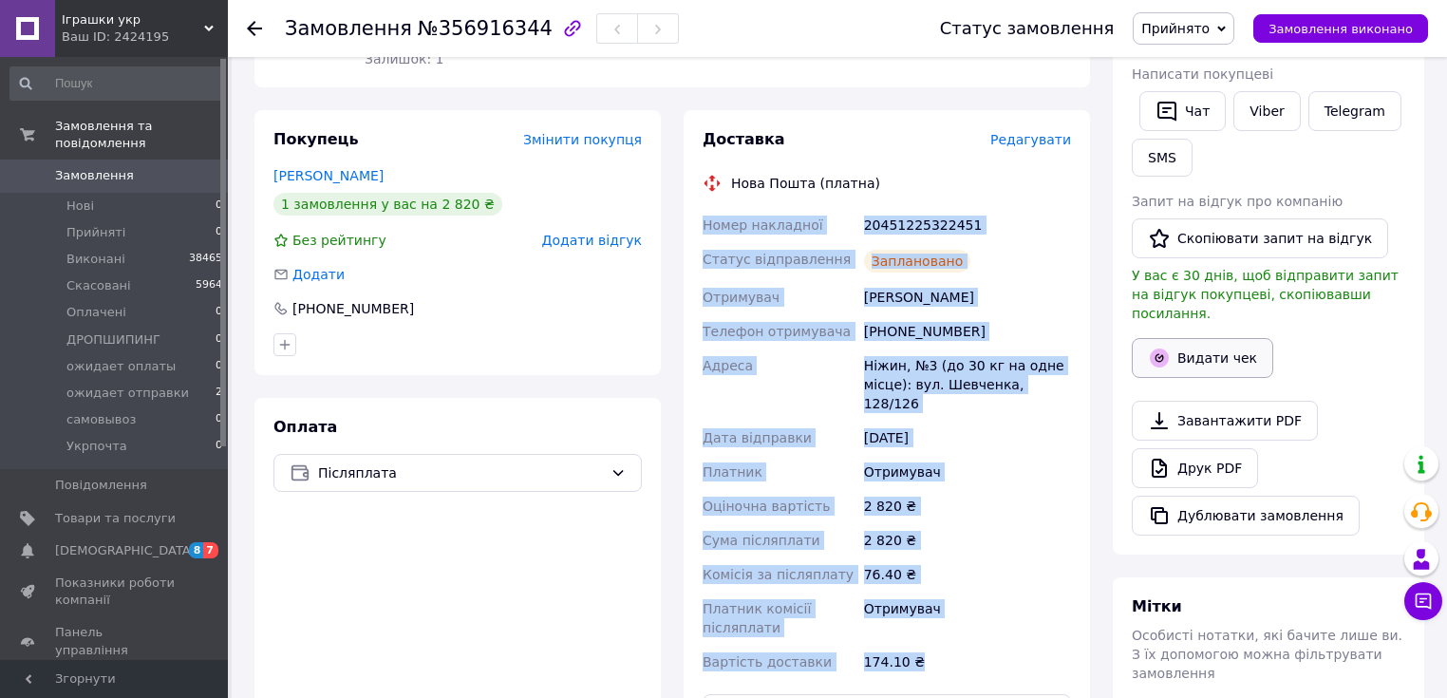
scroll to position [235, 0]
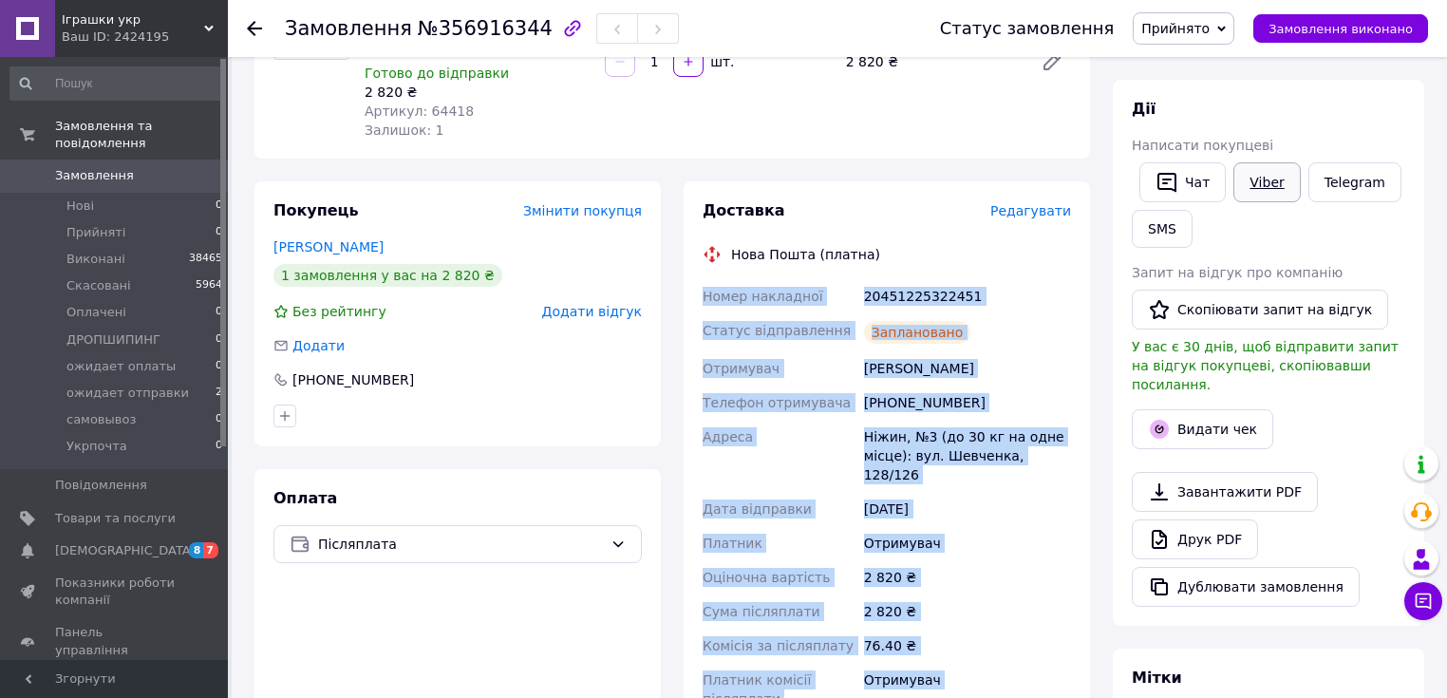
click at [1268, 184] on link "Viber" at bounding box center [1266, 182] width 66 height 40
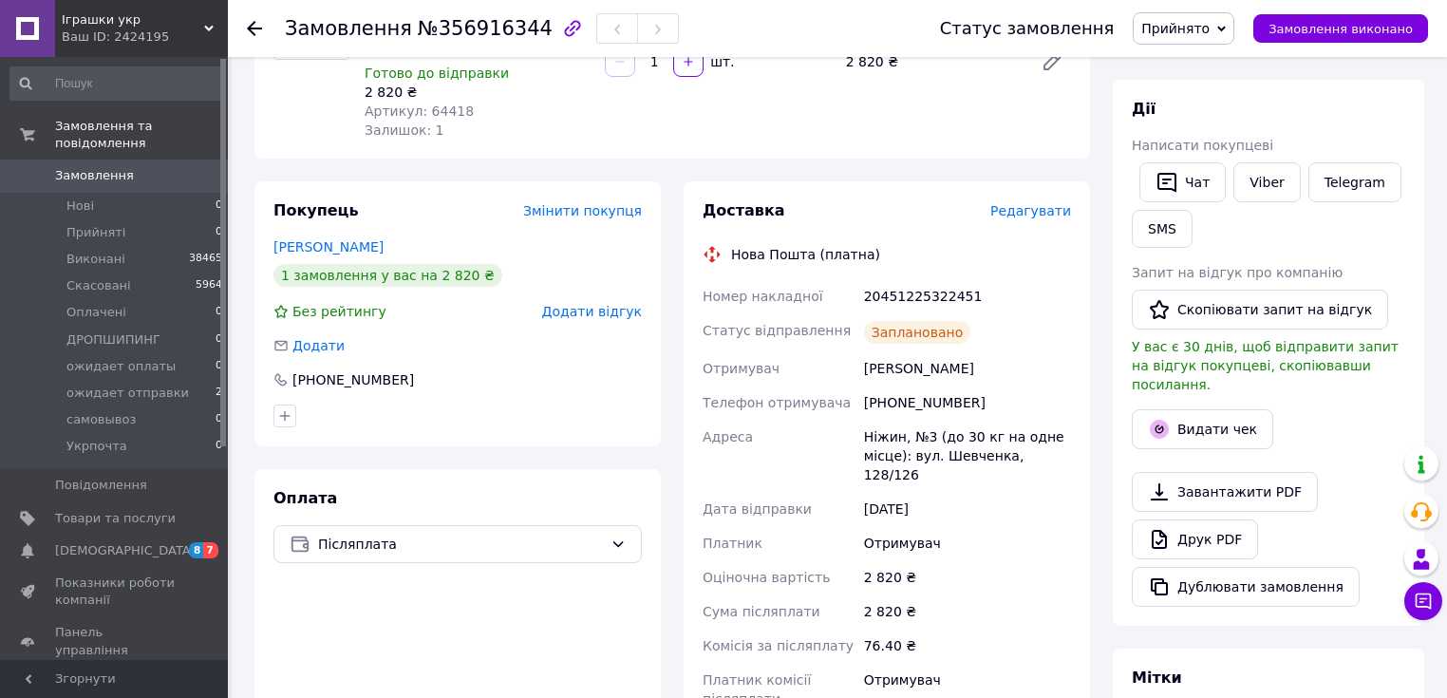
click at [564, 630] on div "Оплата Післяплата" at bounding box center [457, 645] width 406 height 353
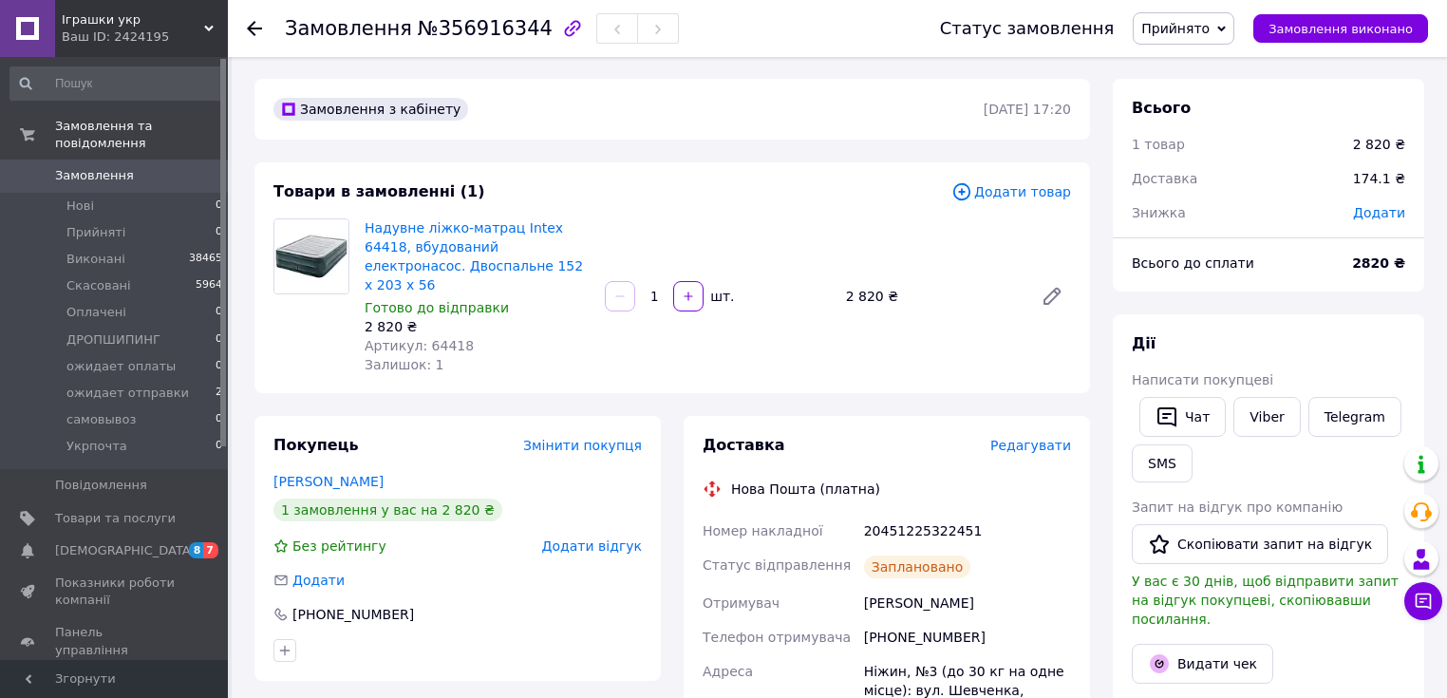
scroll to position [0, 0]
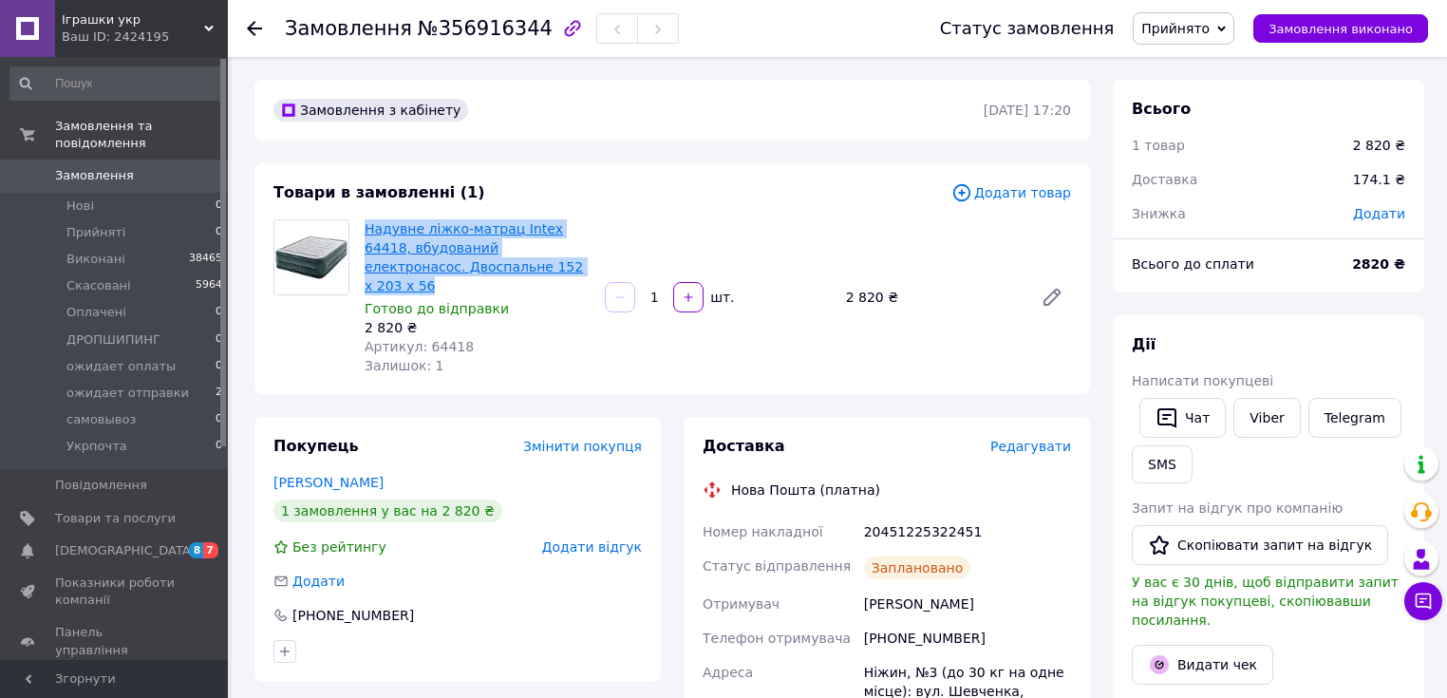
drag, startPoint x: 528, startPoint y: 268, endPoint x: 367, endPoint y: 231, distance: 164.6
click at [367, 231] on span "Надувне ліжко-матрац Intex 64418, вбудований електронасос. Двоспальне 152 х 203…" at bounding box center [477, 257] width 225 height 76
copy link "Надувне ліжко-матрац Intex 64418, вбудований електронасос. Двоспальне 152 х 203…"
